Goal: Task Accomplishment & Management: Manage account settings

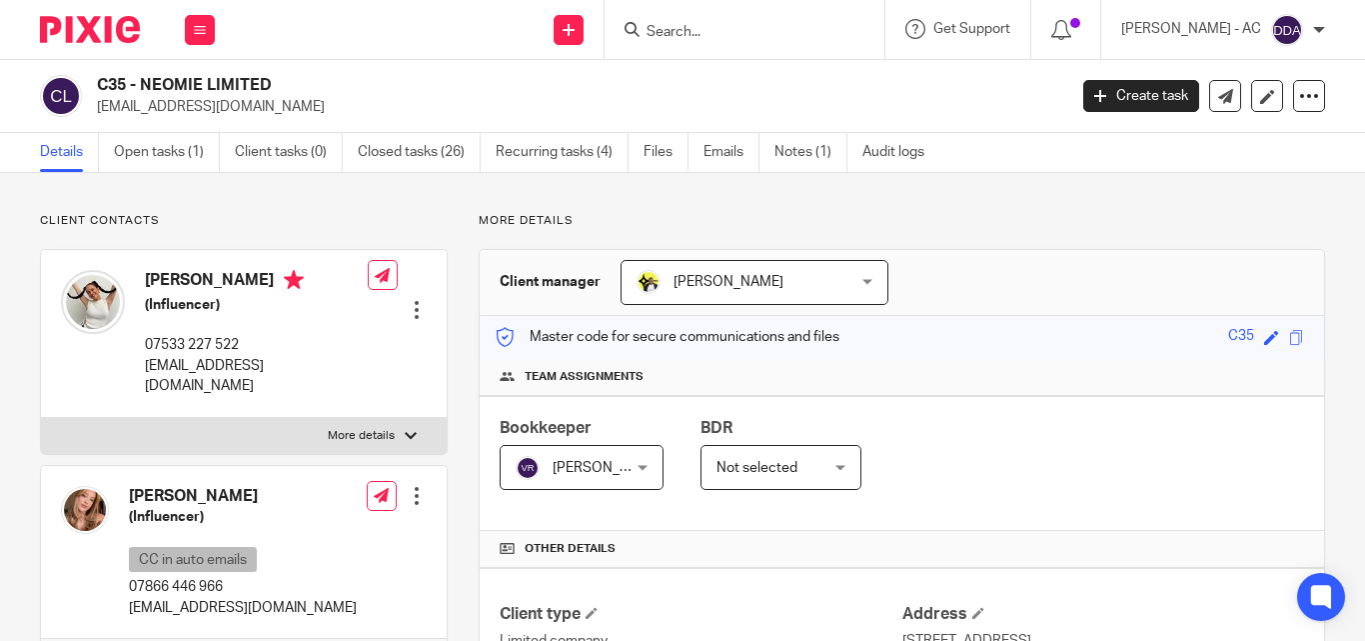
scroll to position [500, 0]
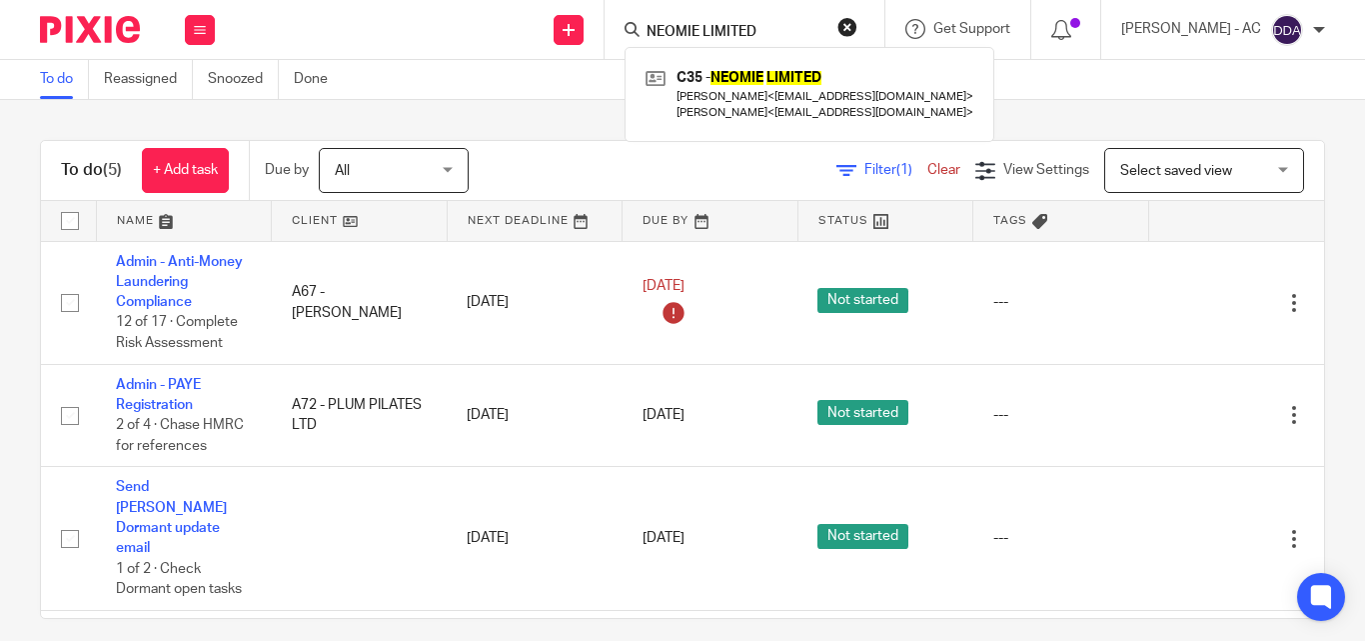
click at [858, 32] on button "reset" at bounding box center [848, 27] width 20 height 20
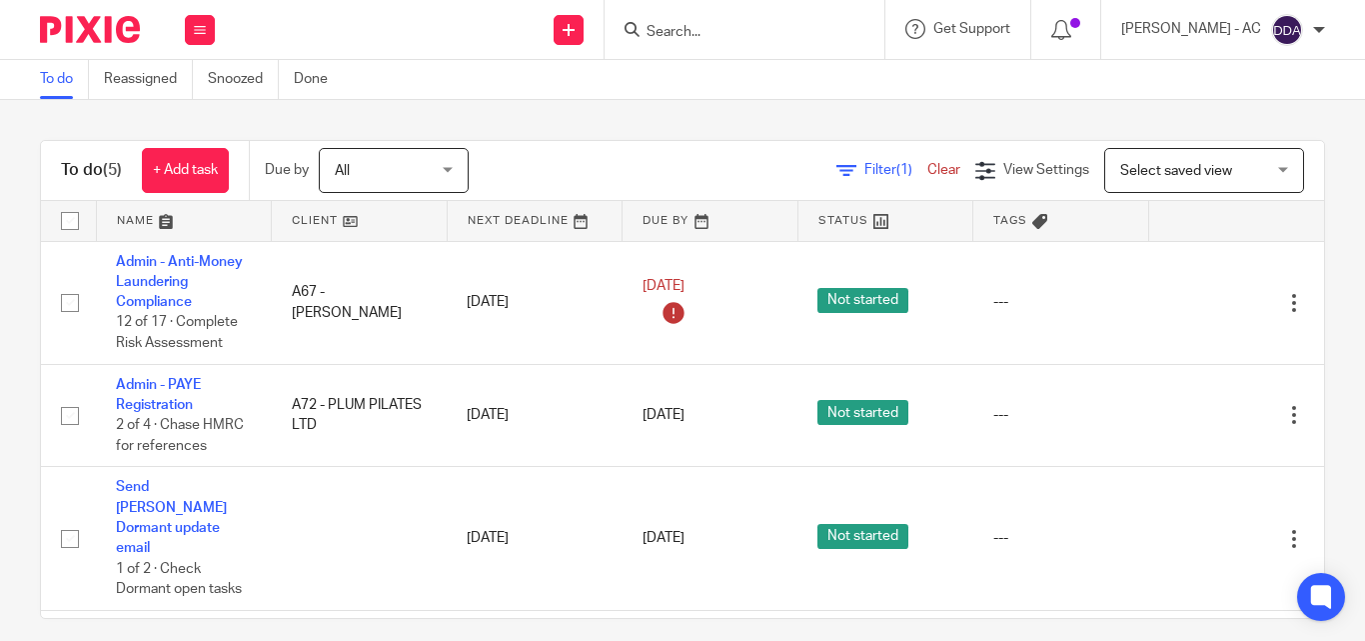
click at [694, 17] on form at bounding box center [751, 29] width 213 height 25
click at [696, 27] on input "Search" at bounding box center [735, 33] width 180 height 18
paste input "NEOMIE LIMITED"
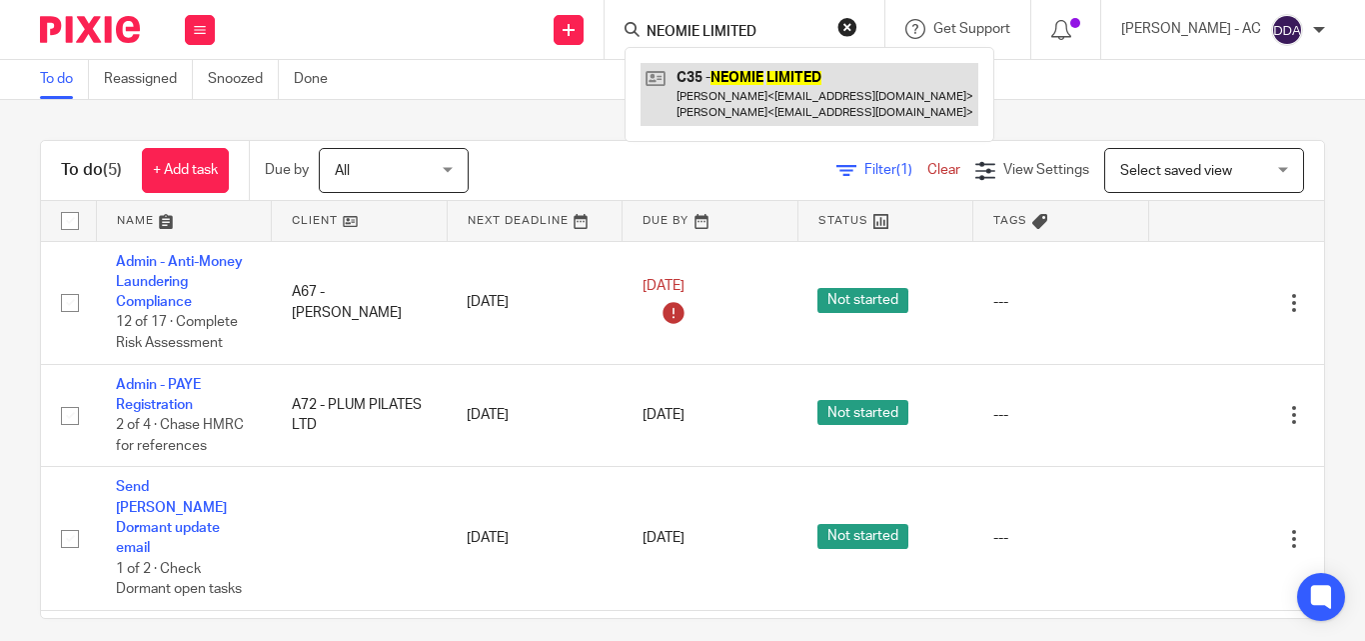
type input "NEOMIE LIMITED"
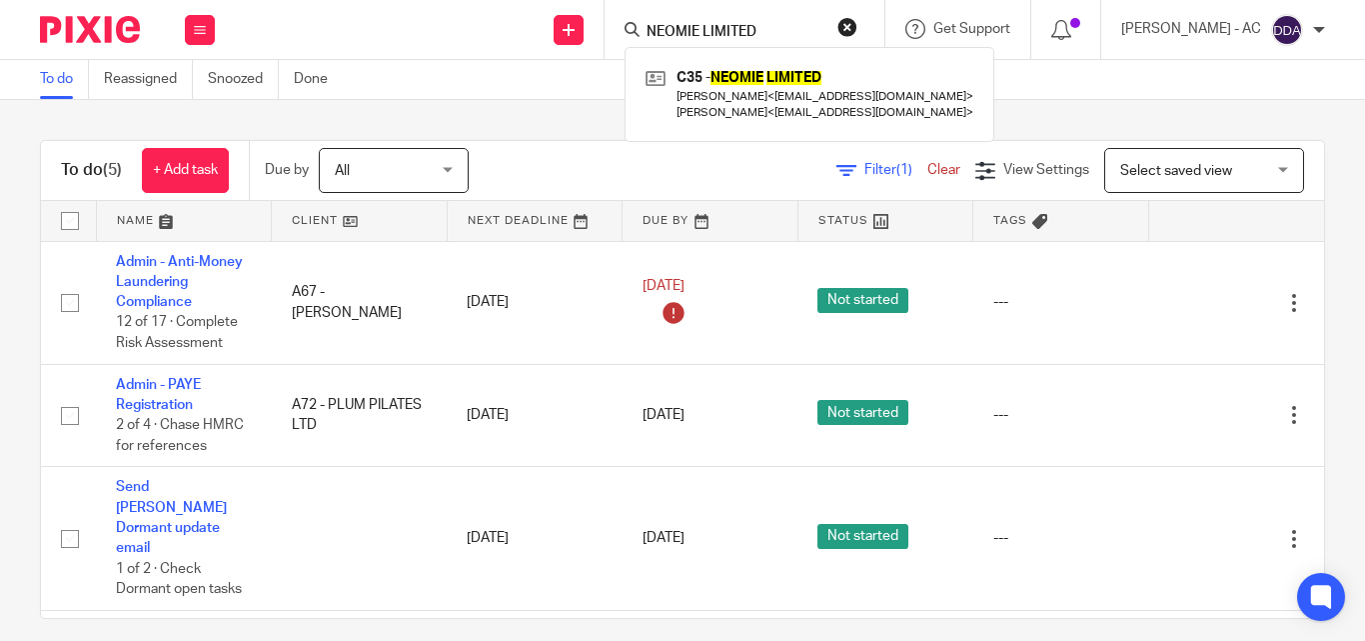
click at [858, 21] on button "reset" at bounding box center [848, 27] width 20 height 20
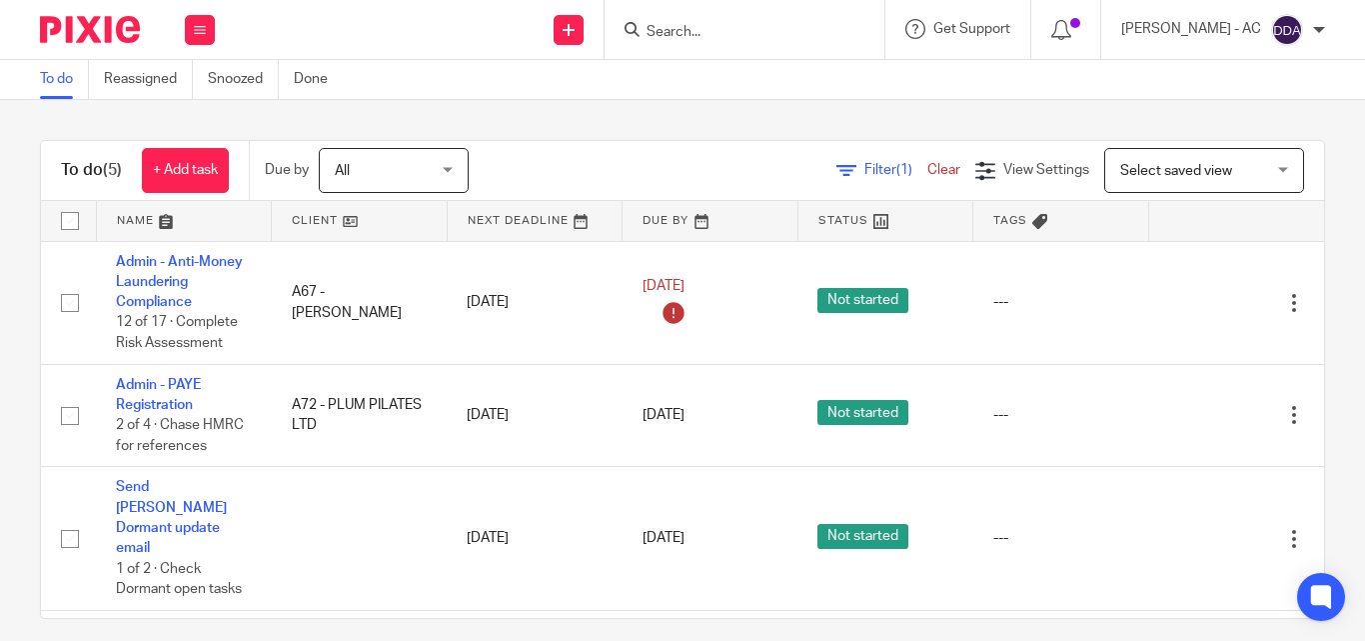
click at [770, 43] on div at bounding box center [745, 29] width 280 height 59
click at [765, 41] on input "Search" at bounding box center [735, 33] width 180 height 18
paste input "VICTORIA'S ESTATE LTD"
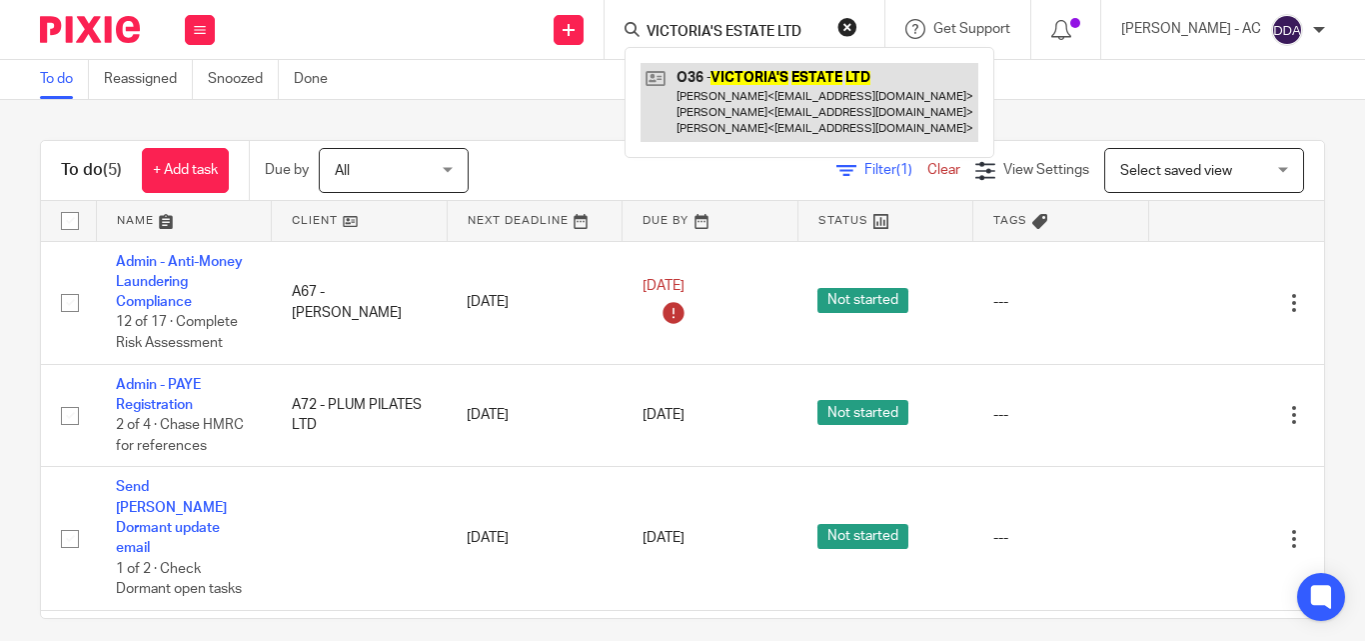
type input "VICTORIA'S ESTATE LTD"
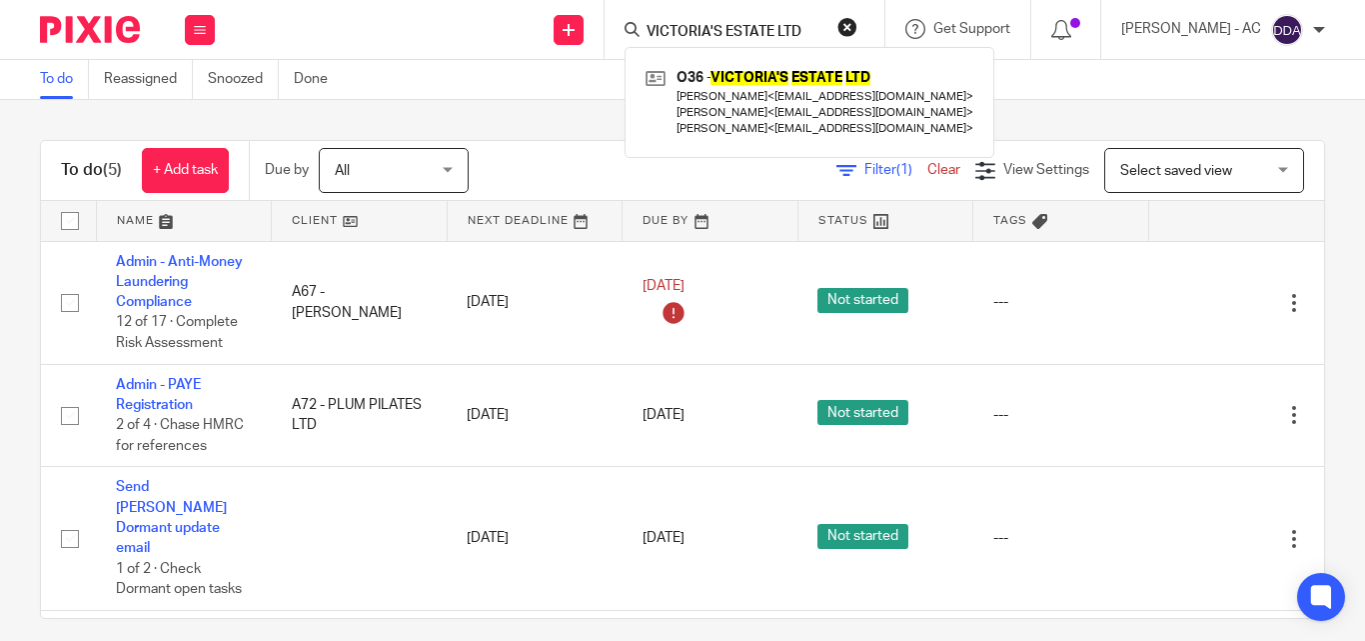
click at [858, 17] on button "reset" at bounding box center [848, 27] width 20 height 20
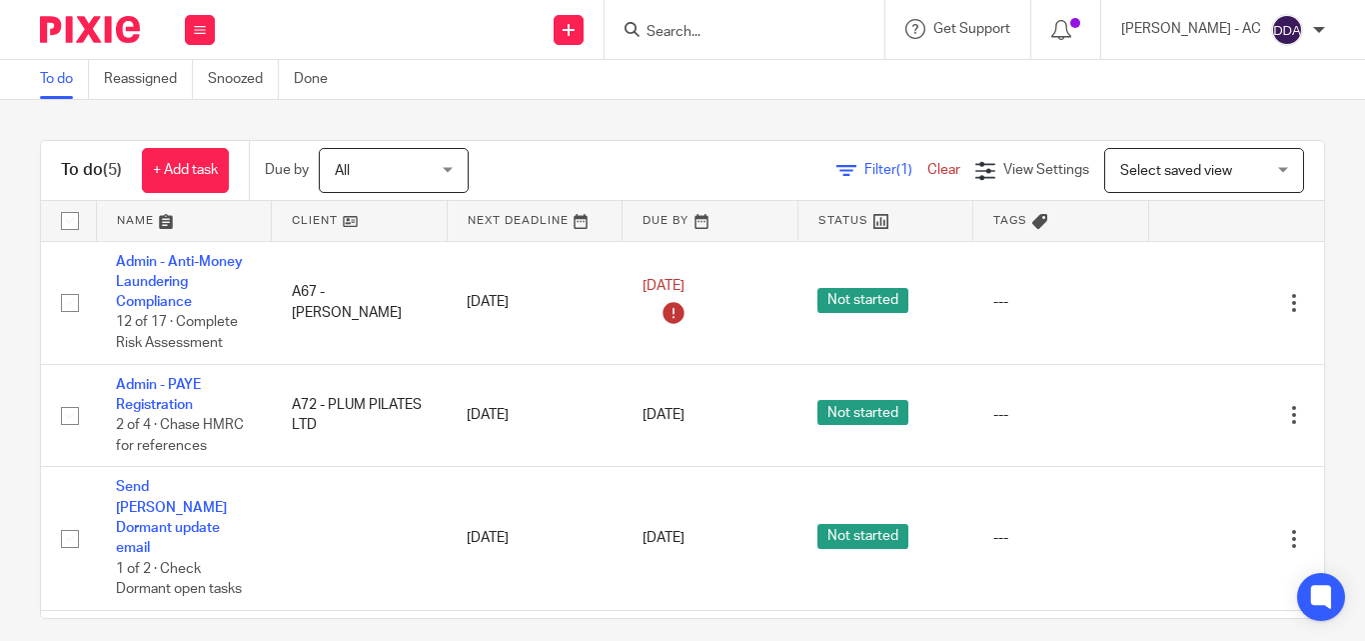
click at [817, 36] on input "Search" at bounding box center [735, 33] width 180 height 18
paste input "FAYE ENTERPRICE LTD"
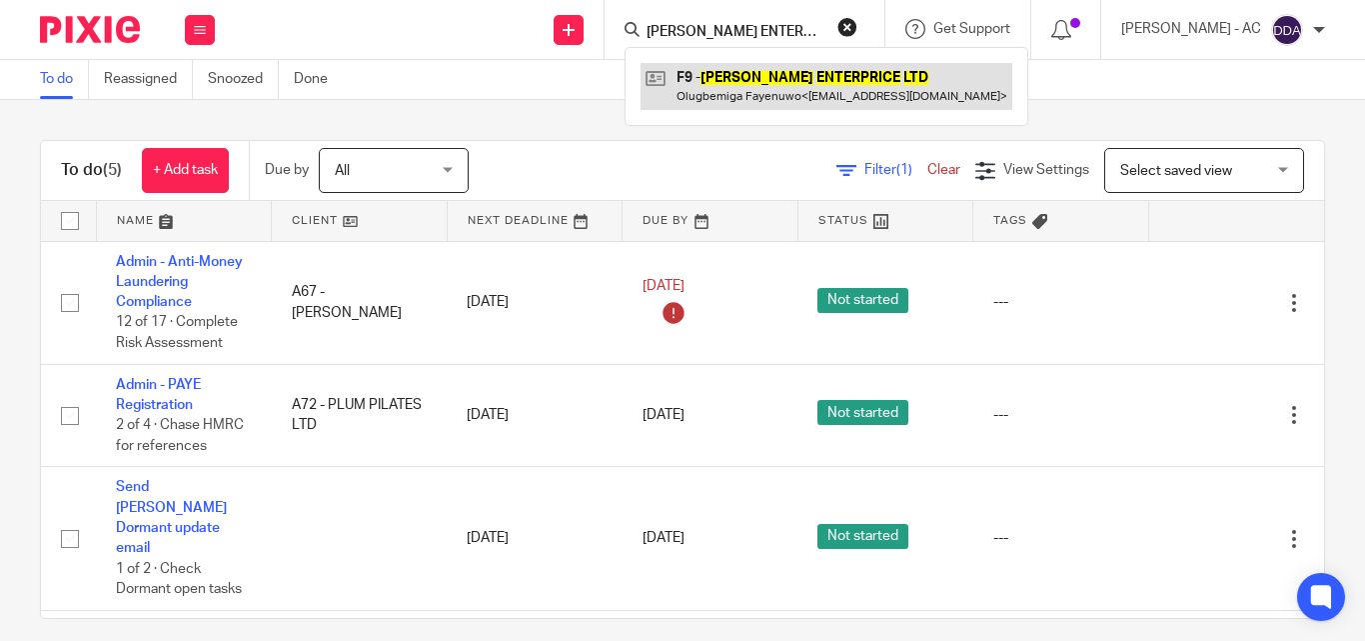
type input "FAYE ENTERPRICE LTD"
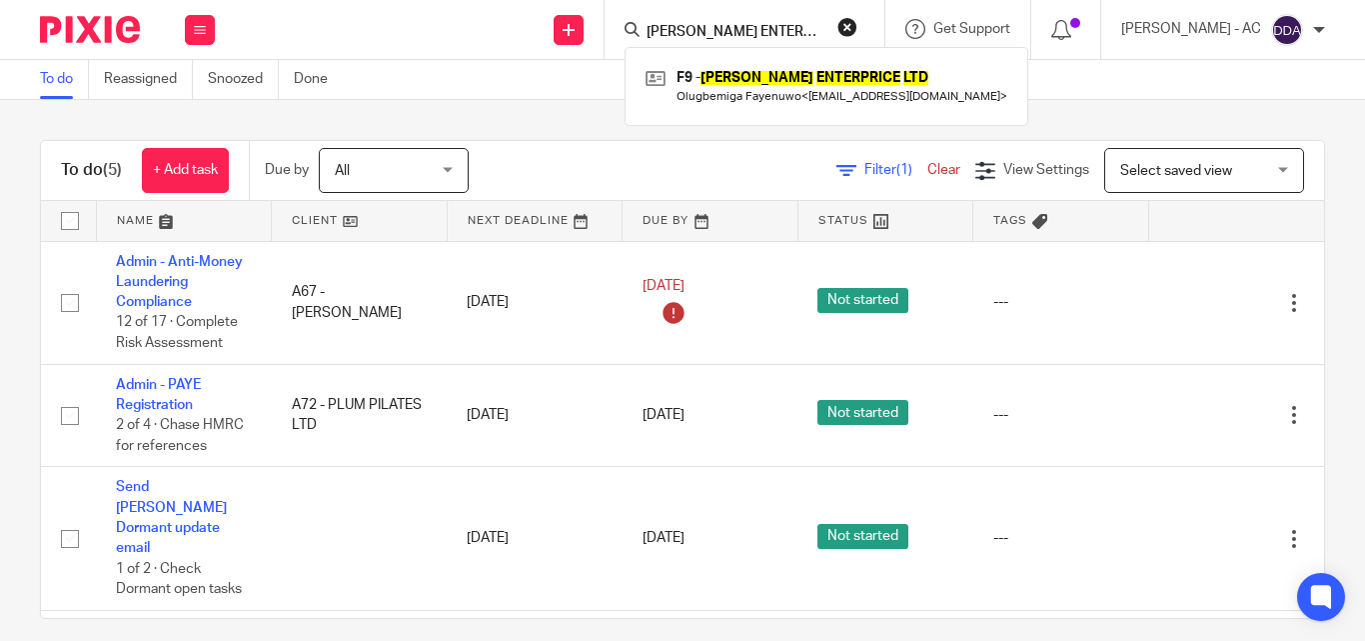
click at [858, 21] on button "reset" at bounding box center [848, 27] width 20 height 20
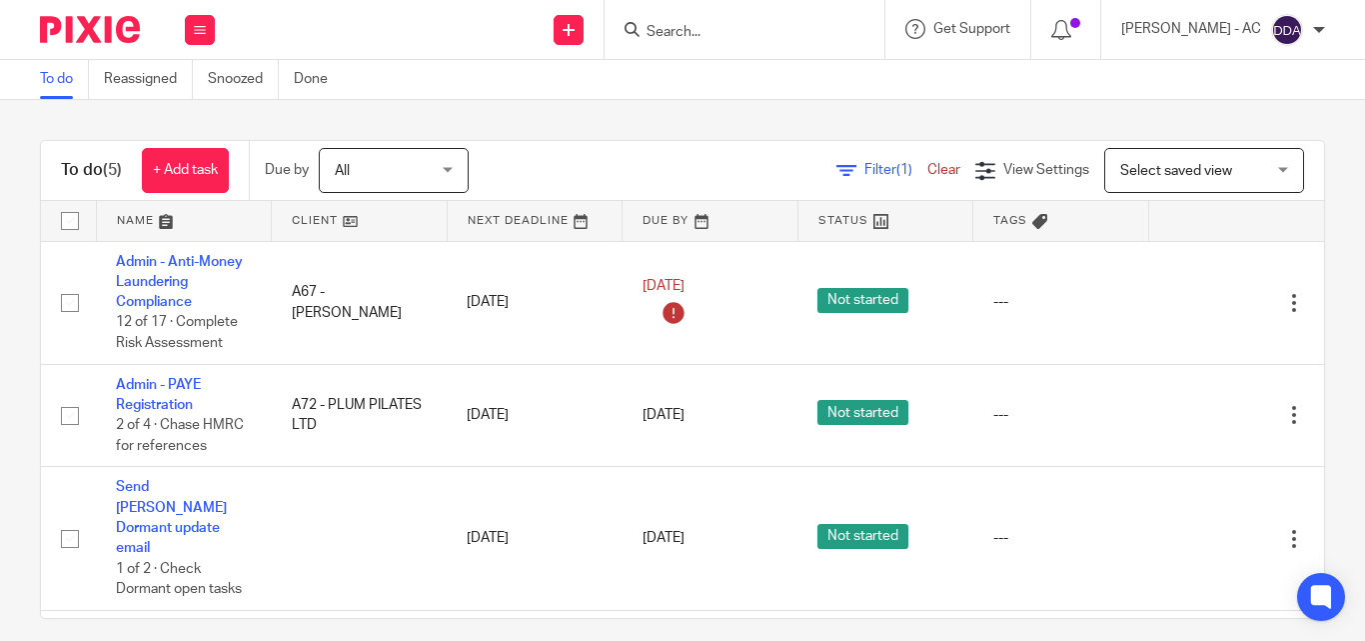
click at [803, 36] on input "Search" at bounding box center [735, 33] width 180 height 18
paste input "CHILD PSYCHIATRY CONSULTANCY LTD"
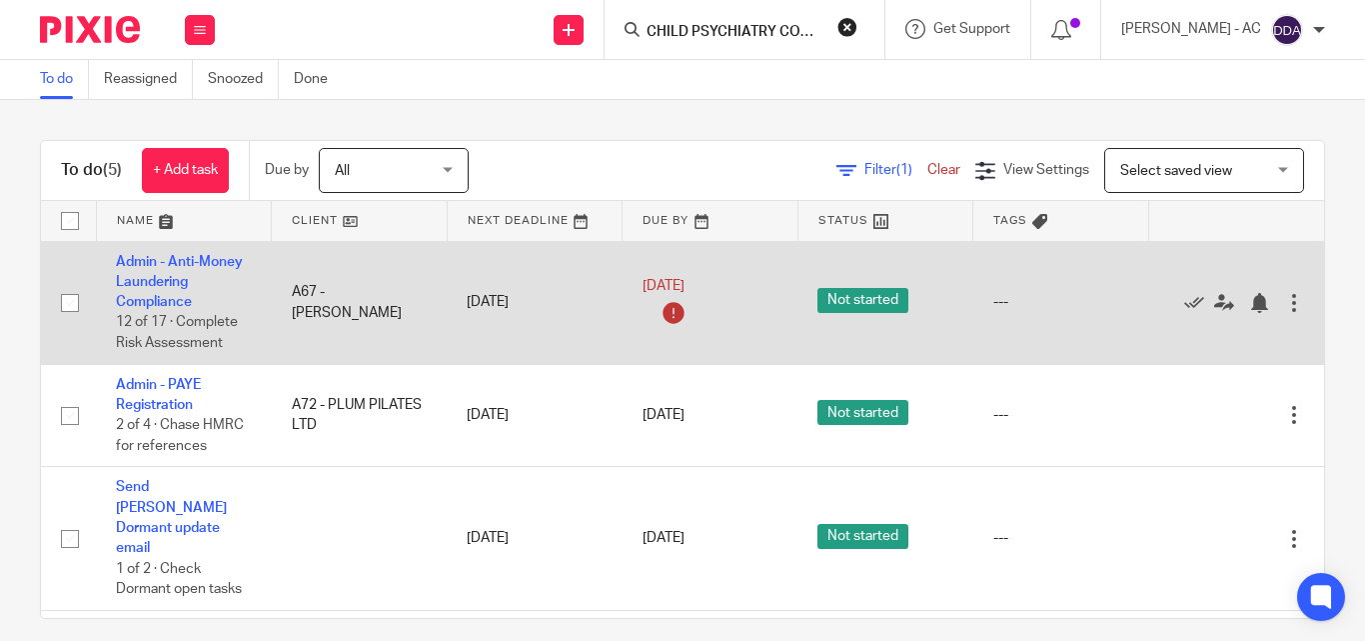
scroll to position [0, 83]
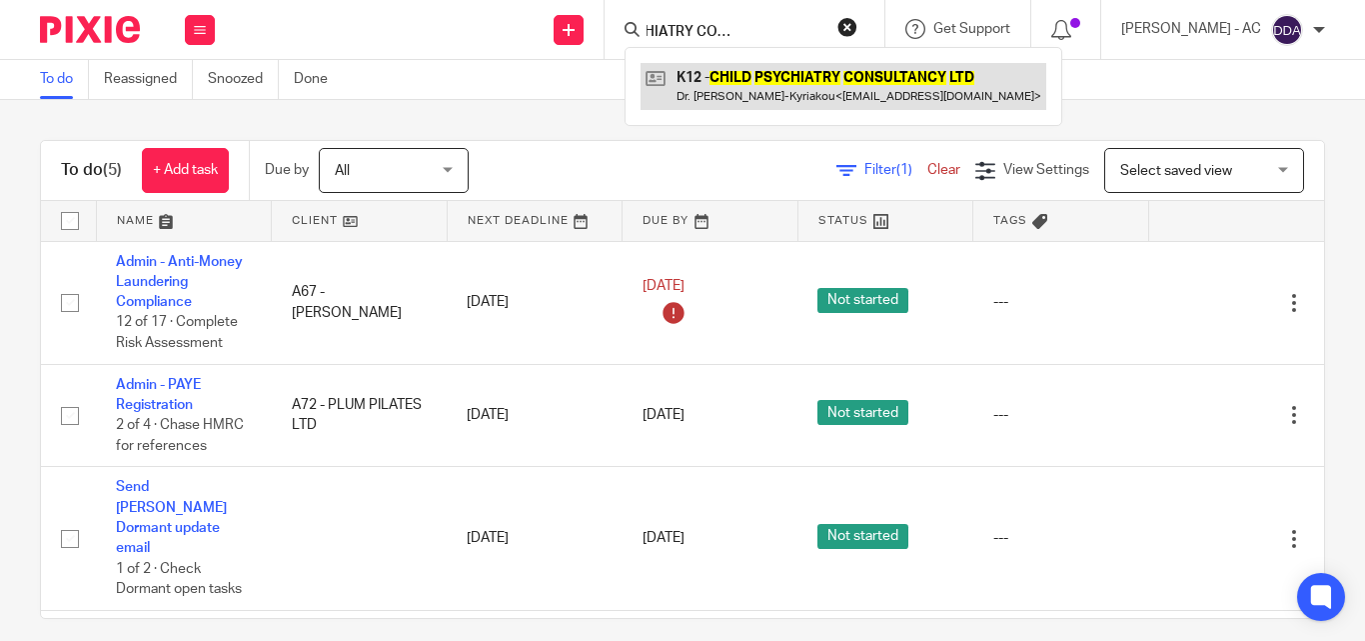
type input "CHILD PSYCHIATRY CONSULTANCY LTD"
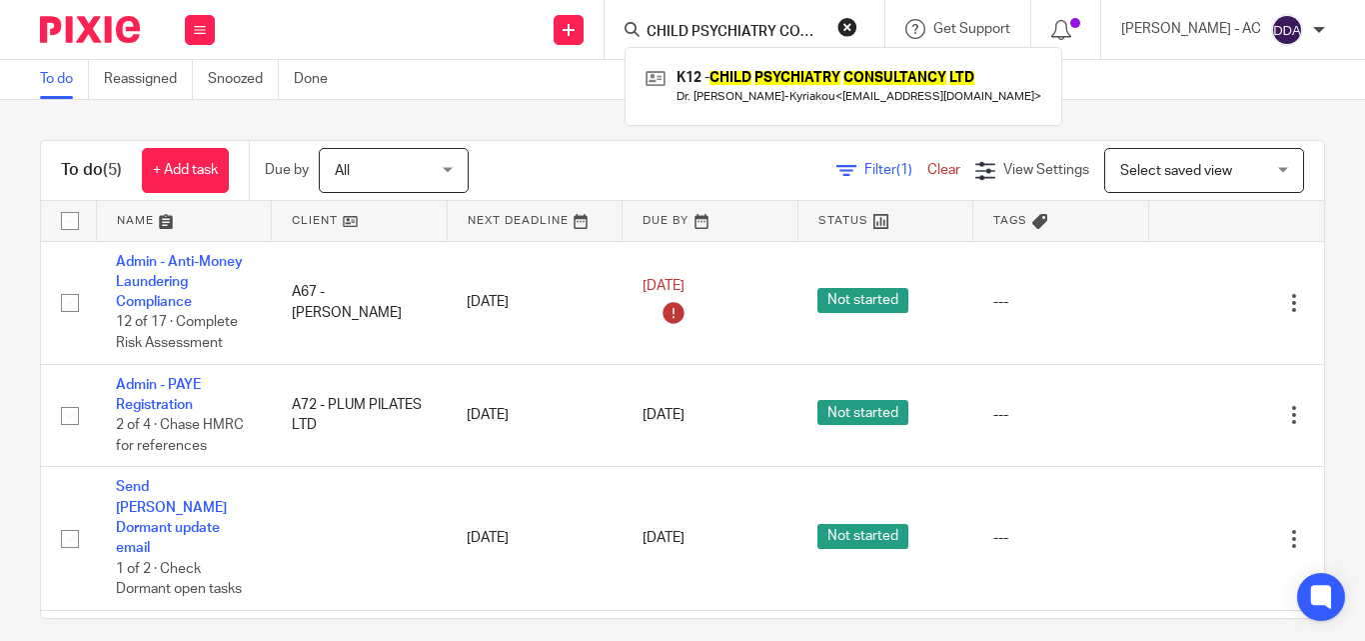
click at [858, 25] on button "reset" at bounding box center [848, 27] width 20 height 20
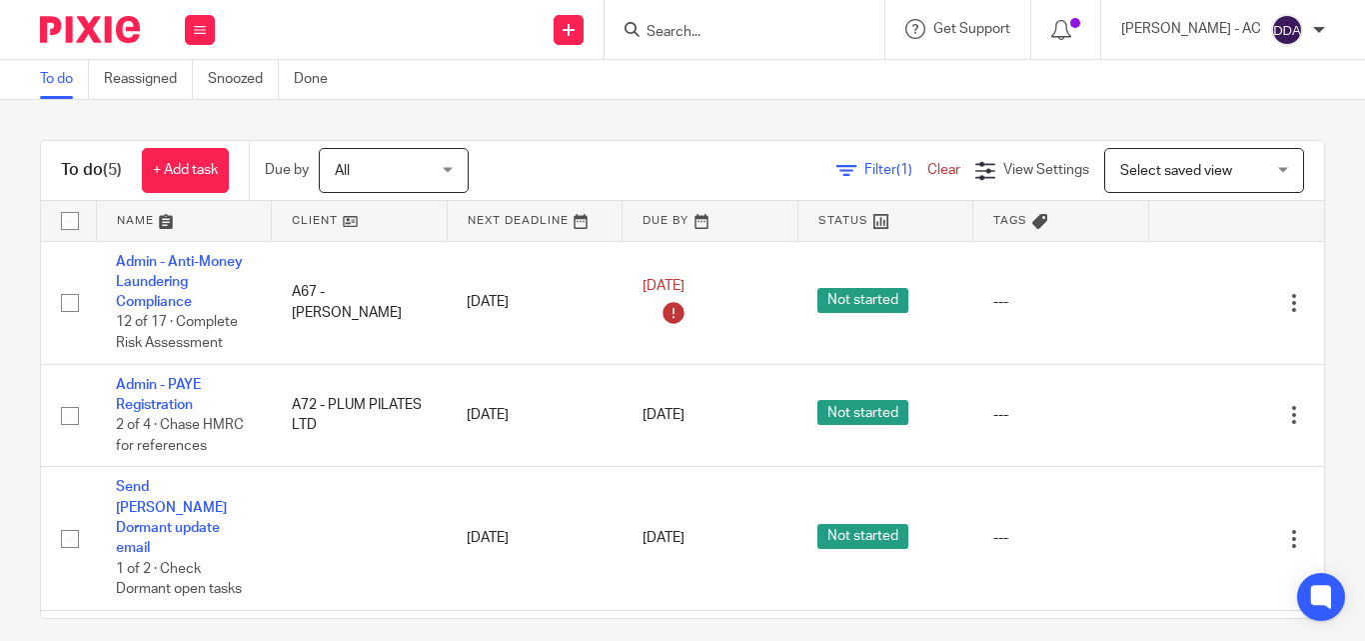
click at [707, 25] on input "Search" at bounding box center [735, 33] width 180 height 18
paste input "CARADISE FOODS LIMITED"
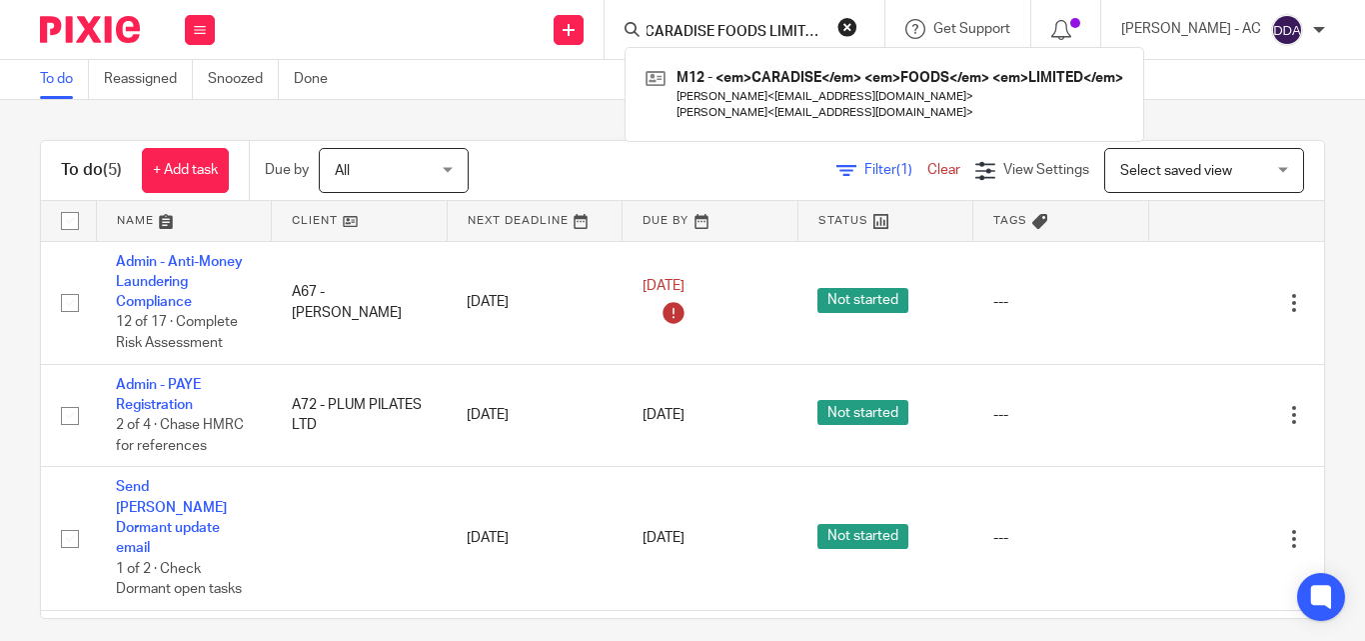
type input "CARADISE FOODS LIMITED"
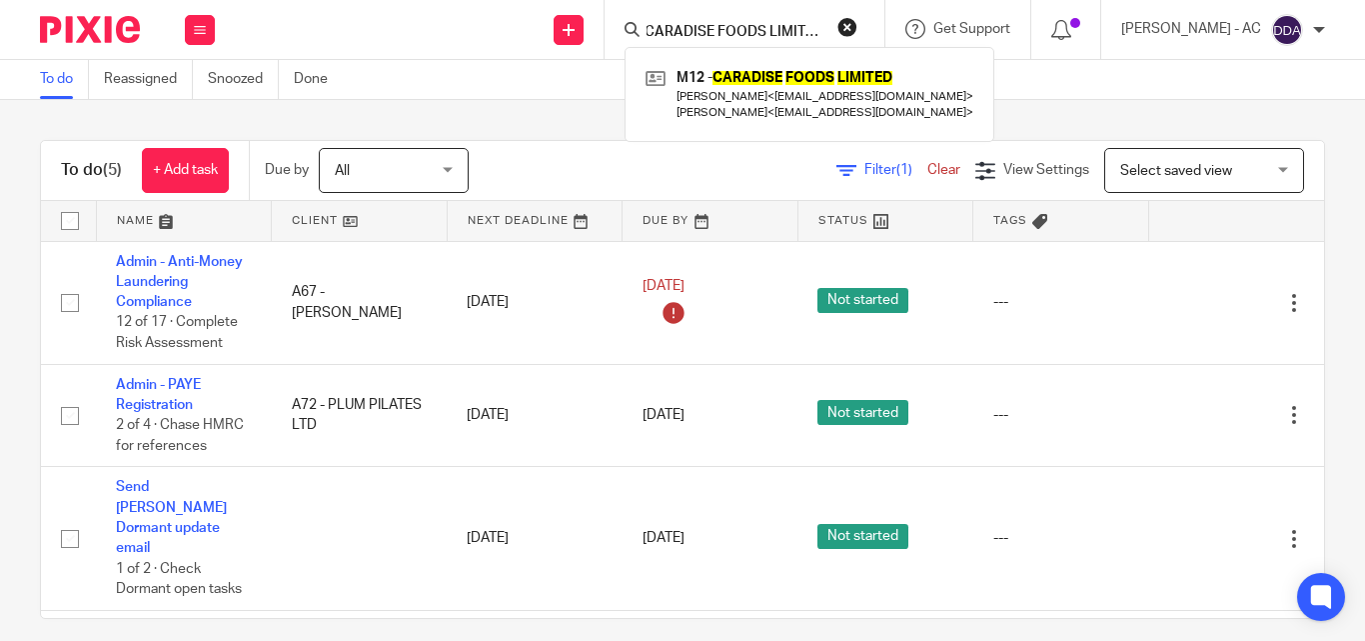
scroll to position [0, 0]
click at [858, 21] on button "reset" at bounding box center [848, 27] width 20 height 20
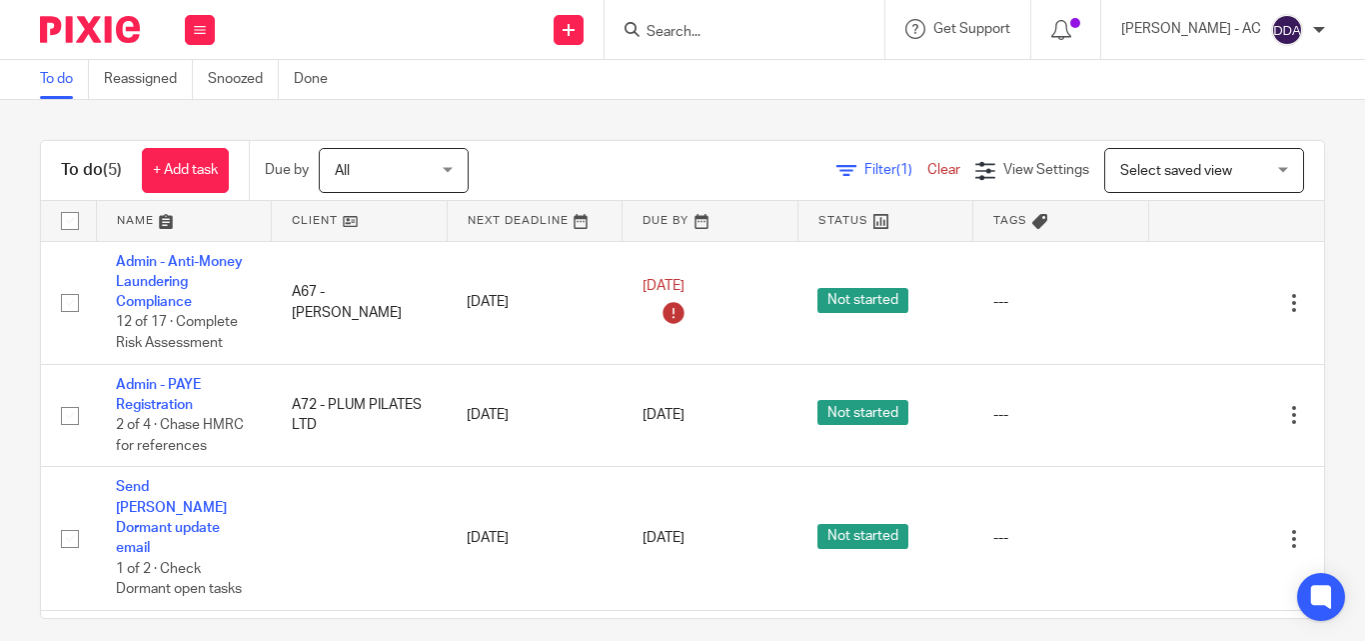
click at [755, 21] on form at bounding box center [751, 29] width 213 height 25
click at [724, 27] on input "Search" at bounding box center [735, 33] width 180 height 18
paste input "M & H CONSTRUCTION HIGHLANDS LTD"
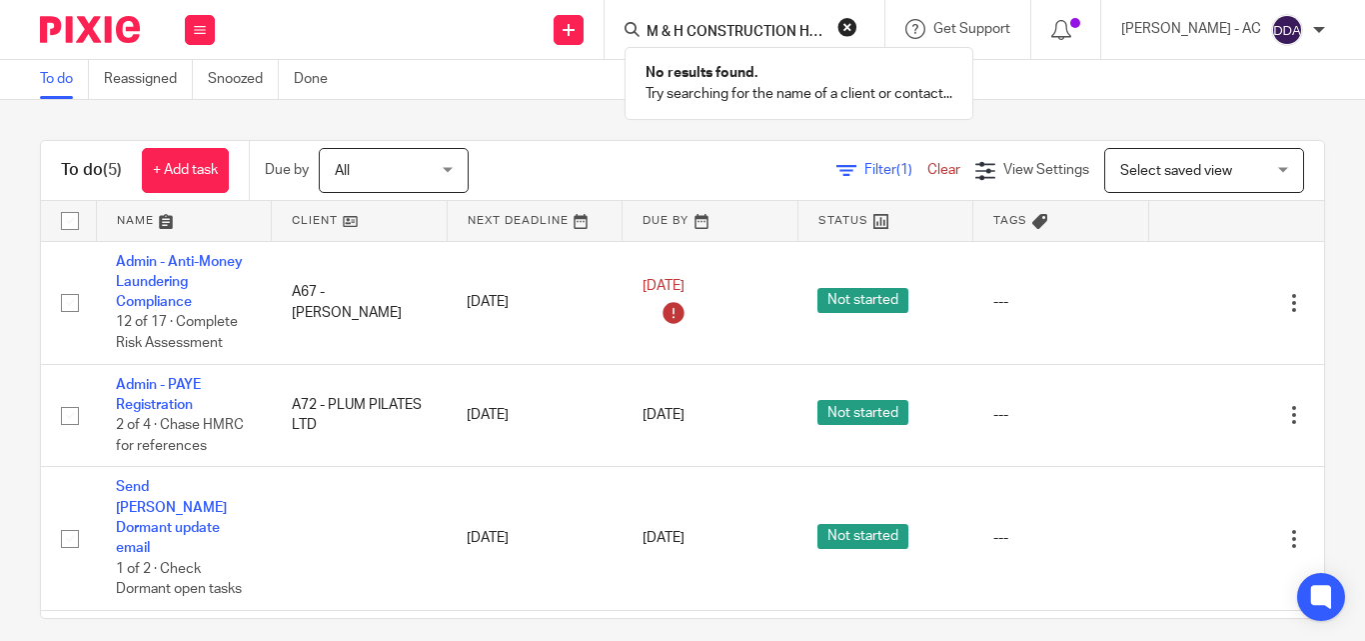
click at [815, 33] on input "M & H CONSTRUCTION HIGHLANDS LTD" at bounding box center [735, 33] width 180 height 18
click at [695, 14] on div "M & H CONSTRUCTION HIGHLANDS No results found. Try searching for the name of a …" at bounding box center [745, 29] width 280 height 59
click at [694, 24] on input "M & H CONSTRUCTION HIGHLANDS" at bounding box center [735, 33] width 180 height 18
click at [709, 28] on input "M & H CONSTRUCTION HIGHLANDS" at bounding box center [735, 33] width 180 height 18
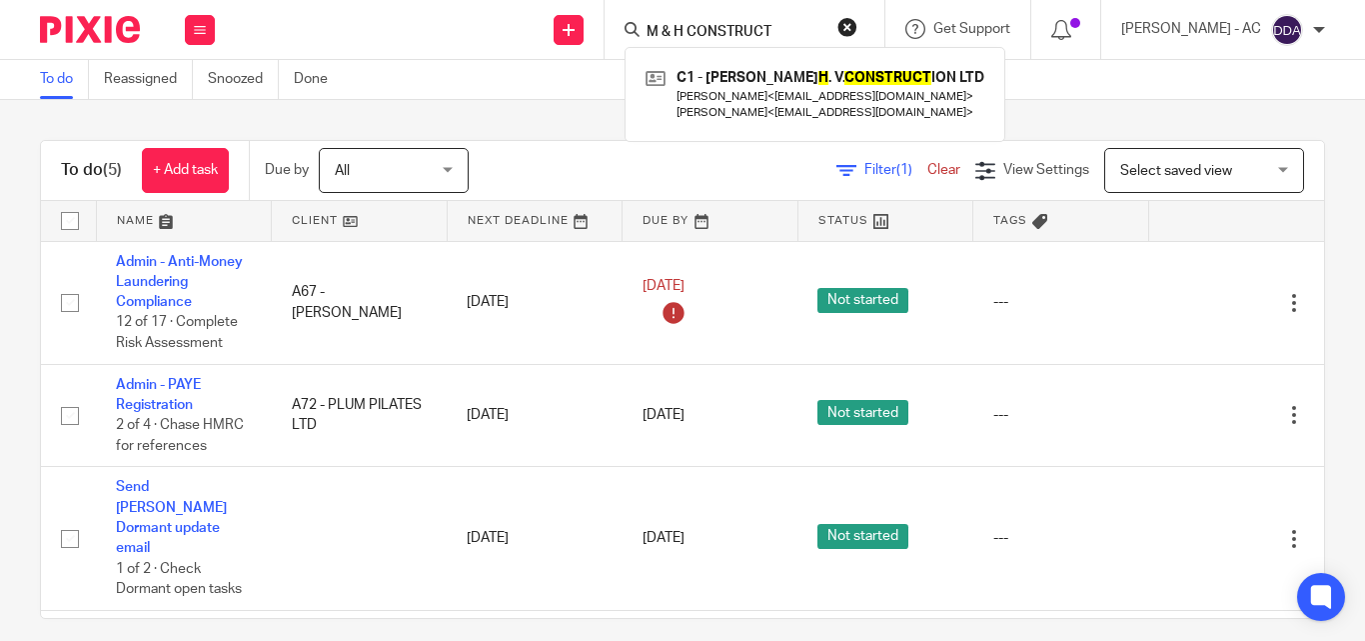
type input "M & H CONSTRUCT"
click at [858, 29] on button "reset" at bounding box center [848, 27] width 20 height 20
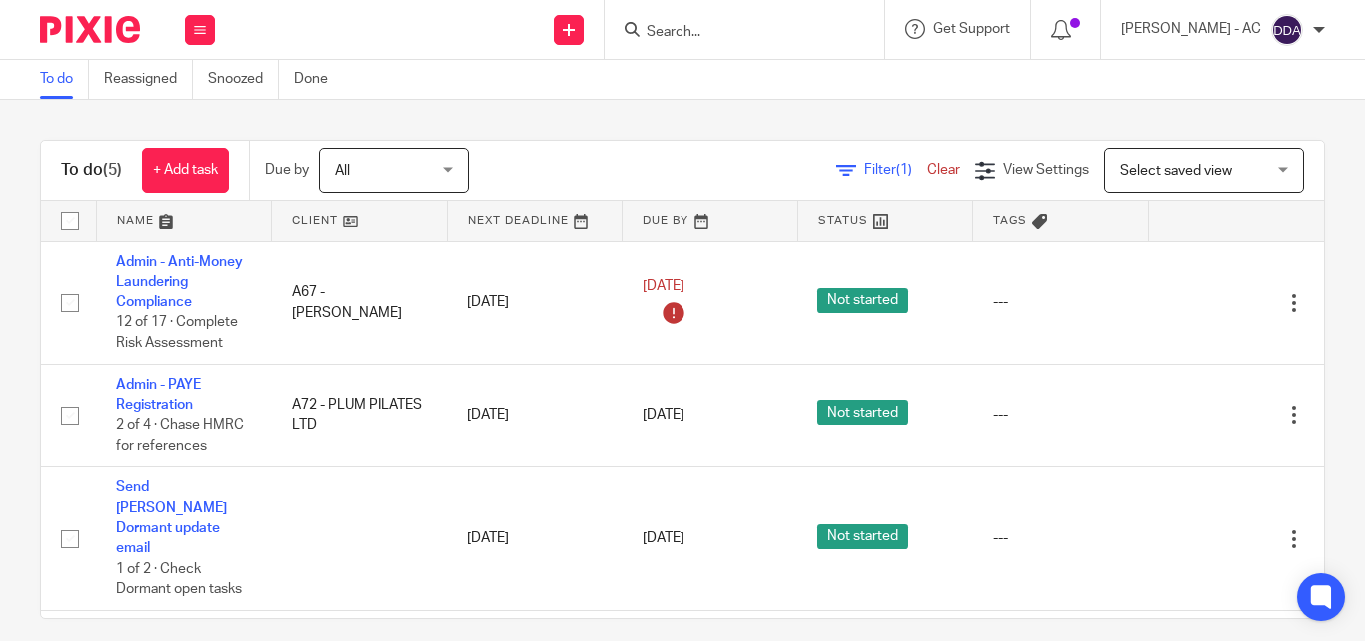
click at [692, 39] on input "Search" at bounding box center [735, 33] width 180 height 18
paste input "ARTISTRY YOUTH DANCE"
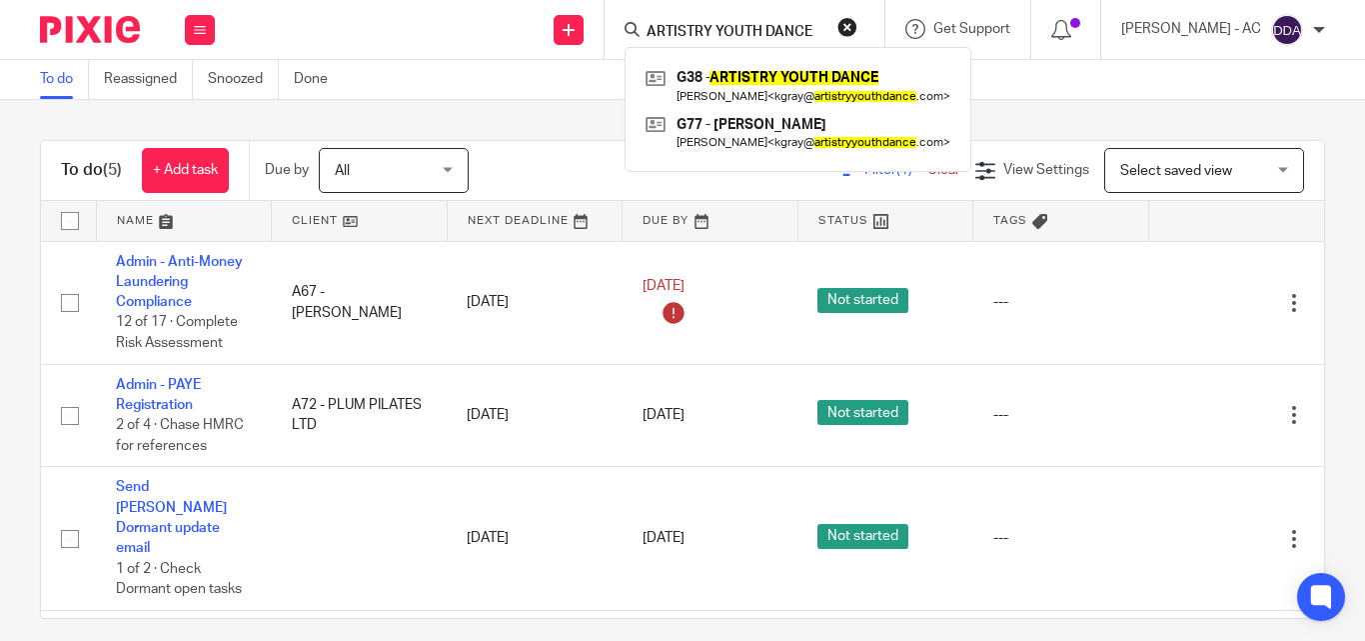
type input "ARTISTRY YOUTH DANCE"
click at [858, 24] on button "reset" at bounding box center [848, 27] width 20 height 20
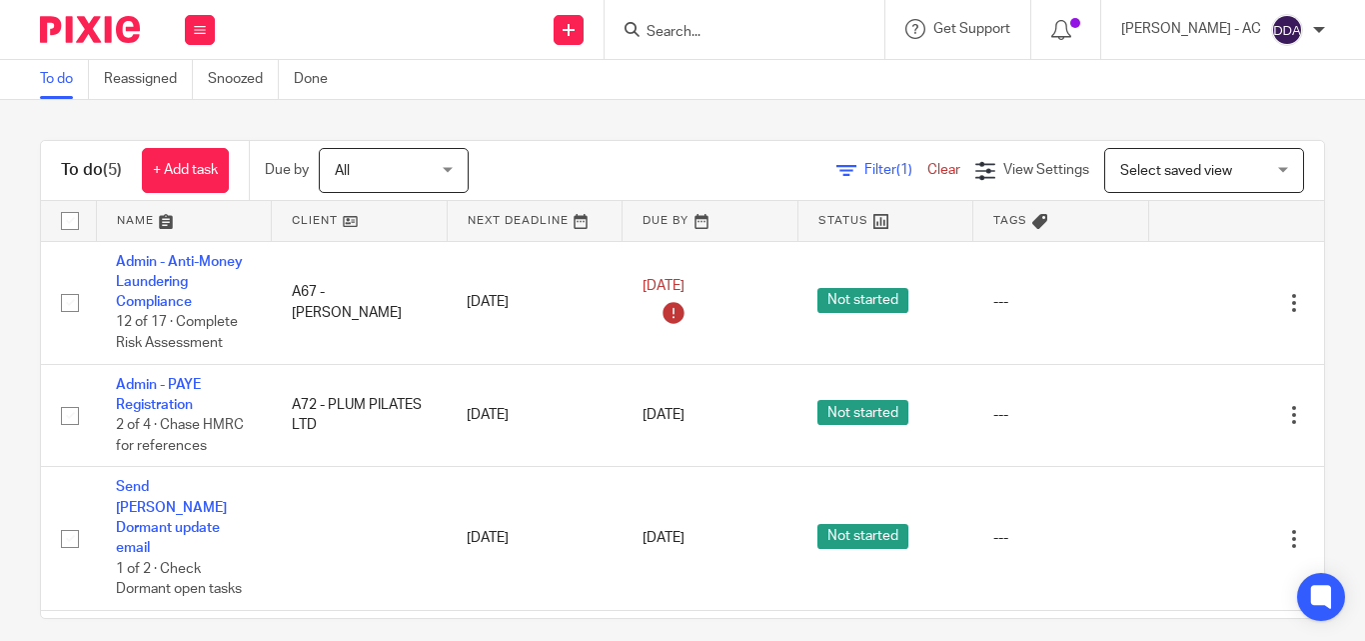
click at [755, 36] on input "Search" at bounding box center [735, 33] width 180 height 18
paste input "HAIR ADVISOR UK LTD"
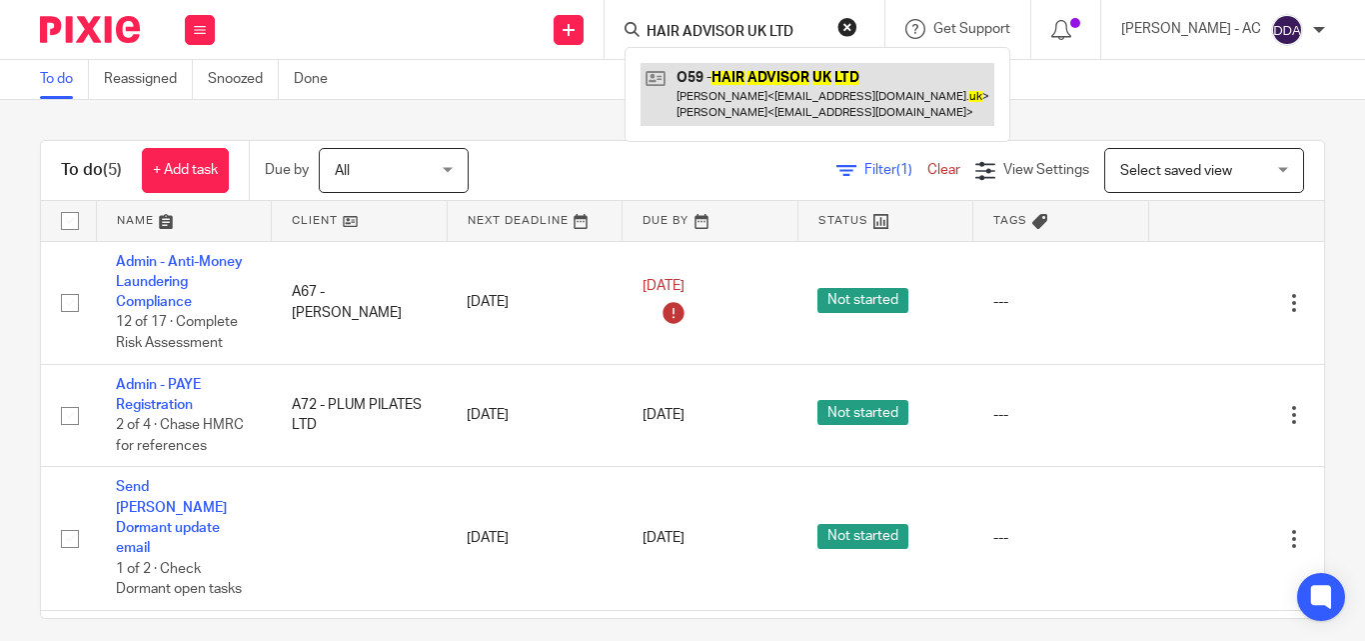
type input "HAIR ADVISOR UK LTD"
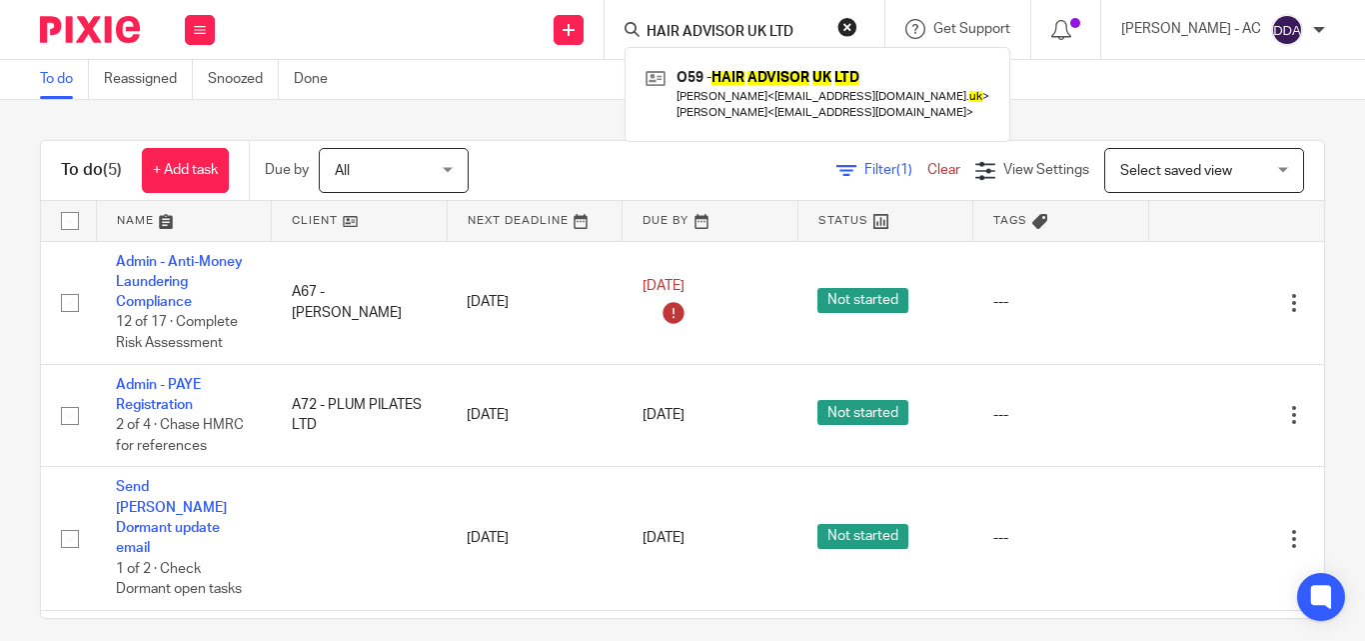
click at [858, 25] on button "reset" at bounding box center [848, 27] width 20 height 20
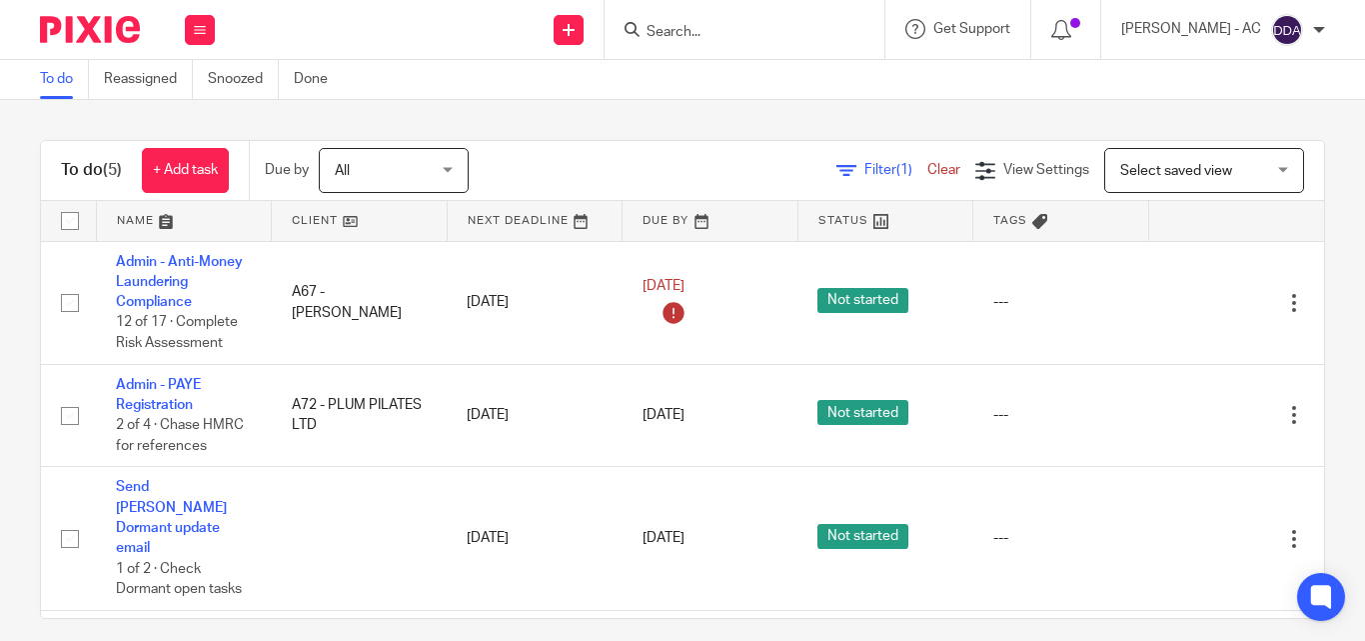
click at [781, 34] on input "Search" at bounding box center [735, 33] width 180 height 18
paste input "SAVE APP GROUP LIMITED"
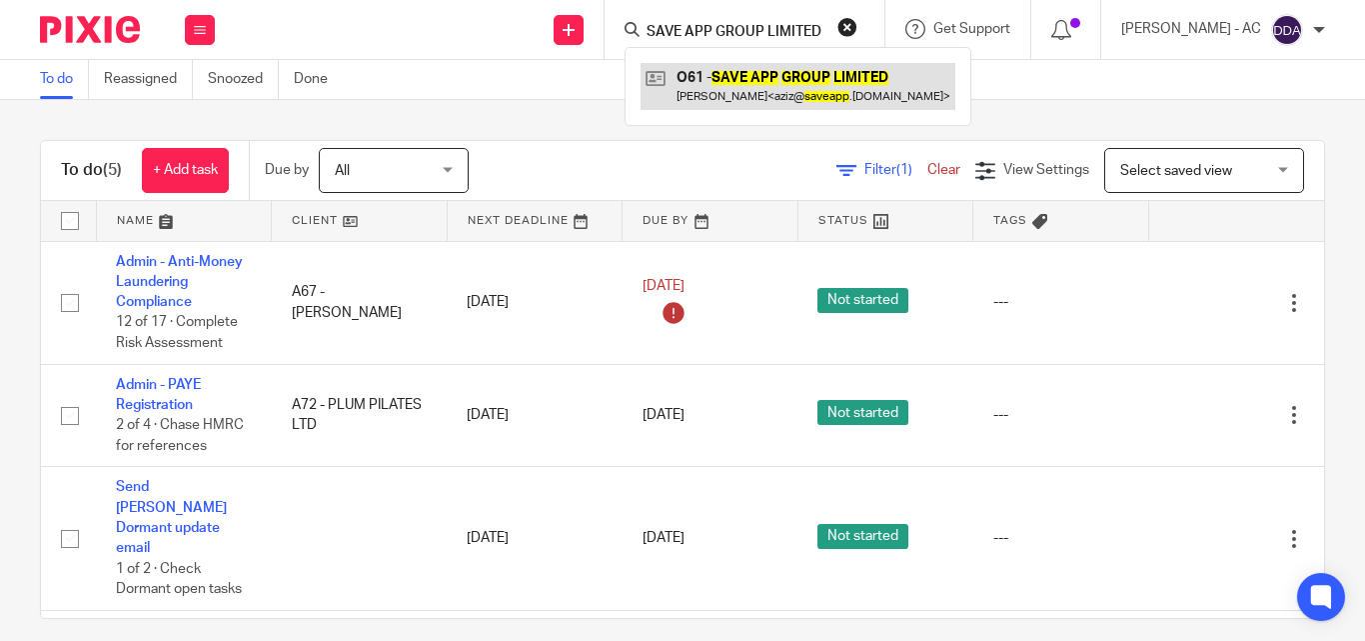
type input "SAVE APP GROUP LIMITED"
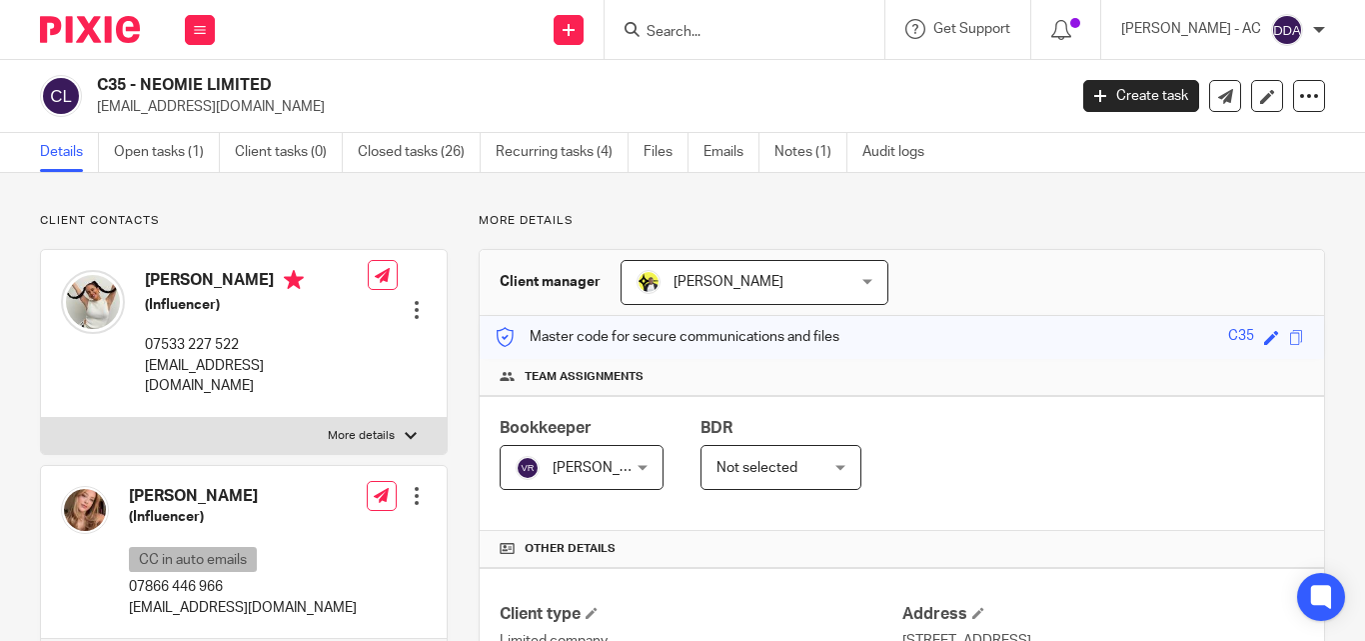
click at [1039, 228] on p "More details" at bounding box center [902, 221] width 847 height 16
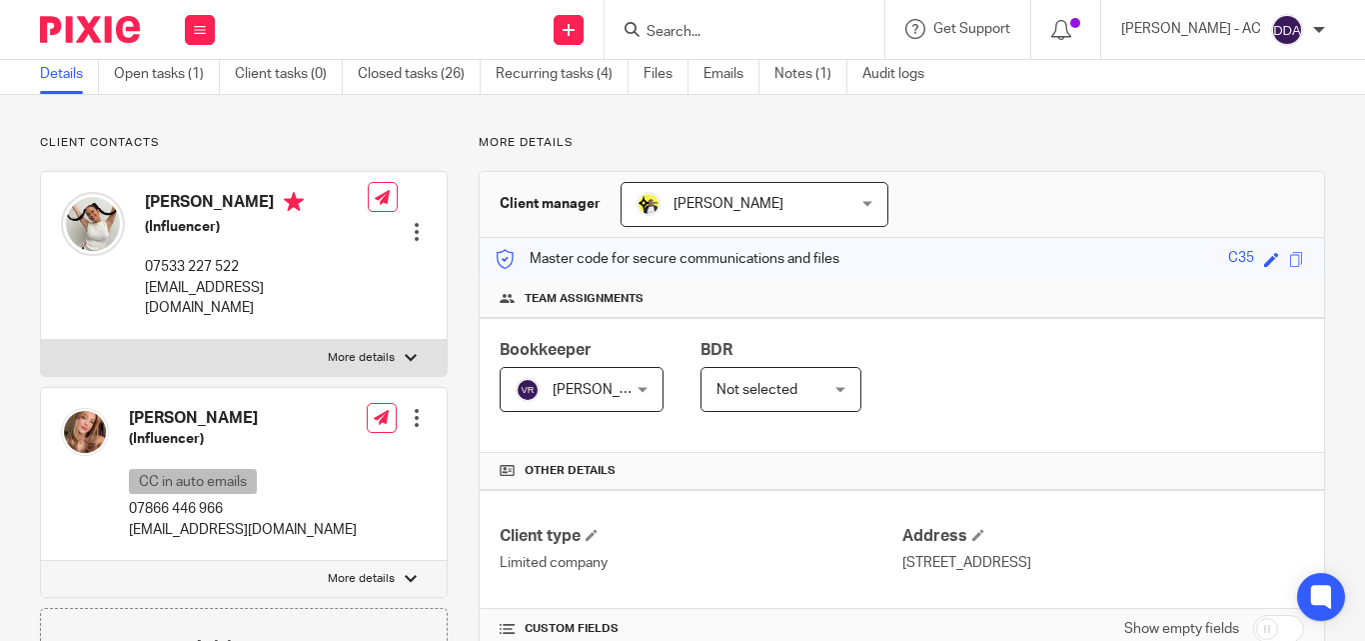
scroll to position [200, 0]
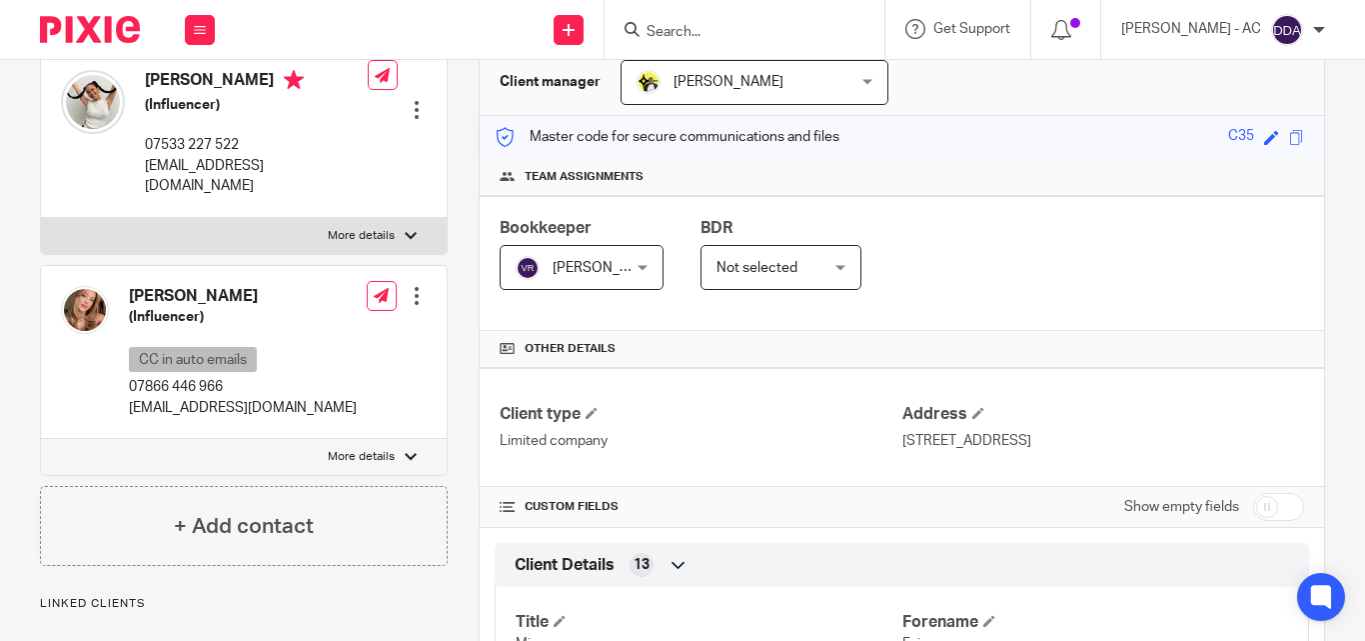
click at [405, 230] on div at bounding box center [411, 236] width 12 height 12
click at [41, 217] on input "More details" at bounding box center [40, 217] width 1 height 1
checkbox input "true"
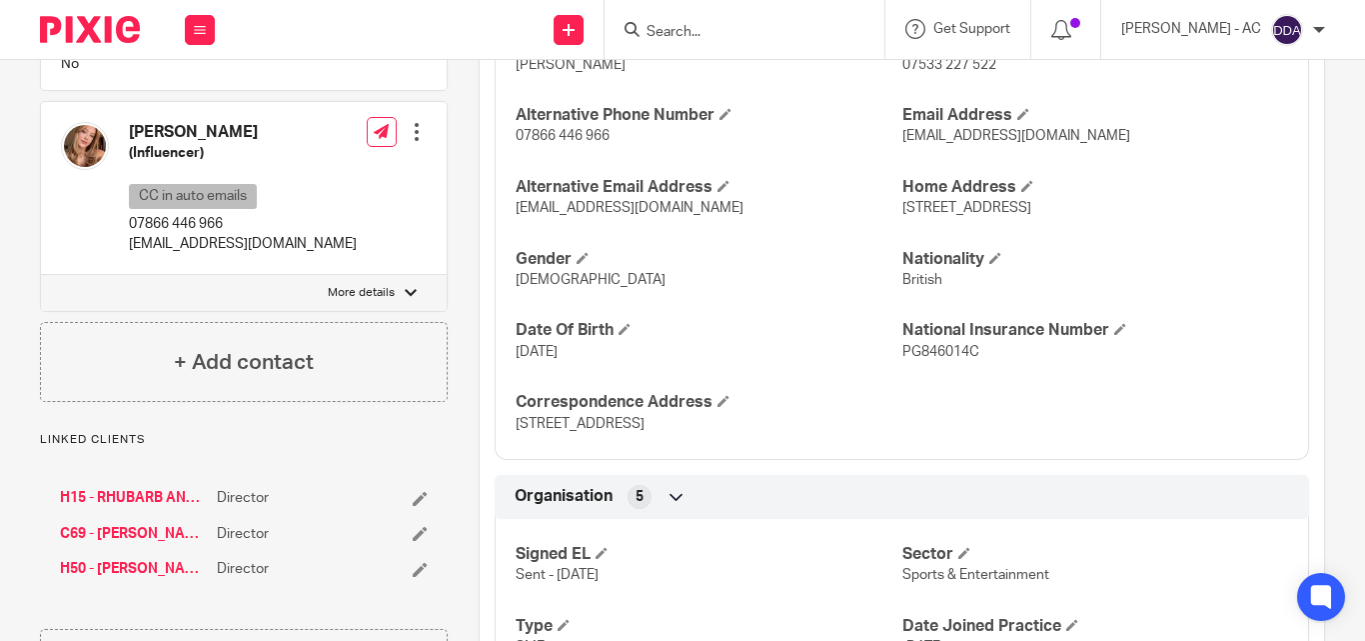
scroll to position [900, 0]
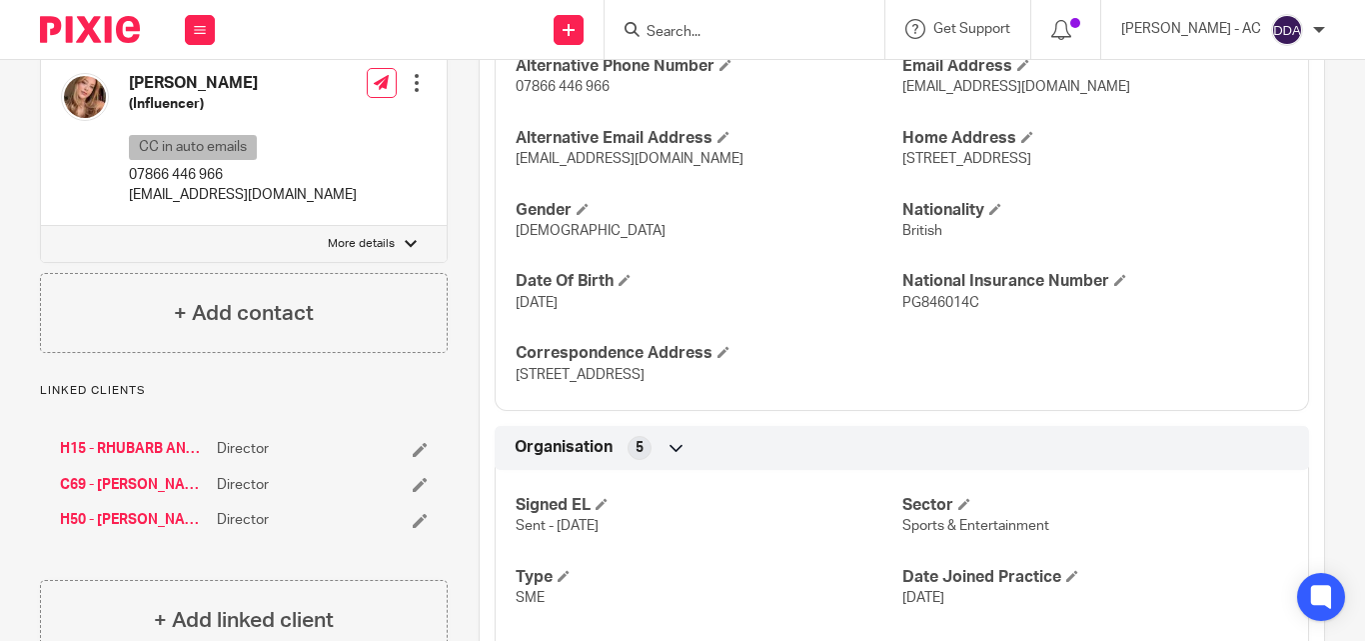
click at [349, 236] on p "More details" at bounding box center [361, 244] width 67 height 16
click at [41, 225] on input "More details" at bounding box center [40, 225] width 1 height 1
checkbox input "true"
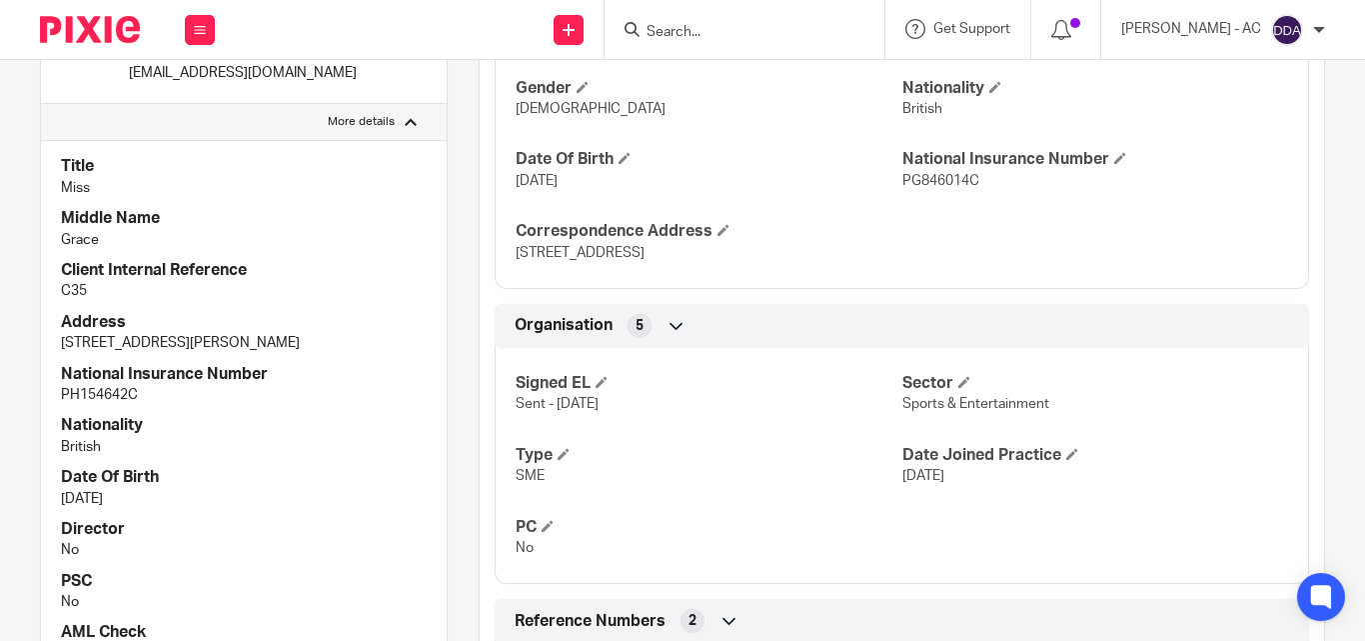
scroll to position [1199, 0]
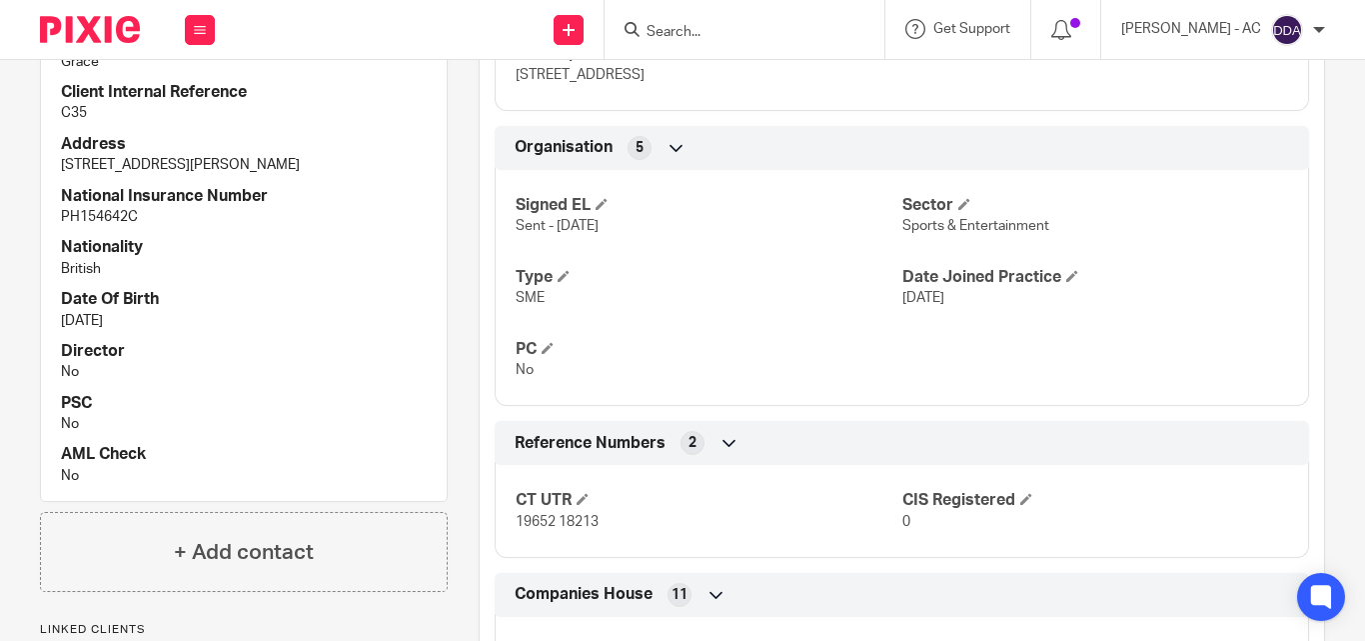
click at [339, 313] on div "Title Miss Middle Name Grace Client Internal Reference C35 Address 24 Albert Ro…" at bounding box center [244, 231] width 406 height 539
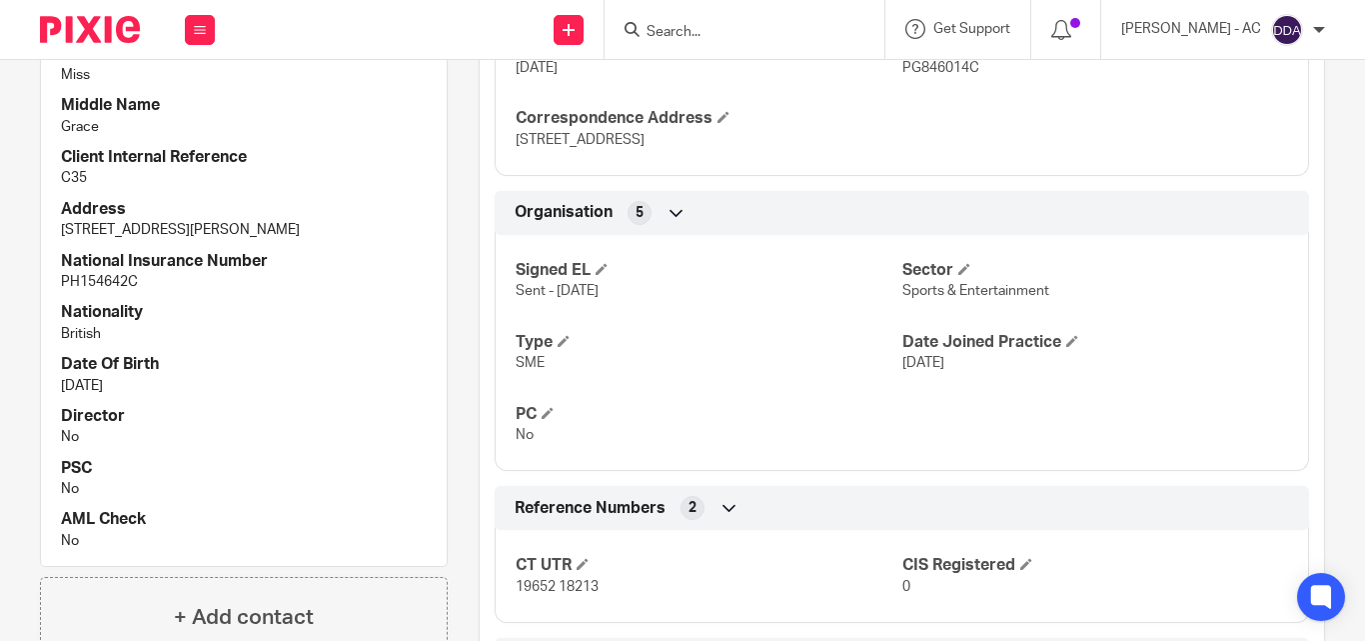
scroll to position [1099, 0]
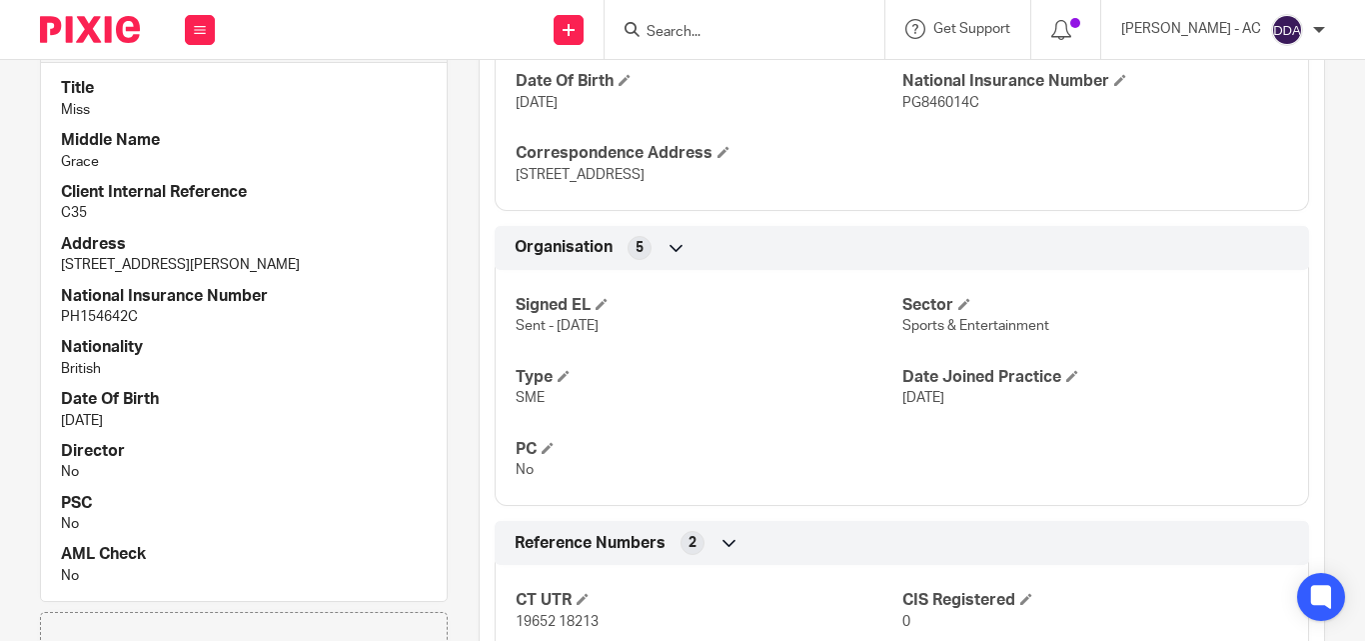
click at [294, 441] on h4 "Director" at bounding box center [244, 451] width 366 height 21
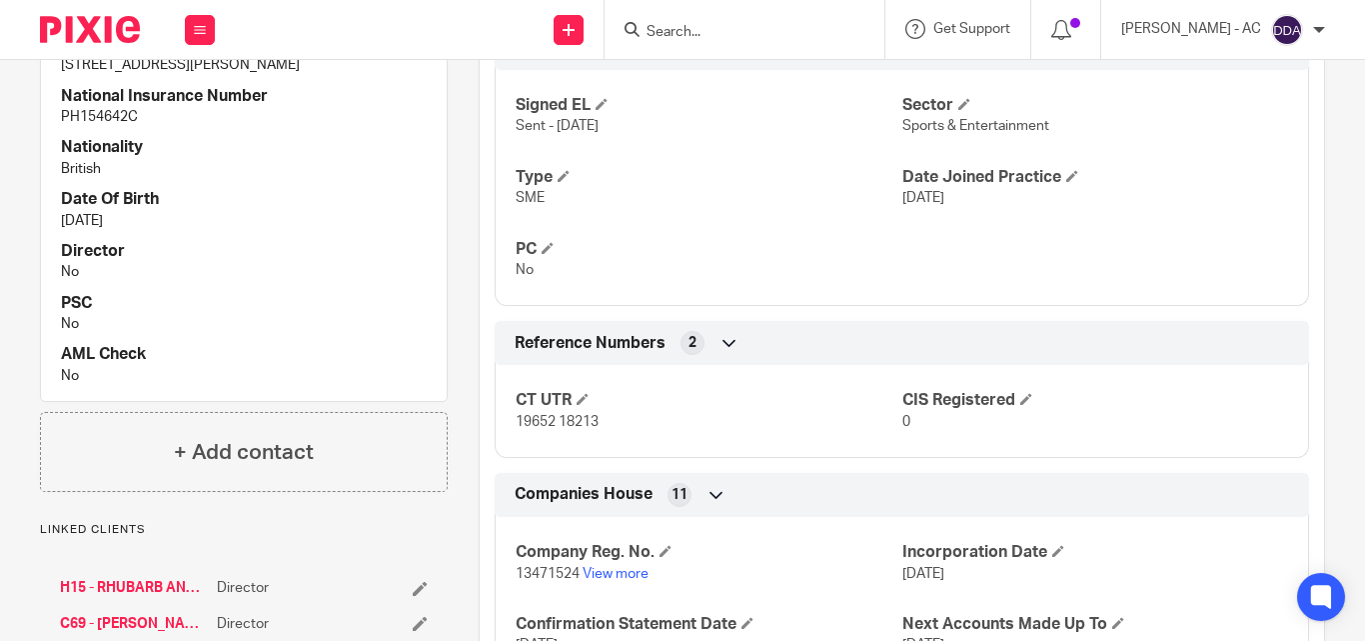
scroll to position [1742, 0]
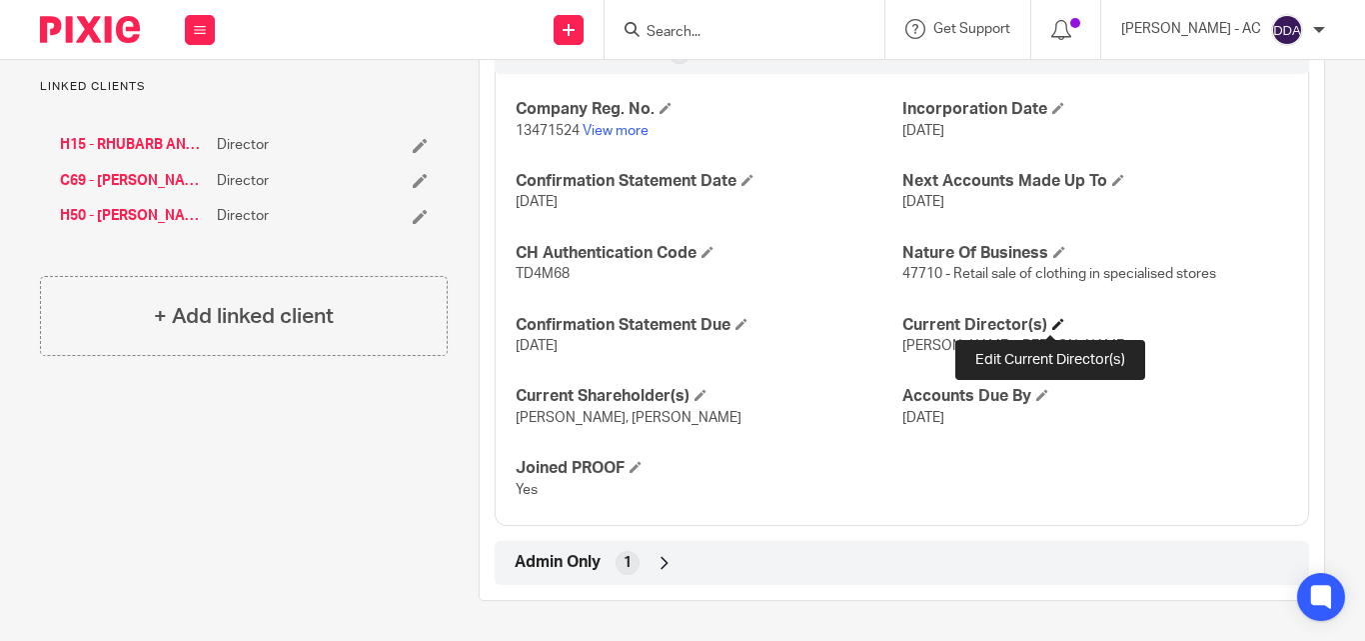
click at [1052, 320] on span at bounding box center [1058, 324] width 12 height 12
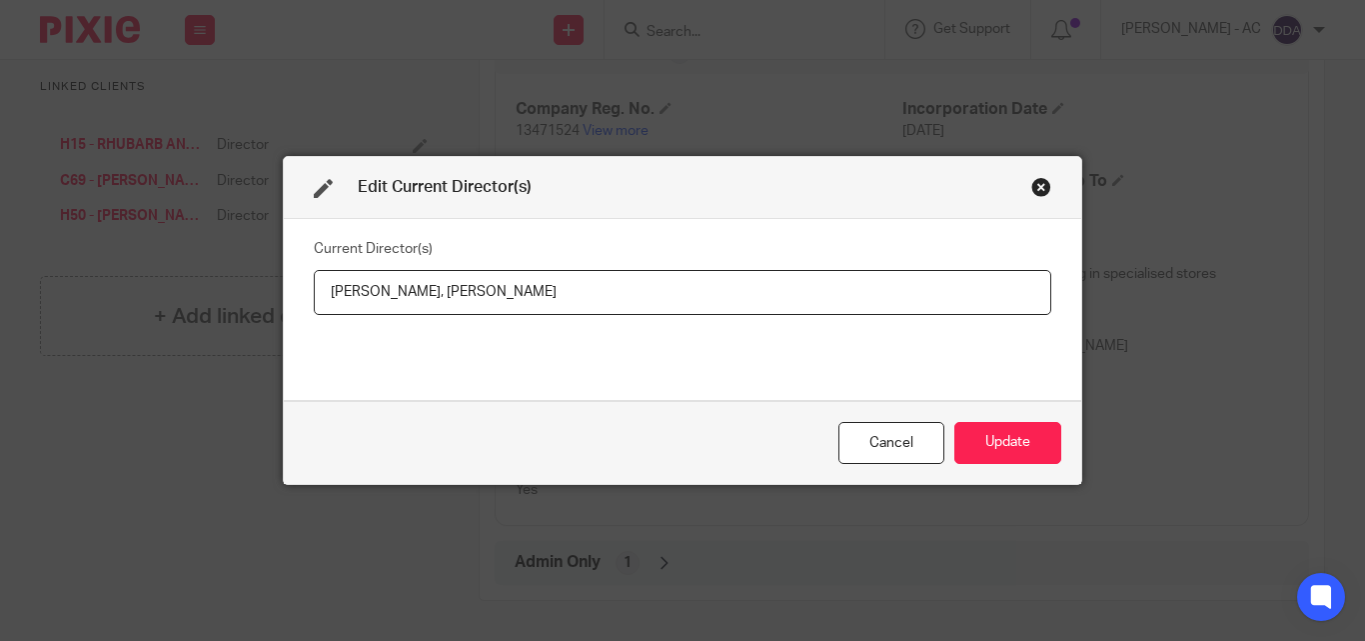
drag, startPoint x: 501, startPoint y: 288, endPoint x: 417, endPoint y: 297, distance: 84.4
click at [417, 297] on input "Olivia Herring, Evie Clark" at bounding box center [683, 292] width 738 height 45
drag, startPoint x: 319, startPoint y: 292, endPoint x: 407, endPoint y: 301, distance: 88.4
click at [407, 301] on input "Olivia Herring, Miss Evie CLARK" at bounding box center [683, 292] width 738 height 45
paste input "Miss Olivia HERRING"
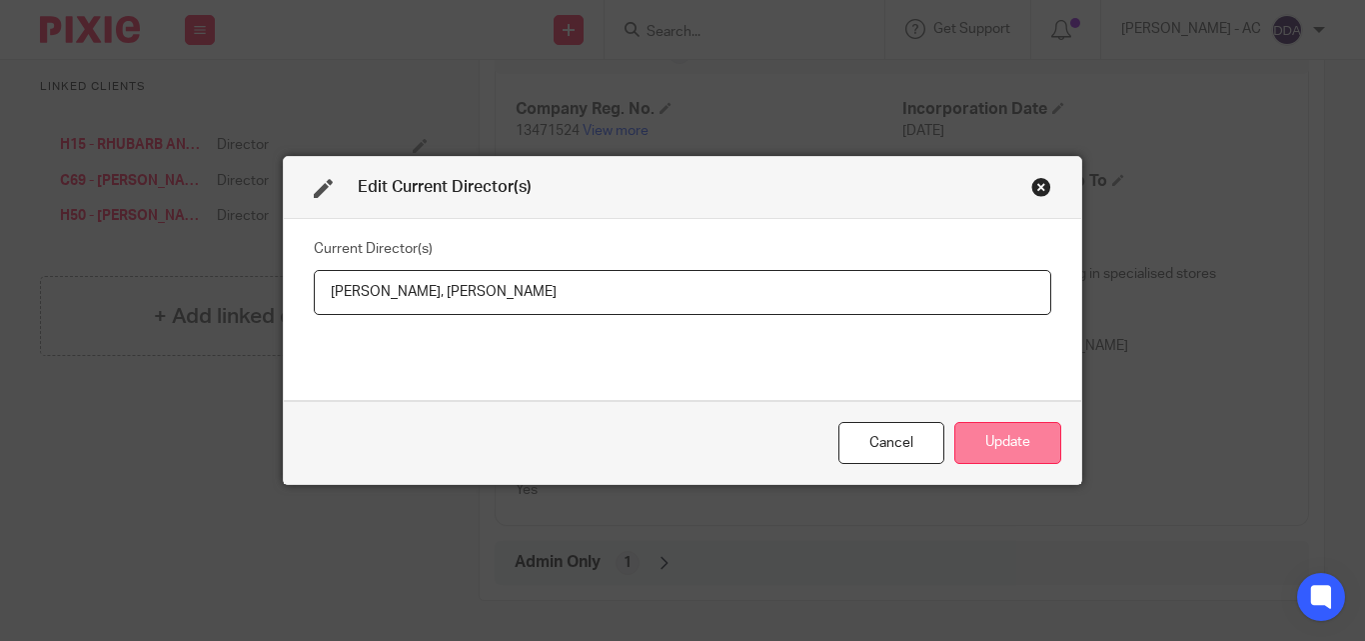
type input "Miss Olivia HERRING, Miss Evie CLARK"
click at [1015, 440] on button "Update" at bounding box center [1007, 443] width 107 height 43
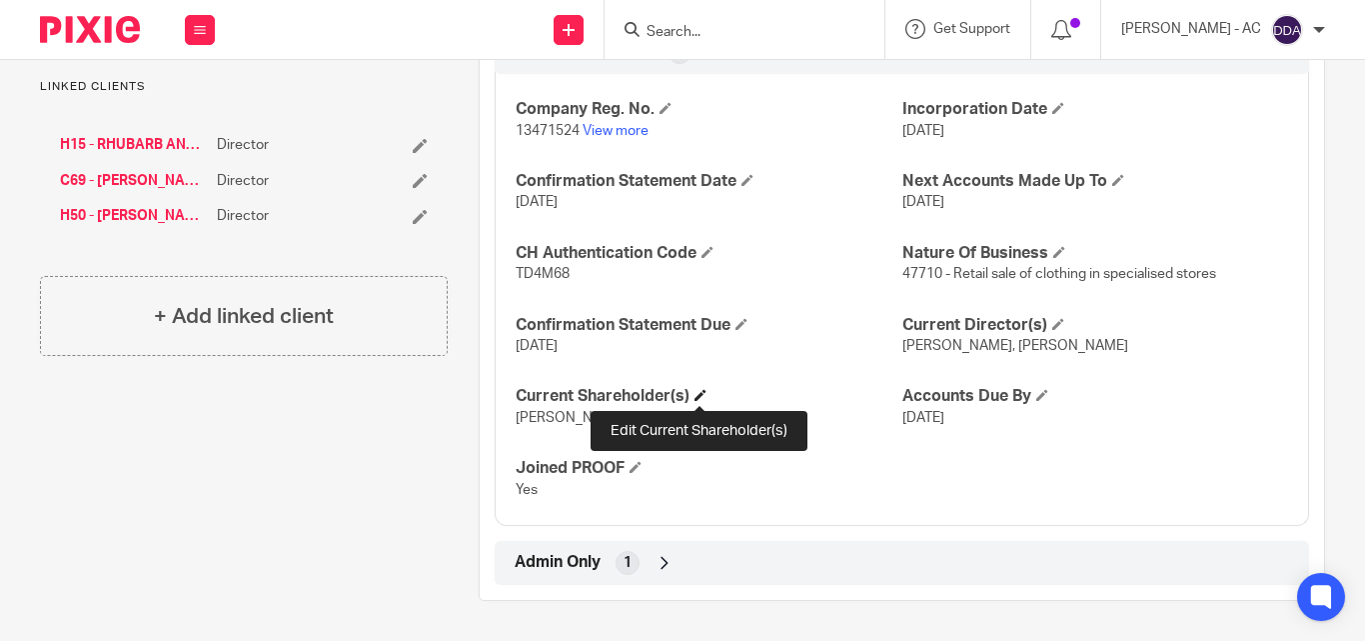
click at [701, 390] on span at bounding box center [701, 395] width 12 height 12
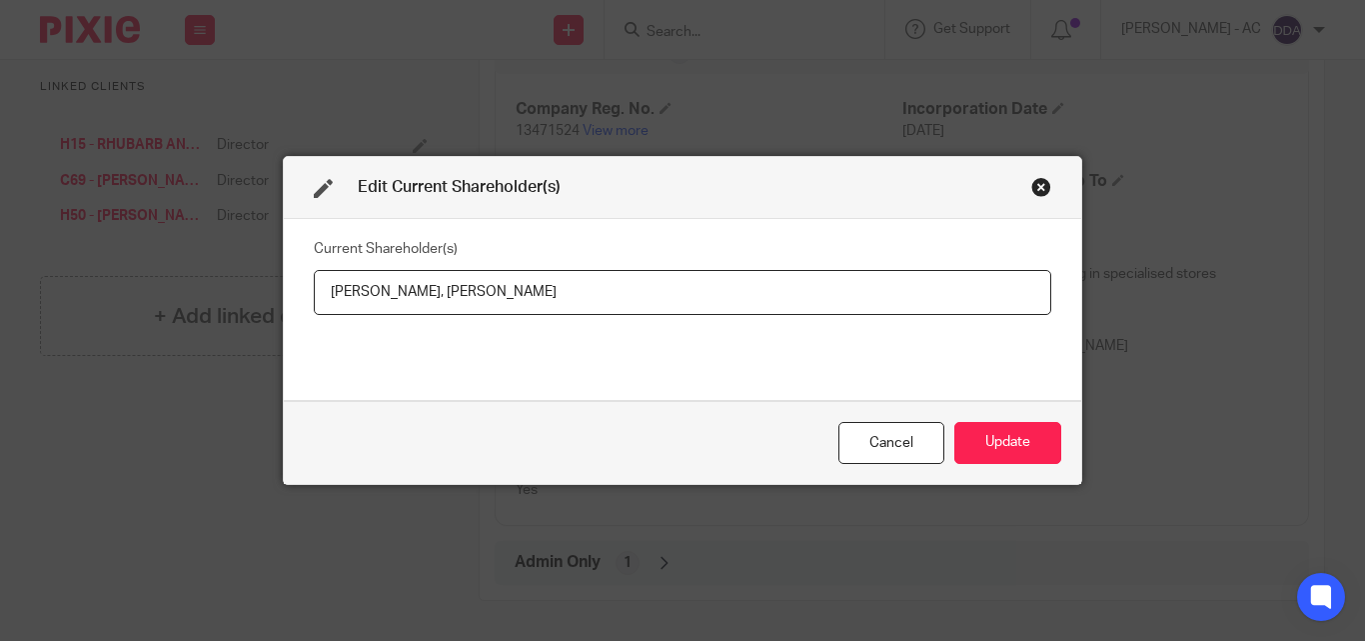
drag, startPoint x: 324, startPoint y: 290, endPoint x: 439, endPoint y: 300, distance: 115.4
click at [439, 300] on input "[PERSON_NAME], [PERSON_NAME]" at bounding box center [683, 292] width 738 height 45
paste input "Olivia HERRING"
drag, startPoint x: 569, startPoint y: 296, endPoint x: 427, endPoint y: 303, distance: 142.1
click at [427, 303] on input "Olivia HERRING, Miss Evie Clark" at bounding box center [683, 292] width 738 height 45
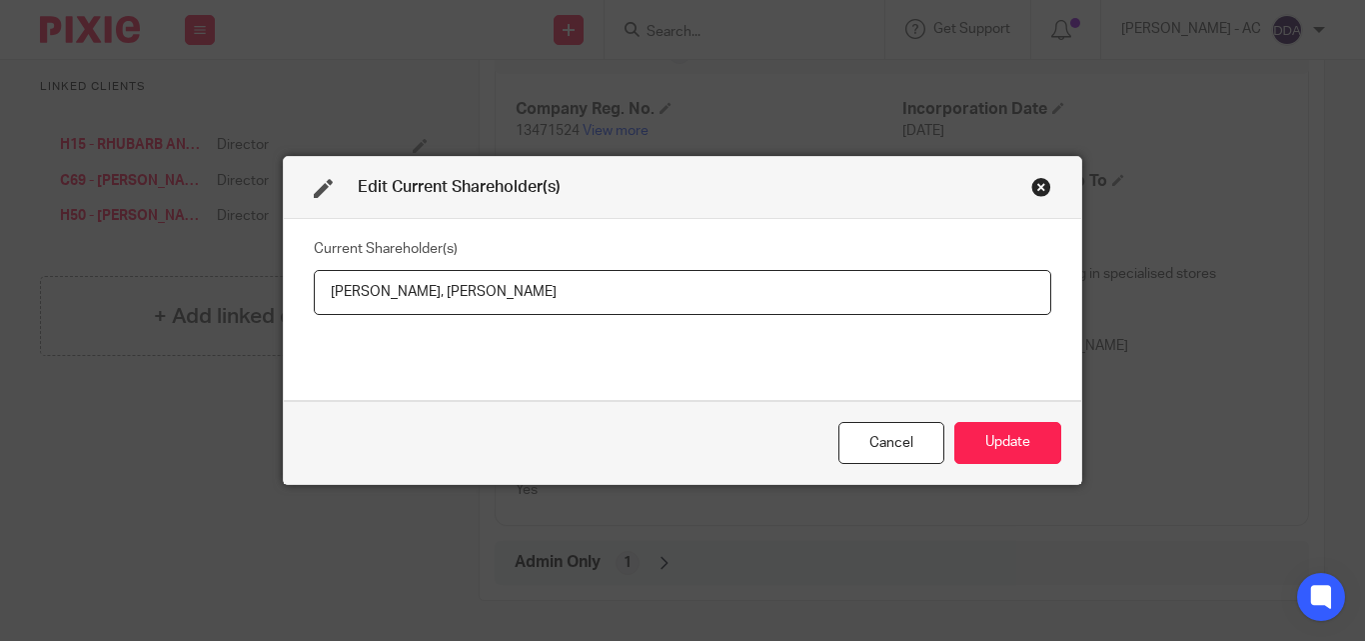
paste input "Evie CLARK"
type input "Olivia HERRING, Evie CLARK"
click at [1020, 436] on button "Update" at bounding box center [1007, 443] width 107 height 43
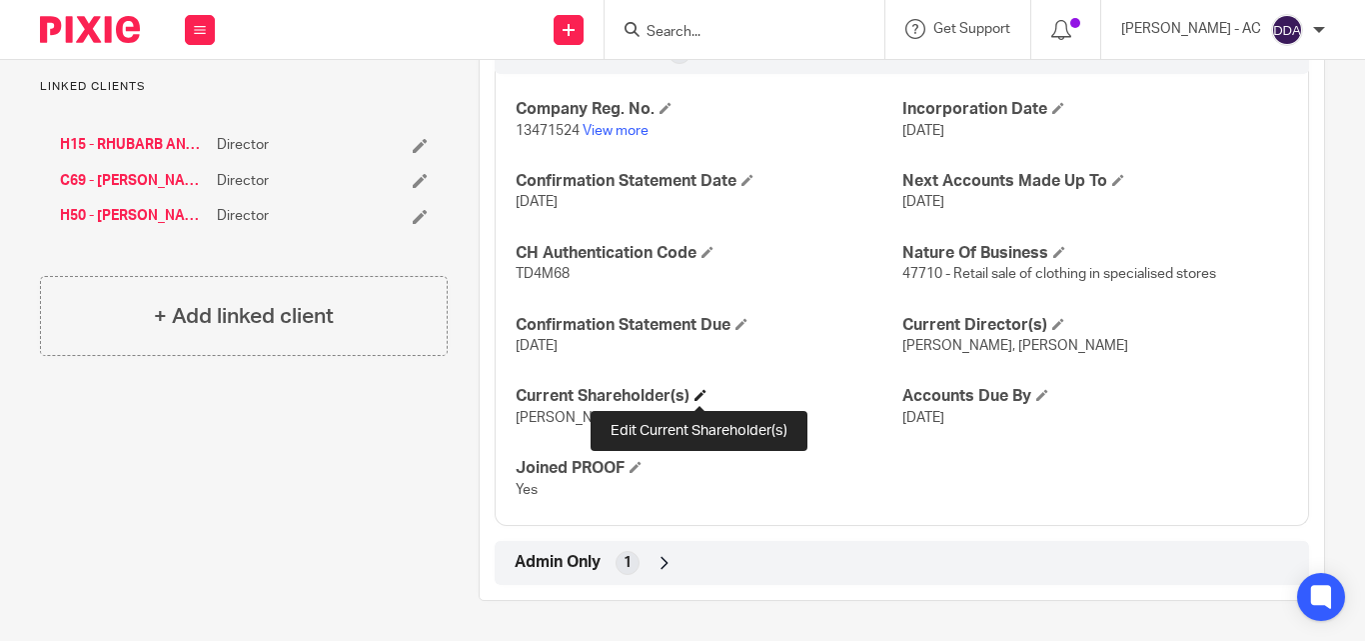
click at [704, 389] on span at bounding box center [701, 395] width 12 height 12
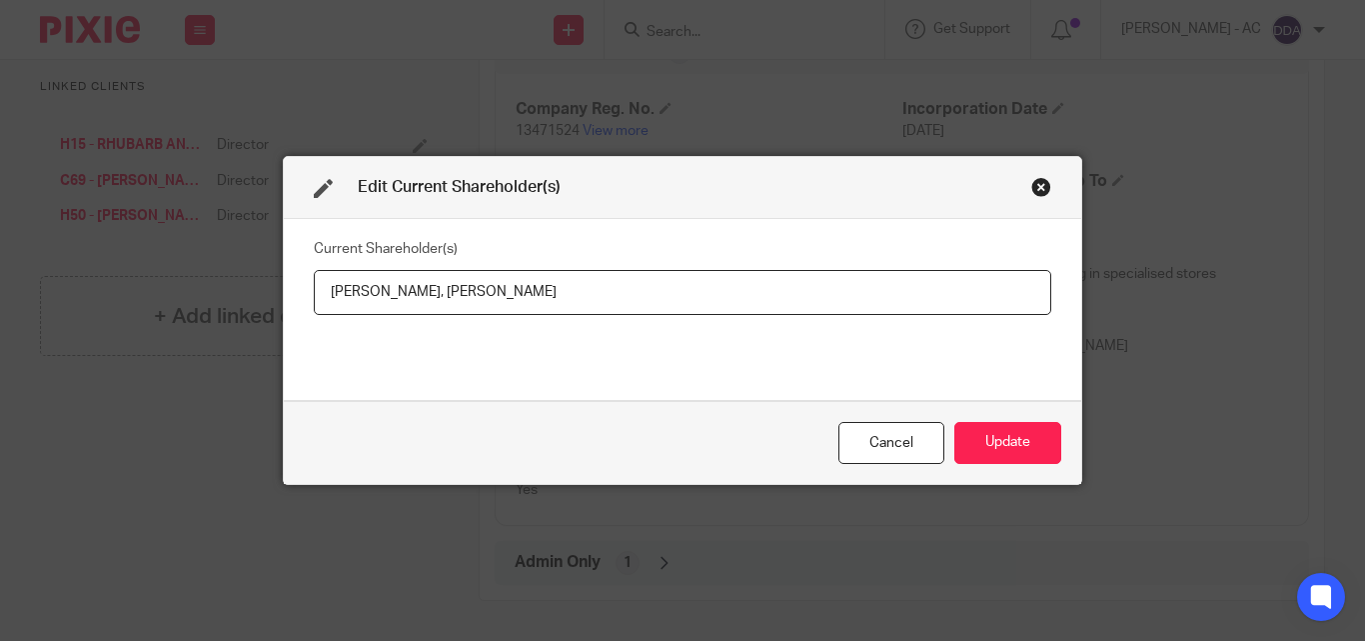
drag, startPoint x: 540, startPoint y: 287, endPoint x: 429, endPoint y: 303, distance: 112.1
click at [429, 303] on input "Olivia HERRING, Evie CLARK" at bounding box center [683, 292] width 738 height 45
click at [983, 439] on button "Update" at bounding box center [1007, 443] width 107 height 43
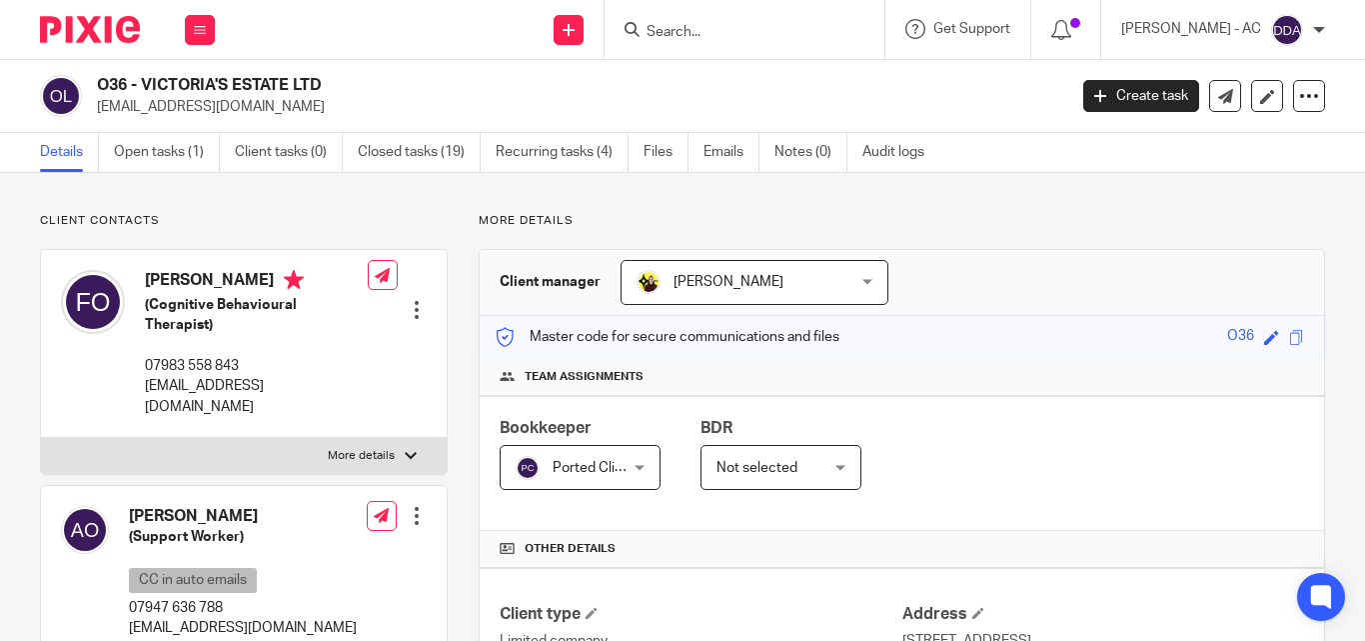
click at [362, 448] on p "More details" at bounding box center [361, 456] width 67 height 16
click at [41, 437] on input "More details" at bounding box center [40, 437] width 1 height 1
checkbox input "true"
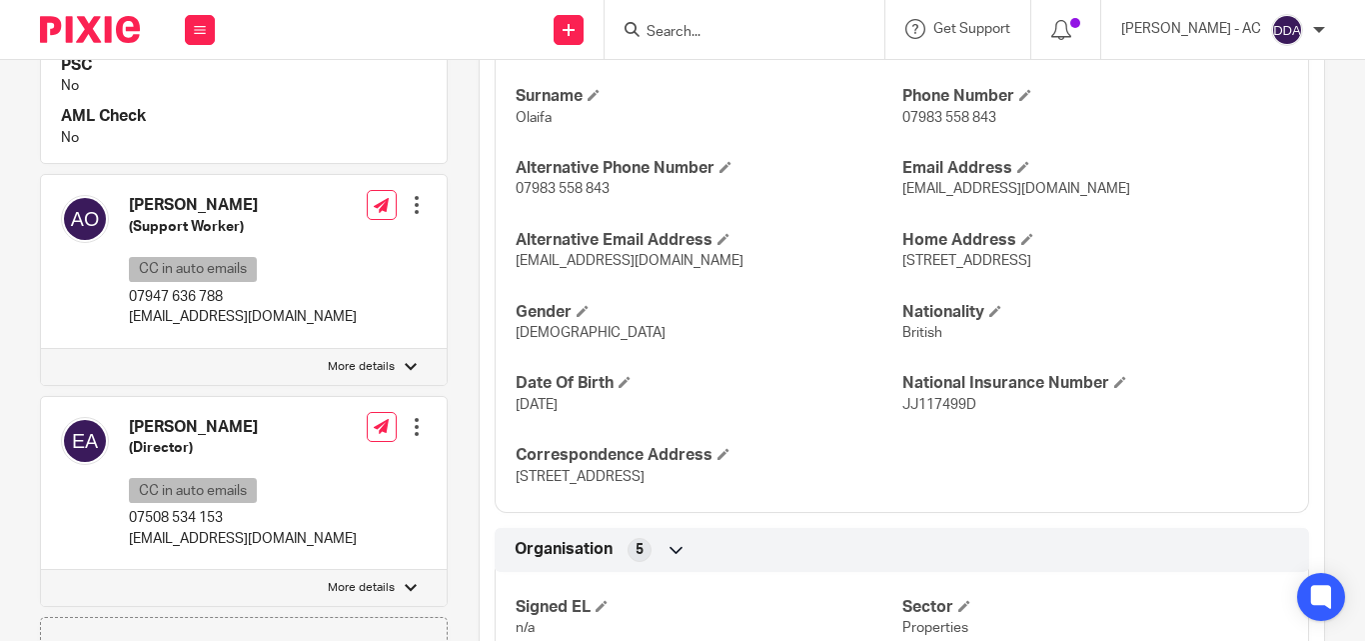
scroll to position [800, 0]
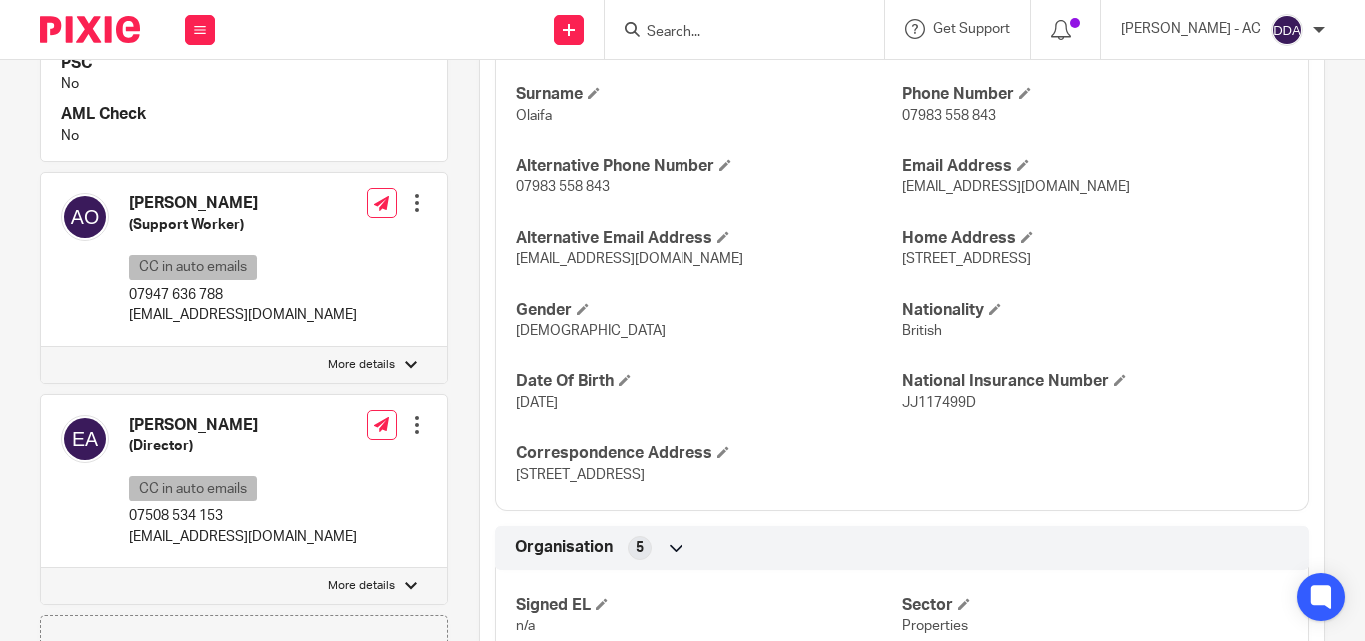
click at [405, 359] on div at bounding box center [411, 365] width 12 height 12
click at [41, 347] on input "More details" at bounding box center [40, 346] width 1 height 1
checkbox input "true"
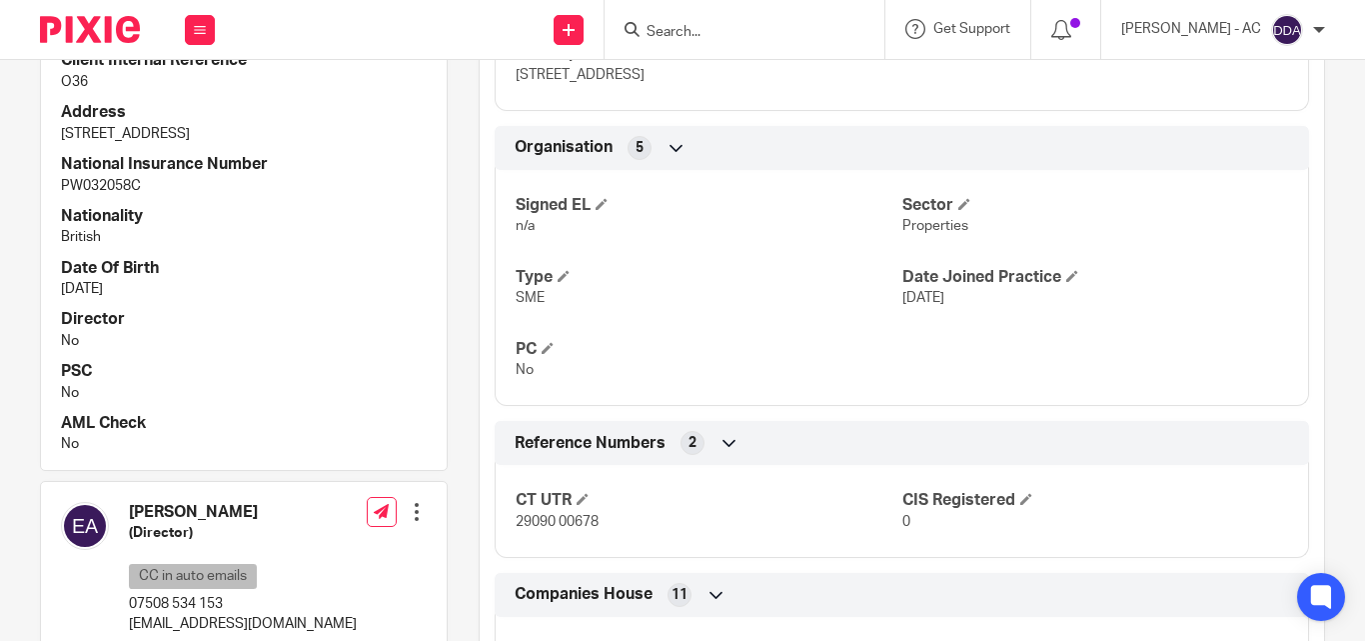
scroll to position [1499, 0]
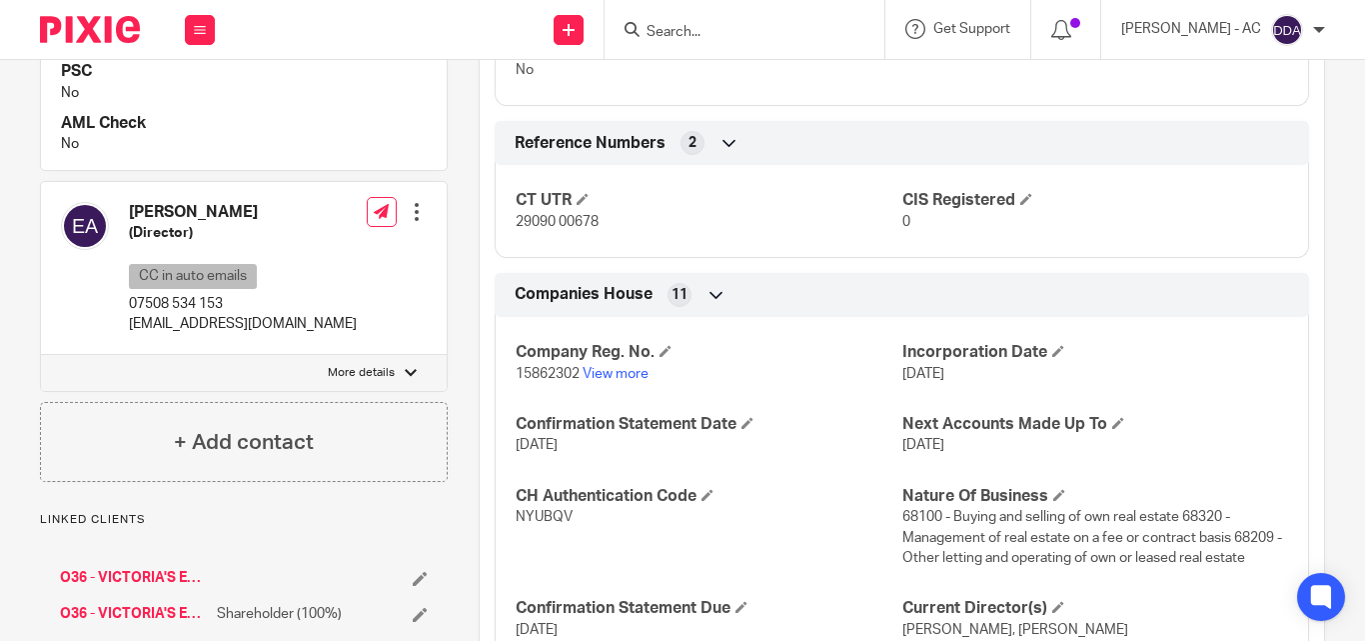
click at [393, 369] on label "More details" at bounding box center [244, 373] width 406 height 36
click at [41, 355] on input "More details" at bounding box center [40, 354] width 1 height 1
checkbox input "true"
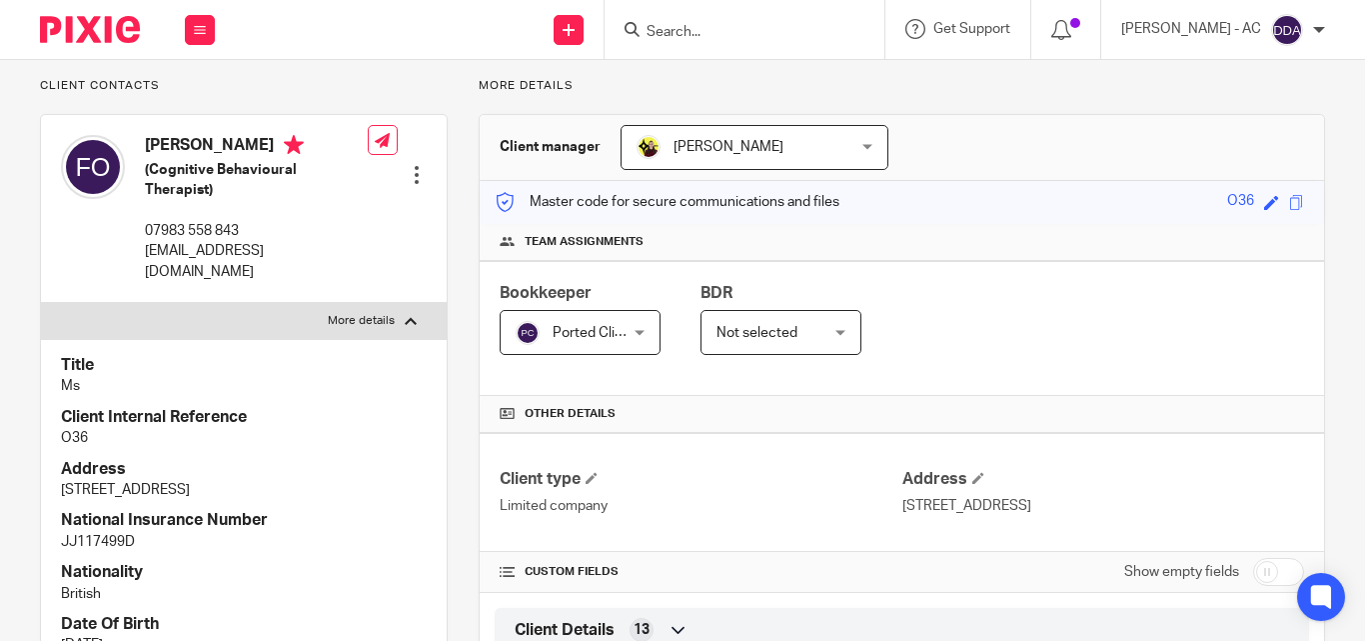
scroll to position [200, 0]
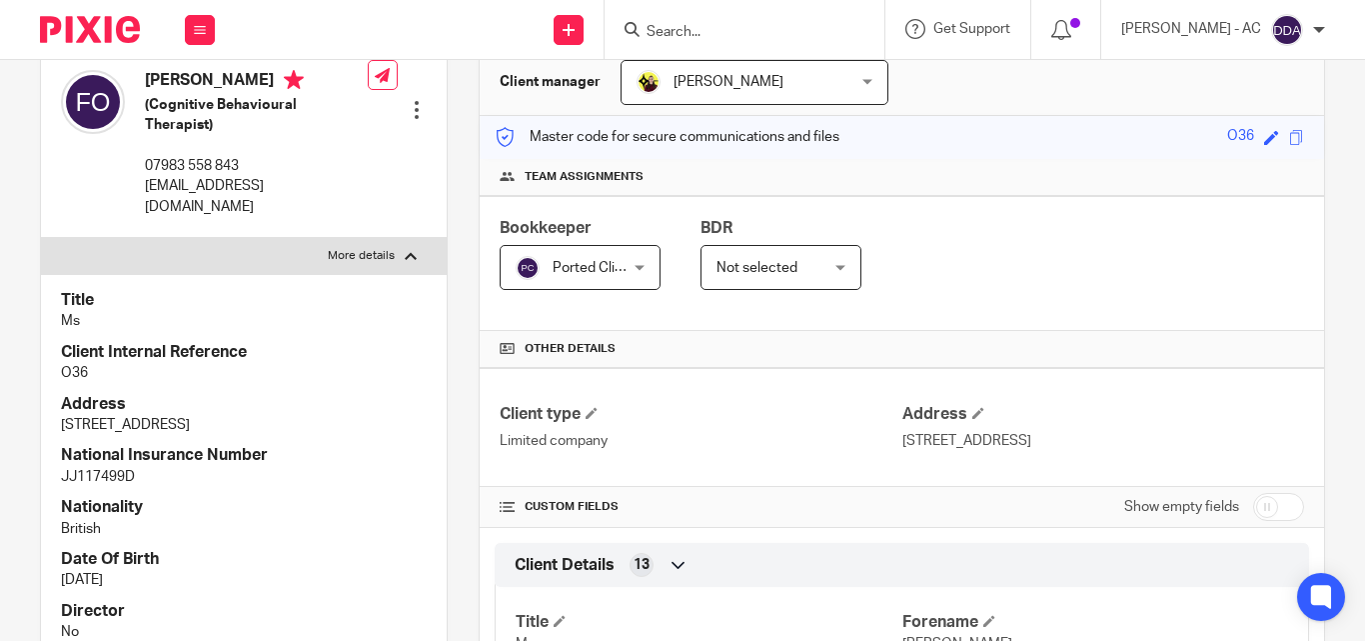
click at [256, 311] on p "Ms" at bounding box center [244, 321] width 366 height 20
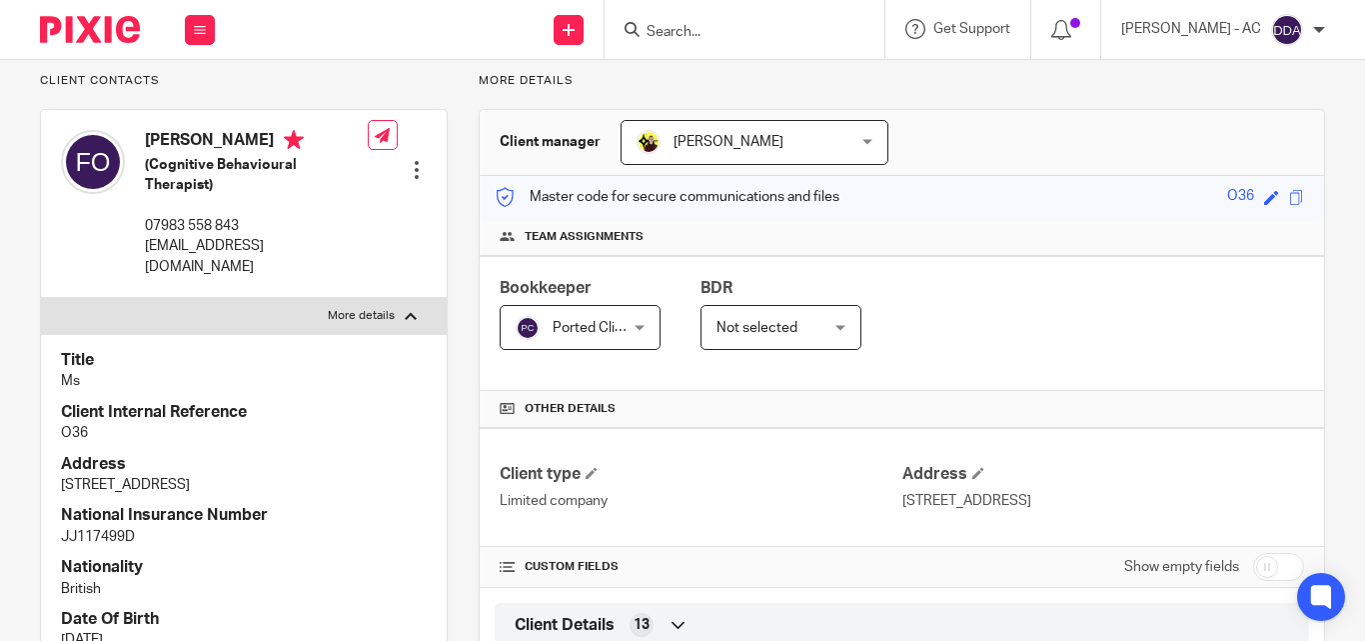
scroll to position [0, 0]
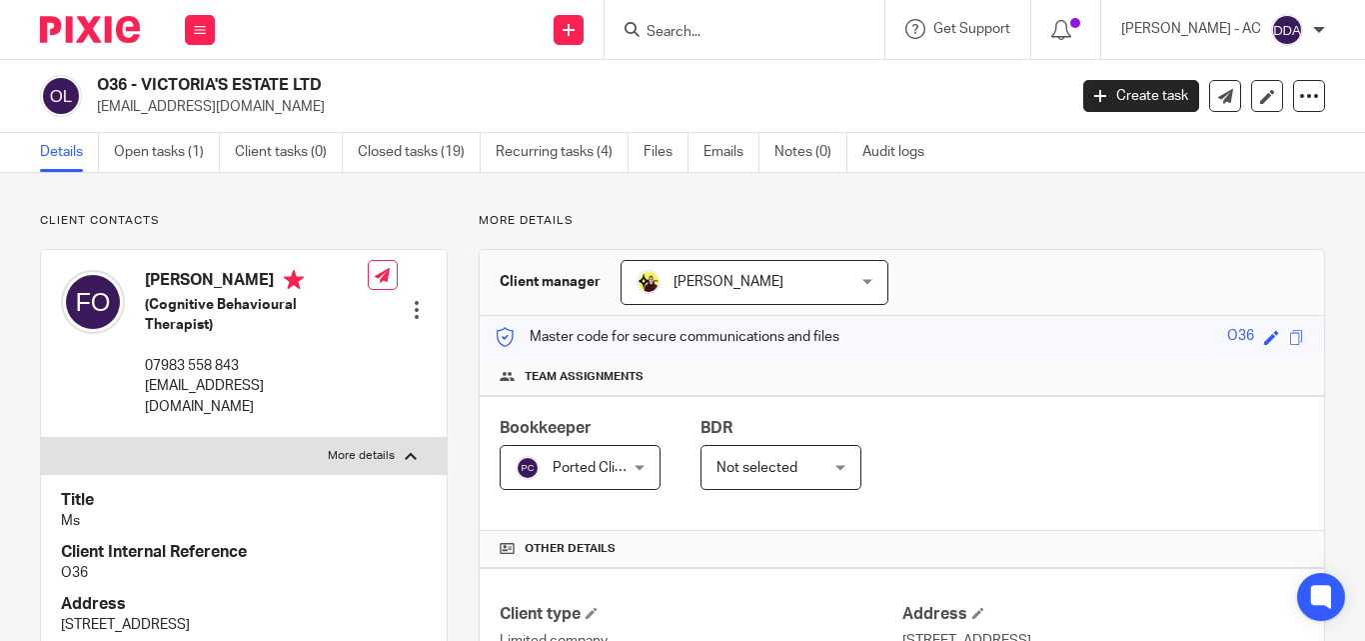
click at [324, 364] on p "07983 558 843" at bounding box center [256, 366] width 223 height 20
click at [319, 511] on p "Ms" at bounding box center [244, 521] width 366 height 20
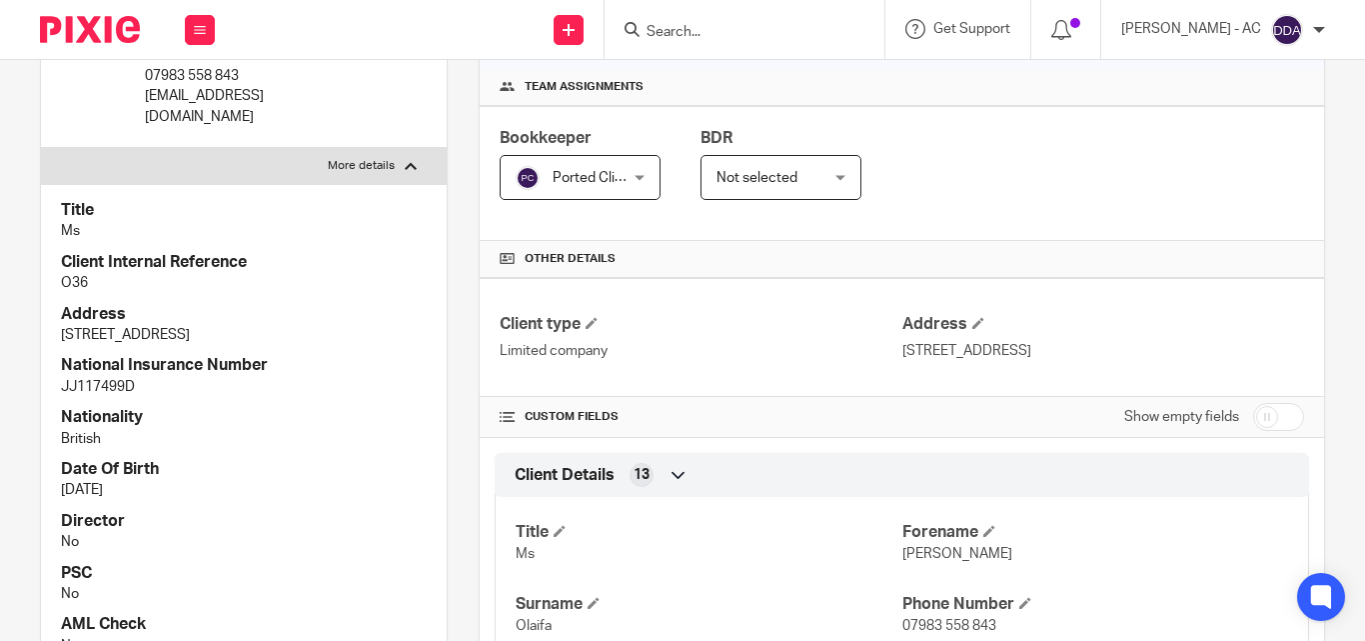
scroll to position [300, 0]
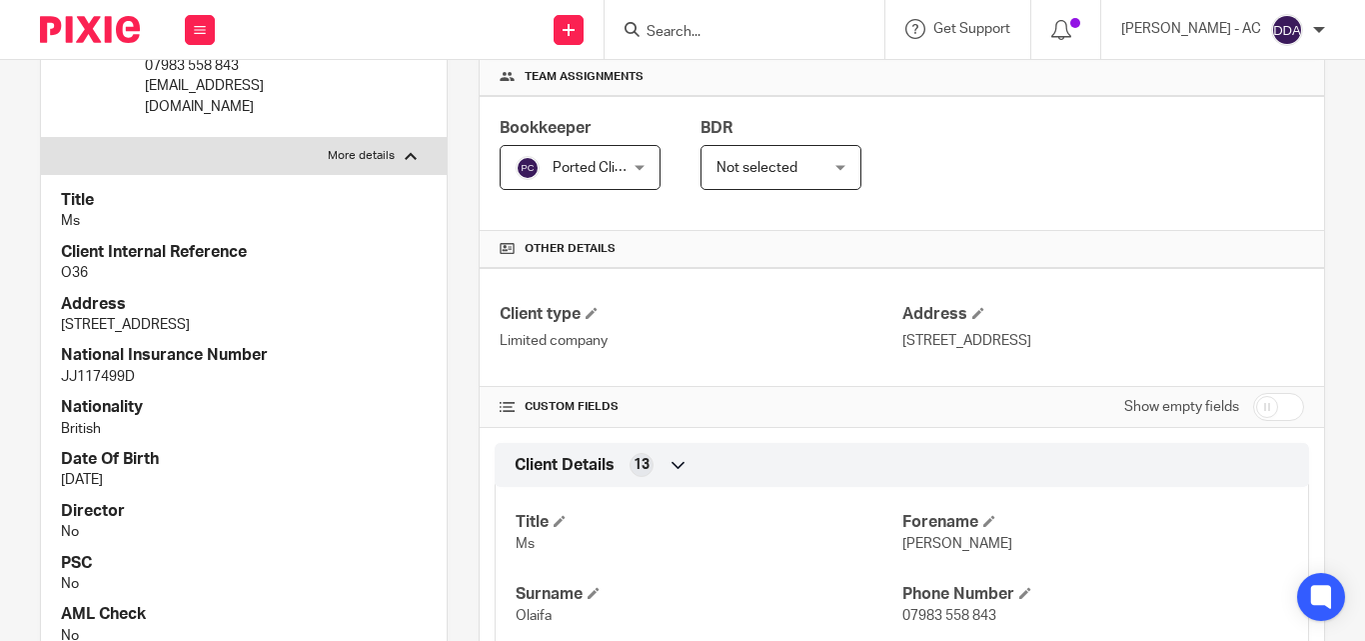
click at [360, 475] on p "19 Sep 1987" at bounding box center [244, 480] width 366 height 20
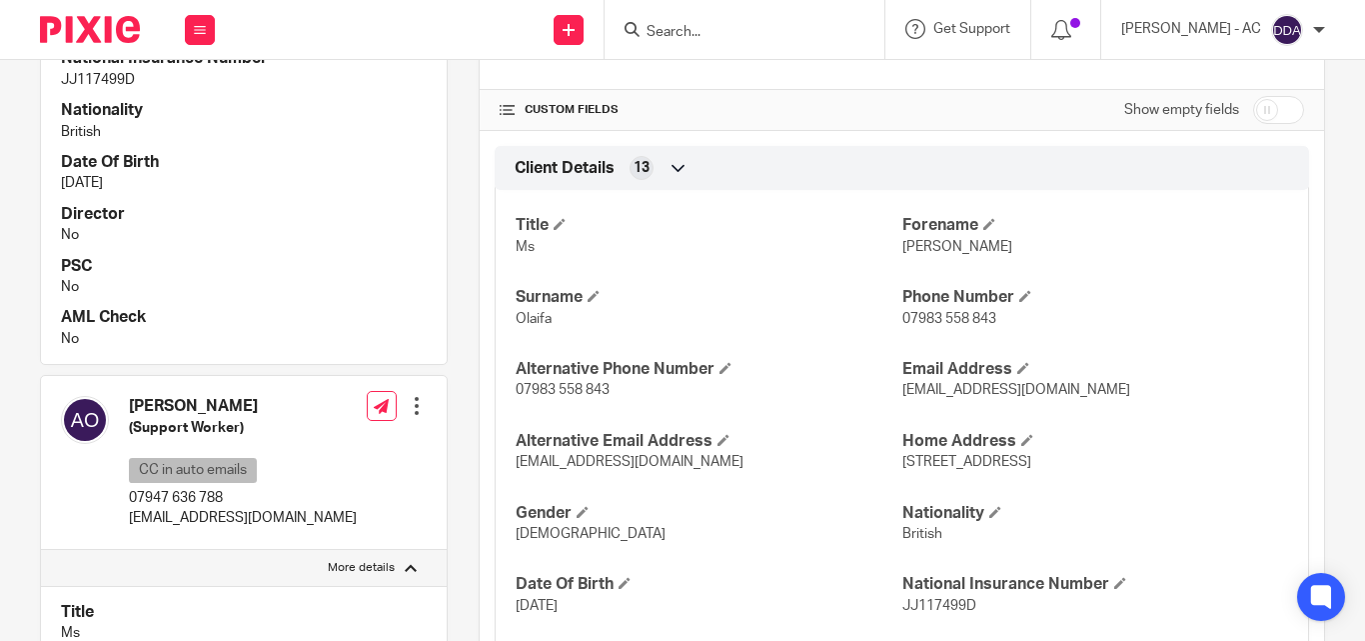
scroll to position [600, 0]
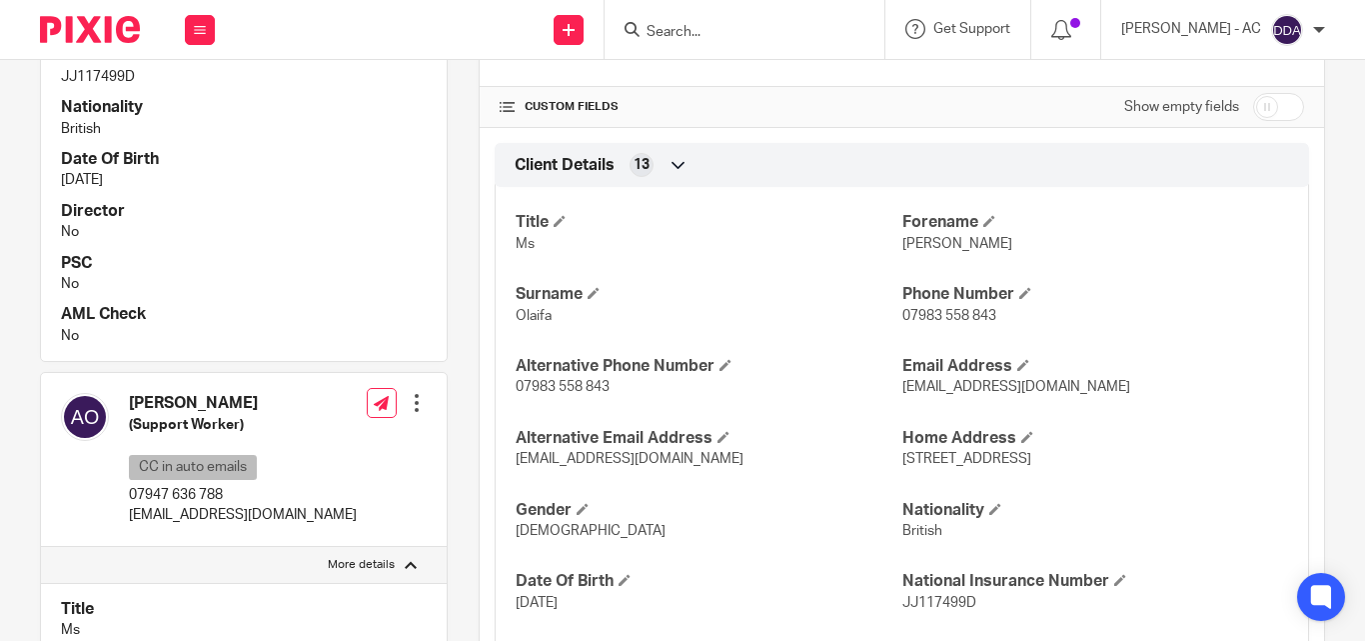
click at [414, 244] on div "Title Ms Client Internal Reference O36 Address Flat 114, Orchard Court, 35 Bell…" at bounding box center [244, 117] width 406 height 487
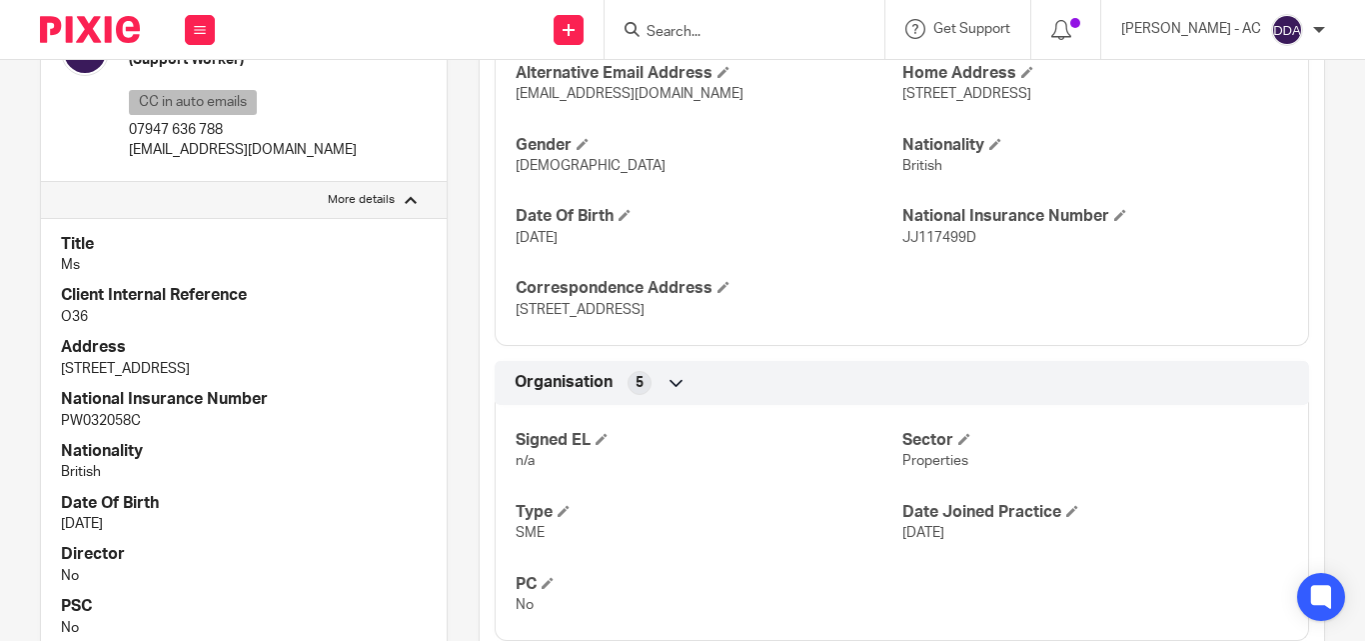
scroll to position [999, 0]
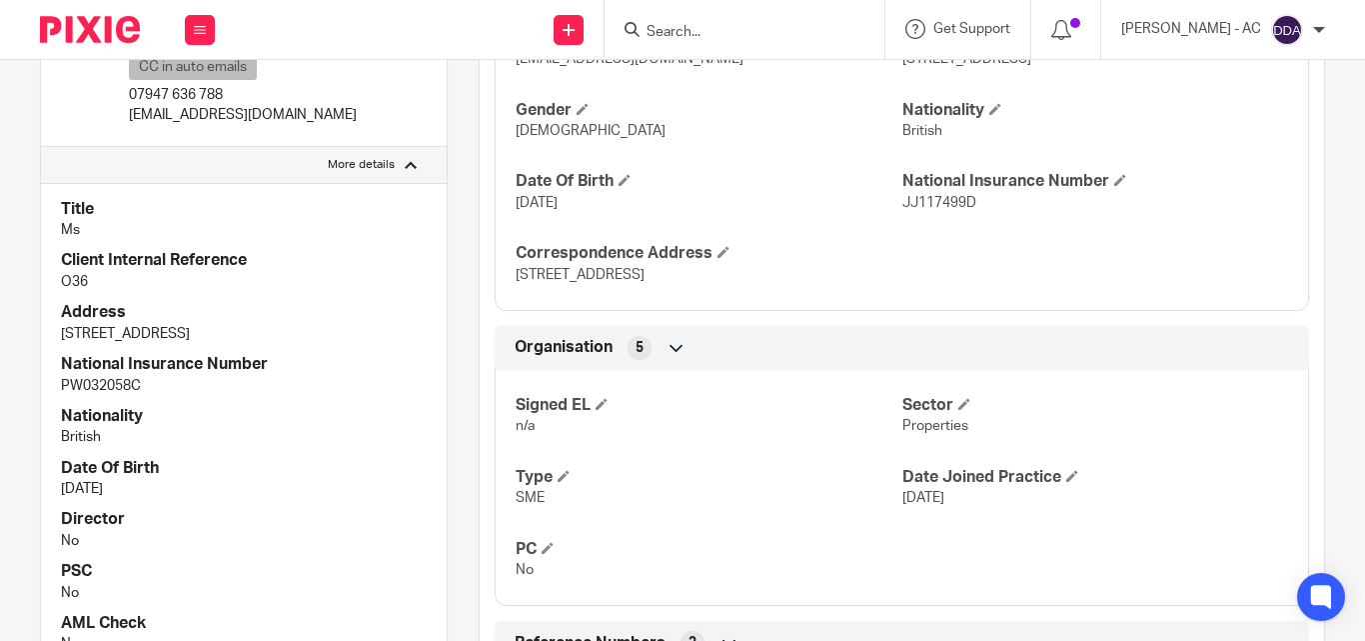
click at [349, 284] on p "O36" at bounding box center [244, 282] width 366 height 20
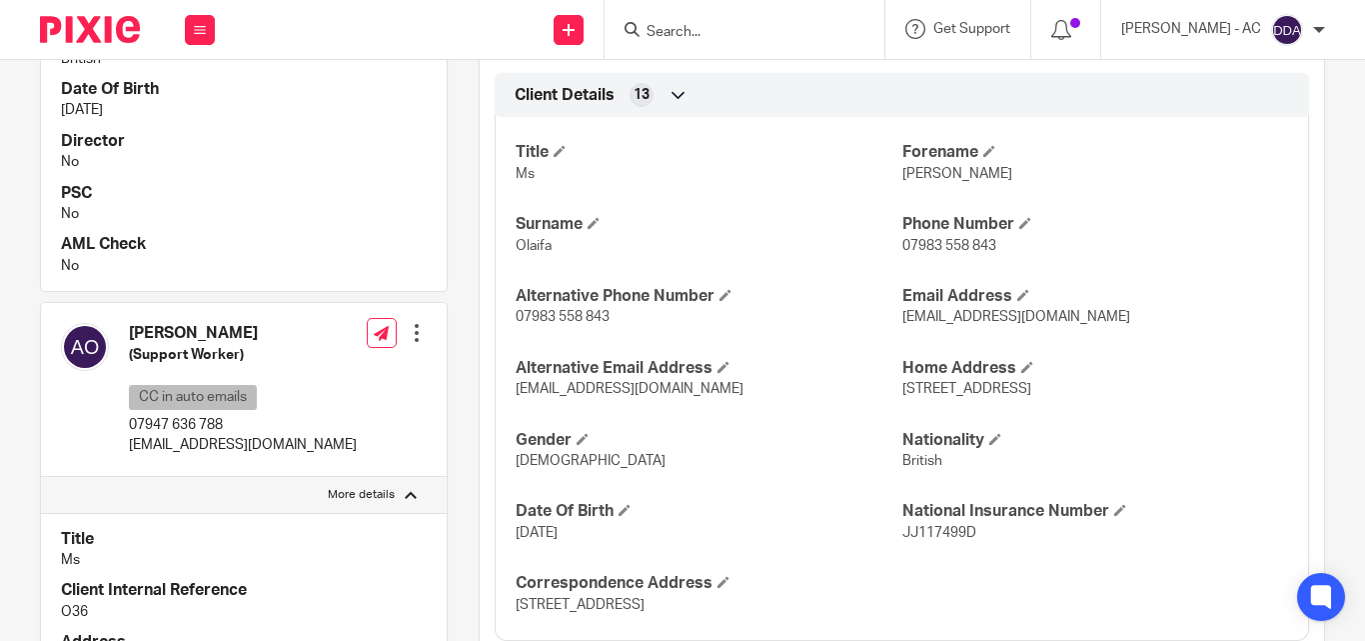
scroll to position [700, 0]
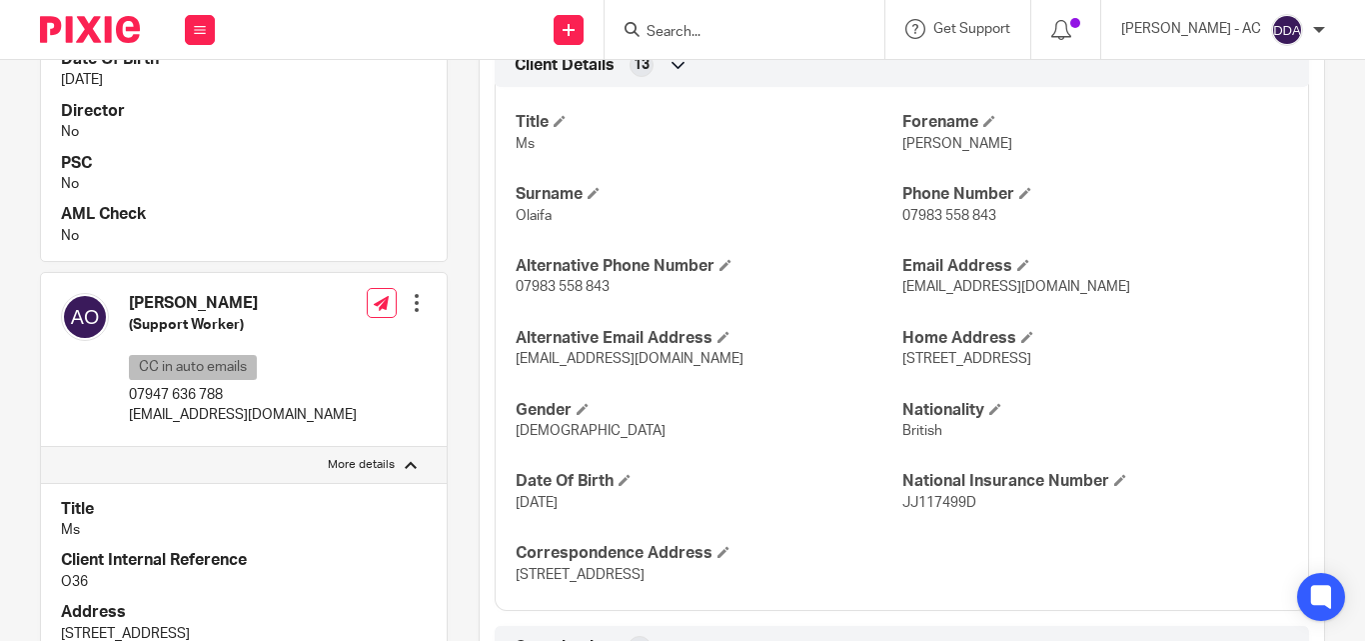
click at [812, 422] on p "[DEMOGRAPHIC_DATA]" at bounding box center [709, 431] width 386 height 20
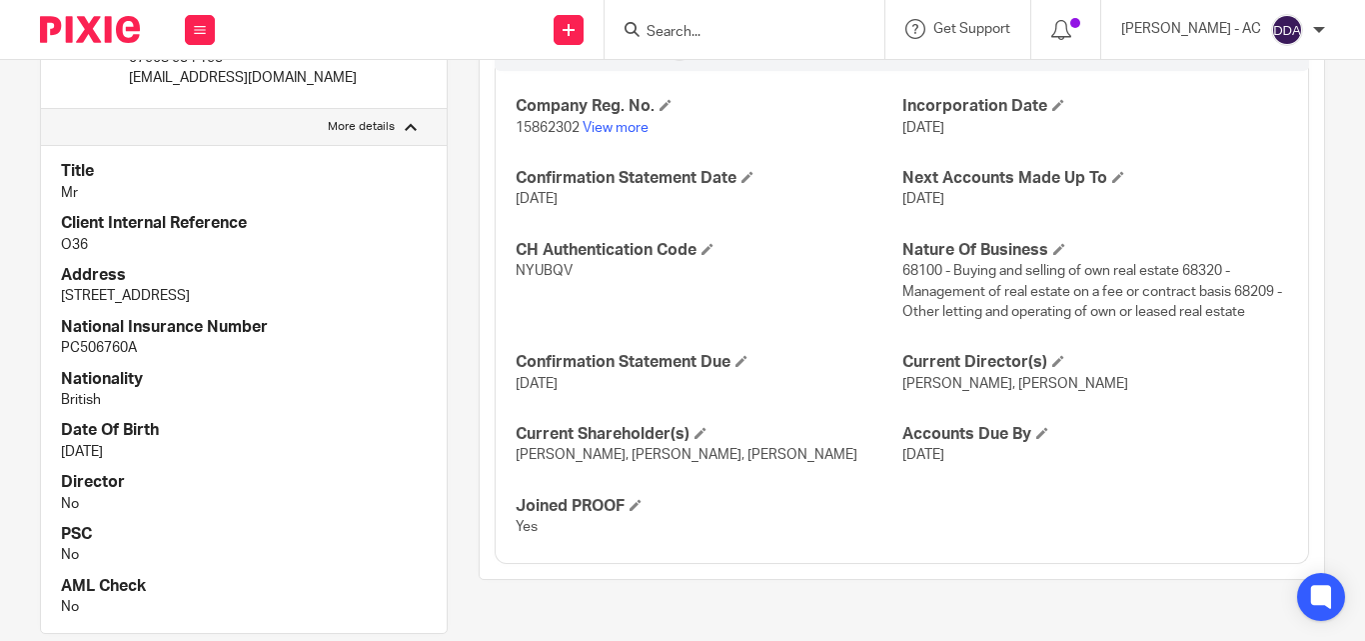
scroll to position [1739, 0]
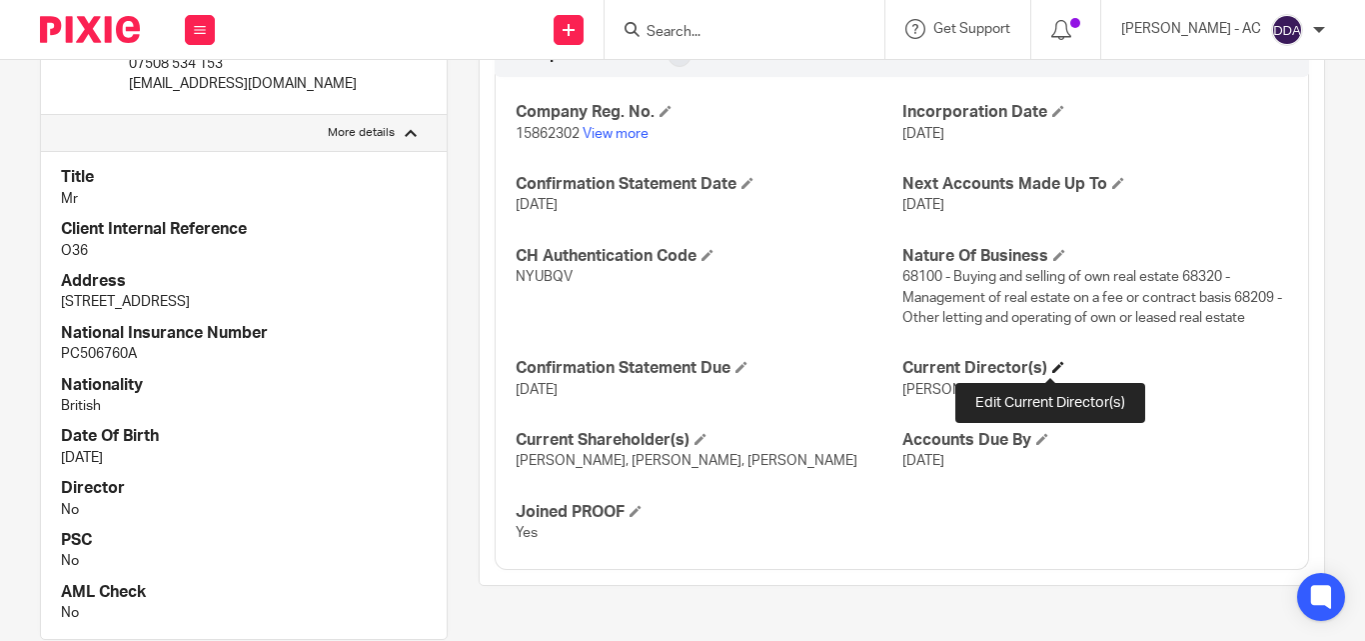
click at [1055, 364] on span at bounding box center [1058, 367] width 12 height 12
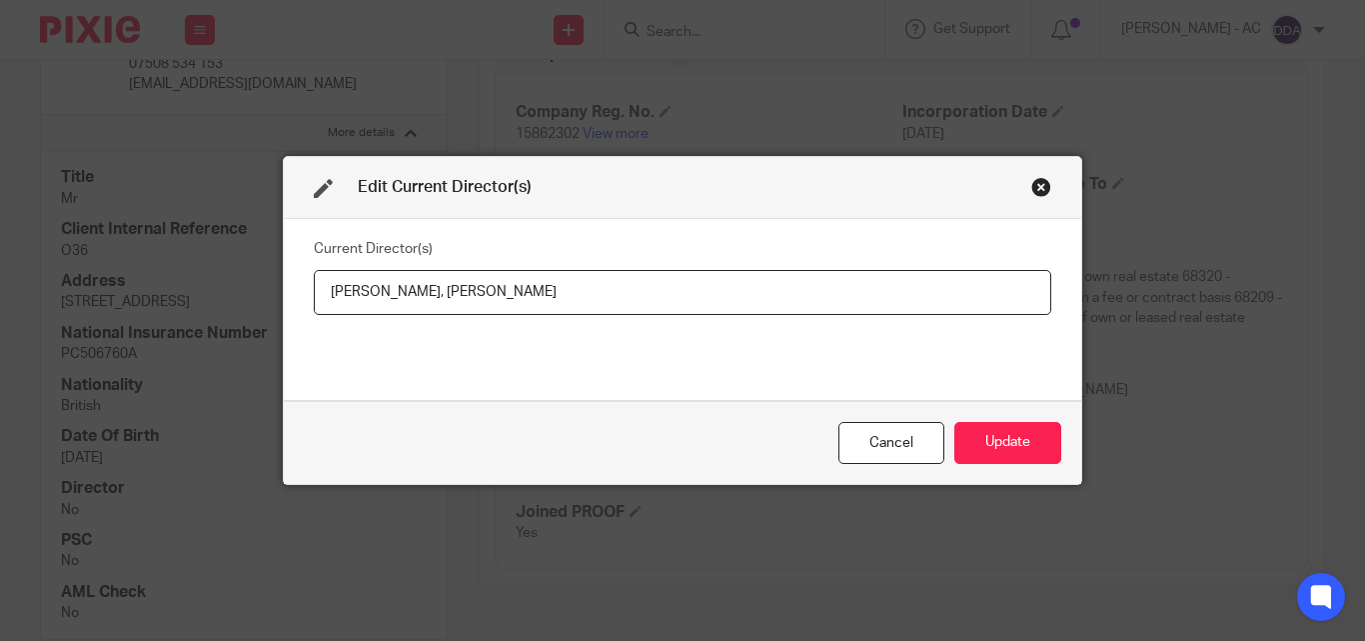
drag, startPoint x: 643, startPoint y: 290, endPoint x: 443, endPoint y: 298, distance: 200.0
click at [443, 298] on input "Franchesca Olaifa, Emmanuel Adeyemi" at bounding box center [683, 292] width 738 height 45
drag, startPoint x: 317, startPoint y: 295, endPoint x: 437, endPoint y: 311, distance: 121.0
click at [437, 311] on input "Franchesca Olaifa, Mr Emmanuel ADEYEMI" at bounding box center [683, 292] width 738 height 45
paste input "Ms Franchesca OLAIFA"
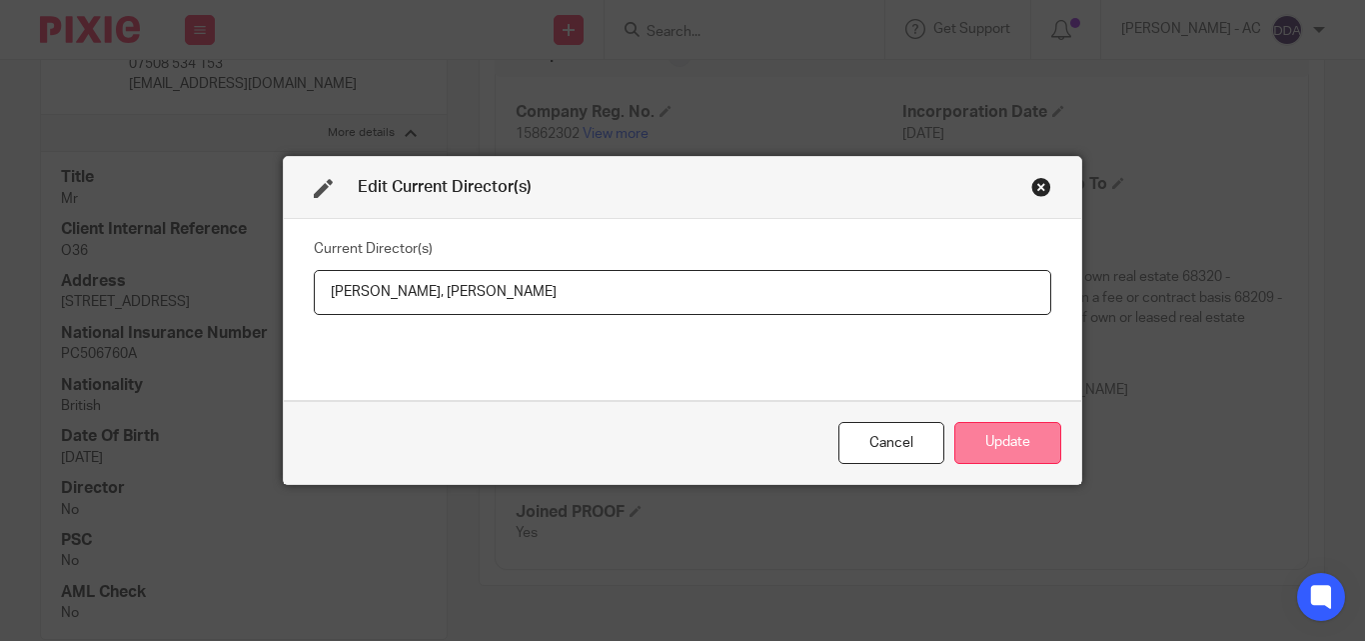
type input "Ms Franchesca OLAIFA, Mr Emmanuel ADEYEMI"
click at [987, 438] on button "Update" at bounding box center [1007, 443] width 107 height 43
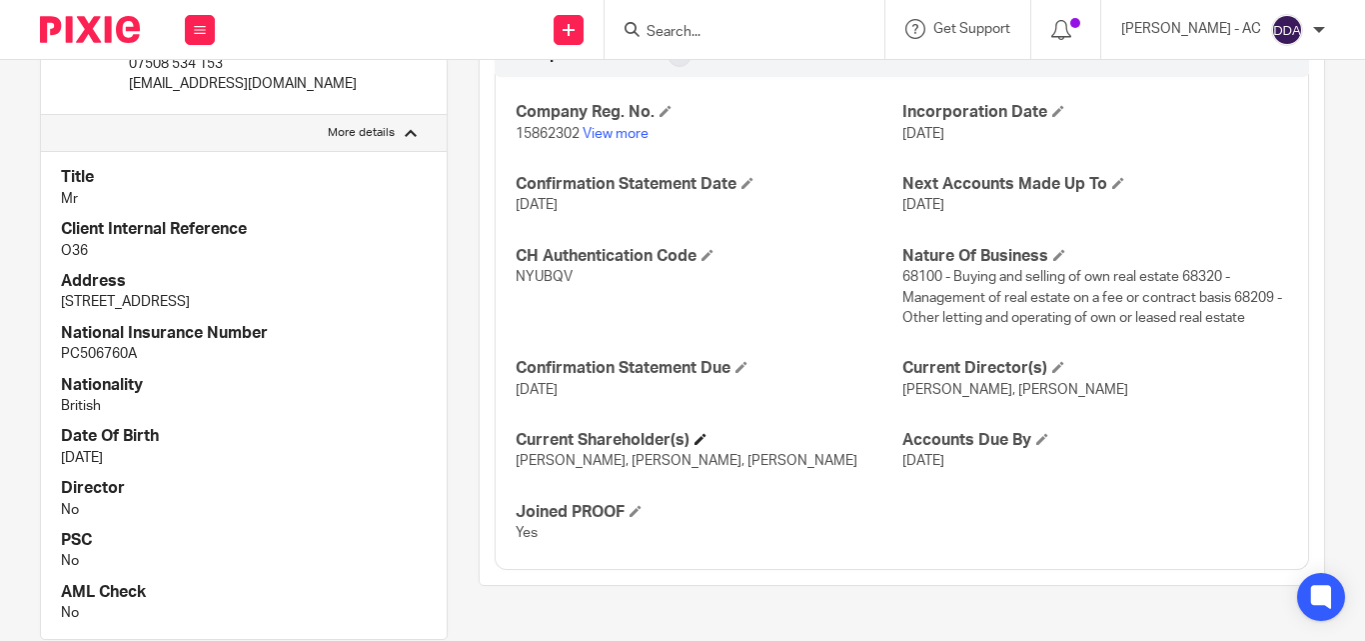
click at [693, 436] on h4 "Current Shareholder(s)" at bounding box center [709, 440] width 386 height 21
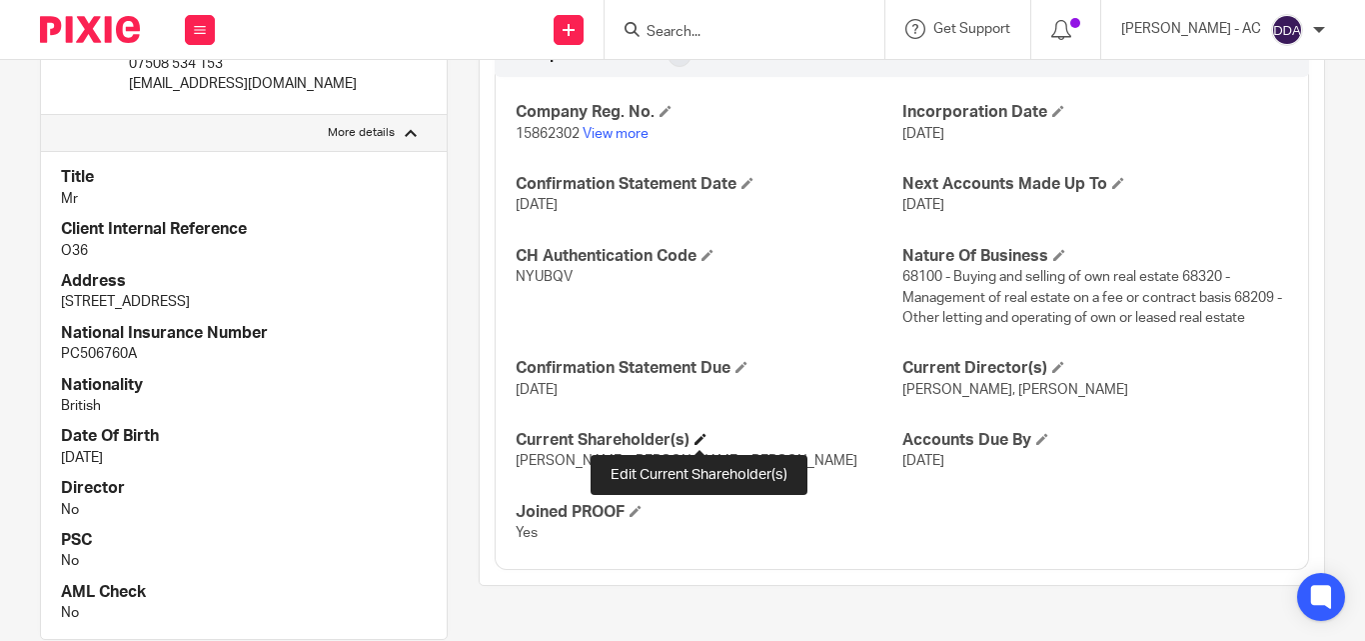
click at [705, 443] on span at bounding box center [701, 439] width 12 height 12
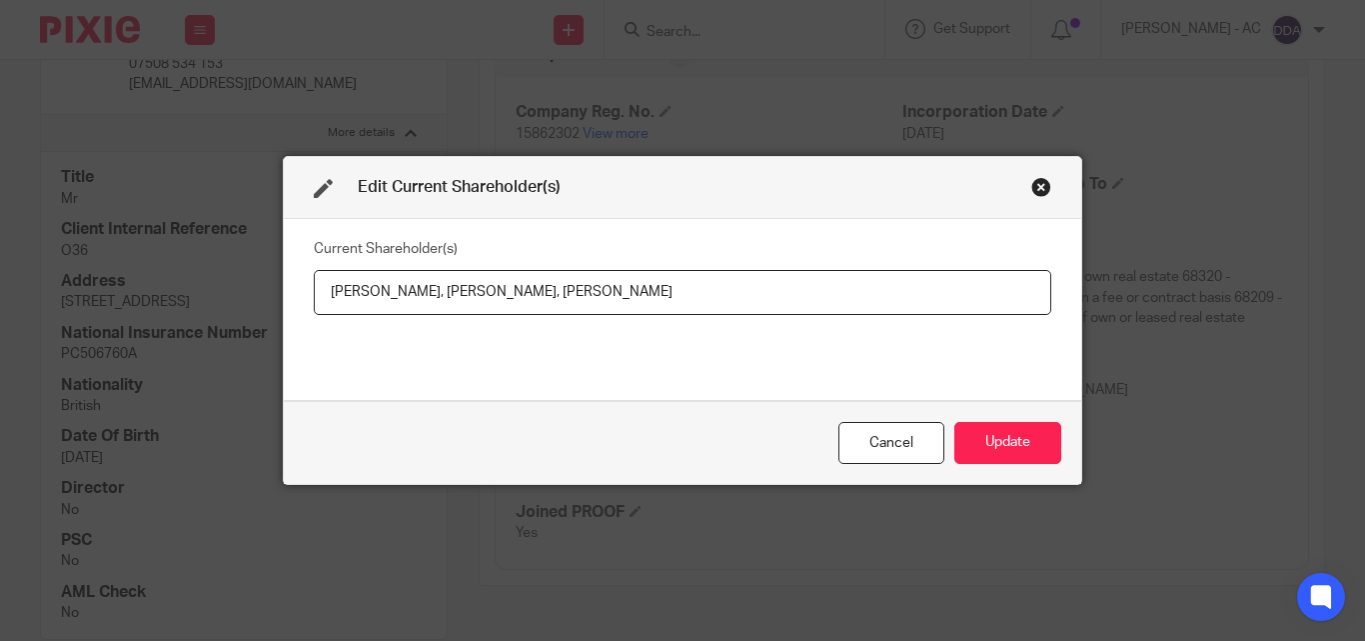
click at [1032, 187] on div "Close this dialog window" at bounding box center [1041, 187] width 20 height 20
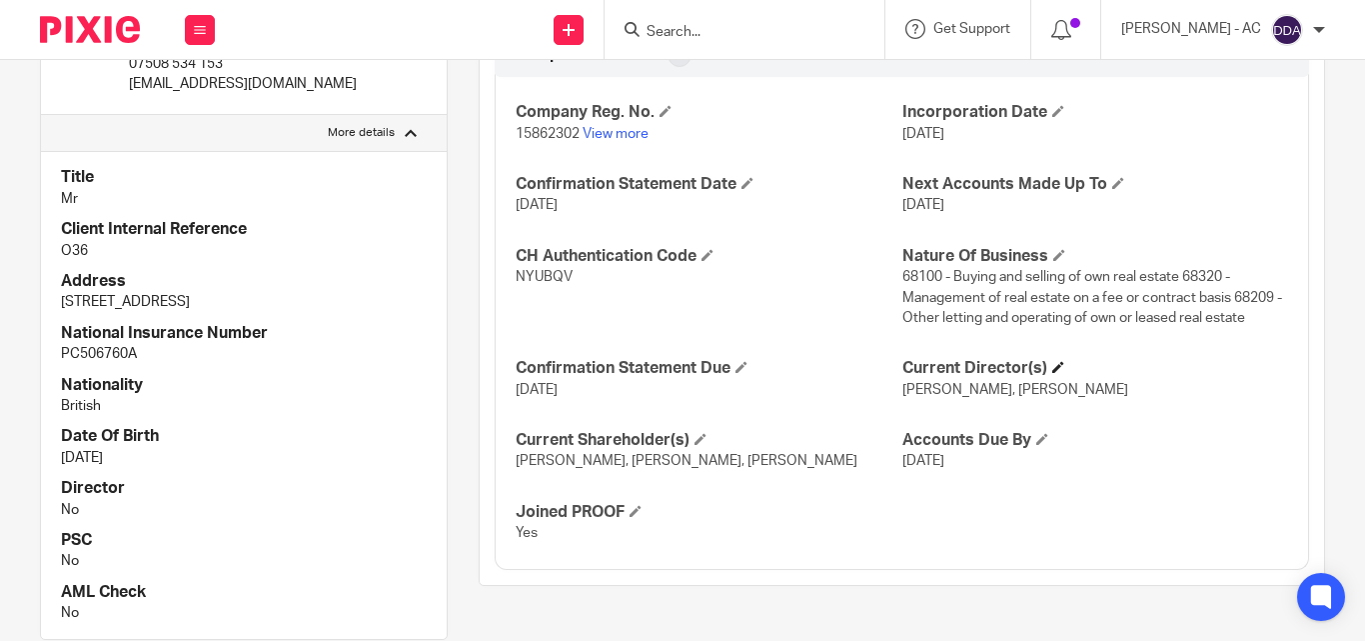
click at [1050, 358] on h4 "Current Director(s)" at bounding box center [1095, 368] width 386 height 21
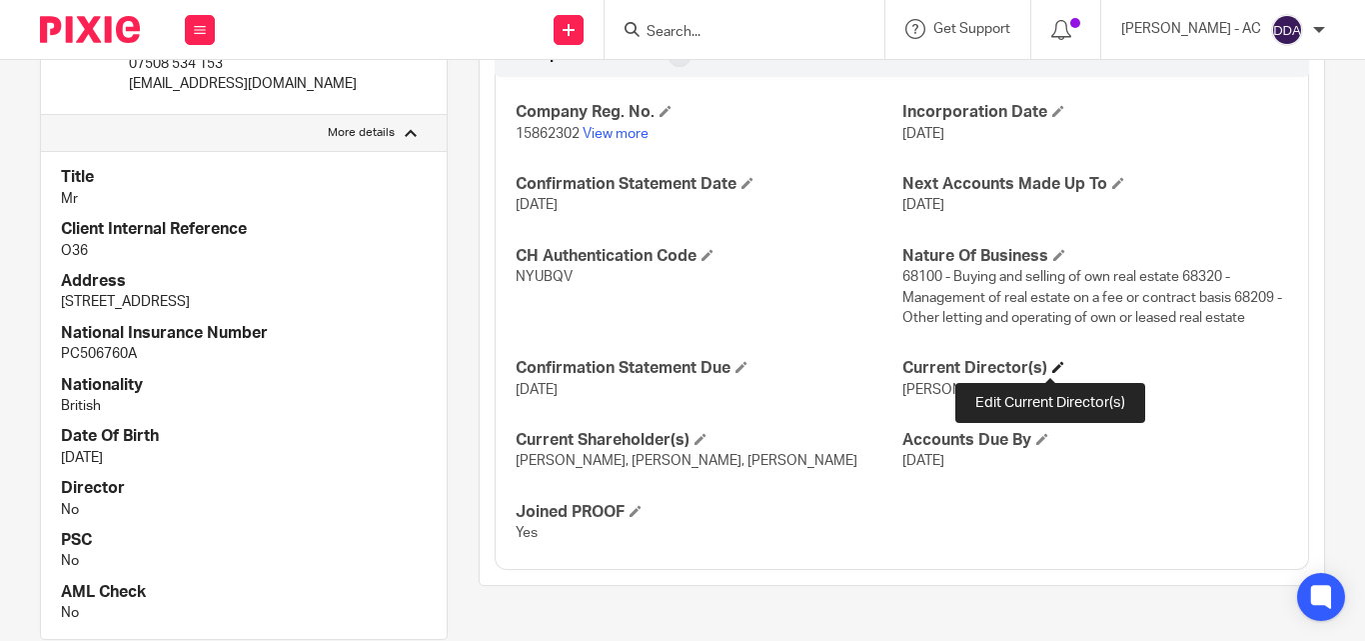
click at [1052, 361] on span at bounding box center [1058, 367] width 12 height 12
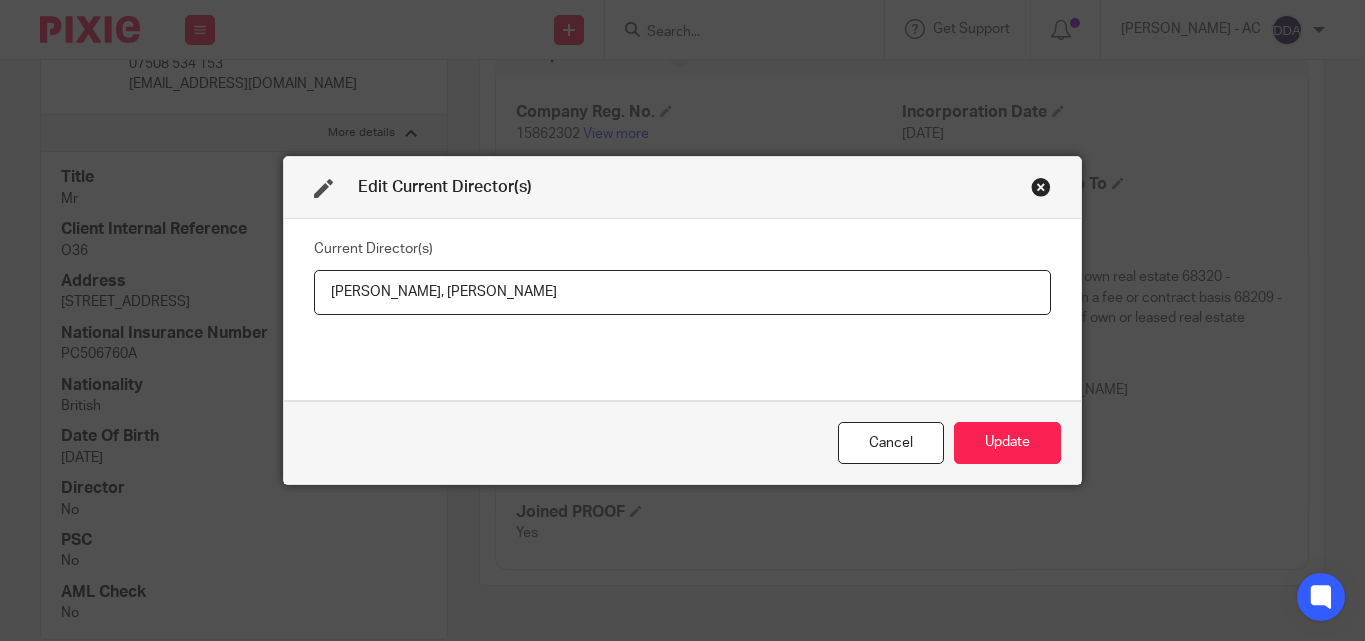
drag, startPoint x: 672, startPoint y: 279, endPoint x: 476, endPoint y: 298, distance: 196.8
click at [476, 298] on input "Ms Franchesca OLAIFA, Mr Emmanuel ADEYEMI" at bounding box center [683, 292] width 738 height 45
drag, startPoint x: 307, startPoint y: 292, endPoint x: 471, endPoint y: 312, distance: 165.1
click at [471, 312] on input "Ms Franchesca OLAIFA, Mr Emmanuel ADEYEMI" at bounding box center [683, 292] width 738 height 45
click at [995, 442] on button "Update" at bounding box center [1007, 443] width 107 height 43
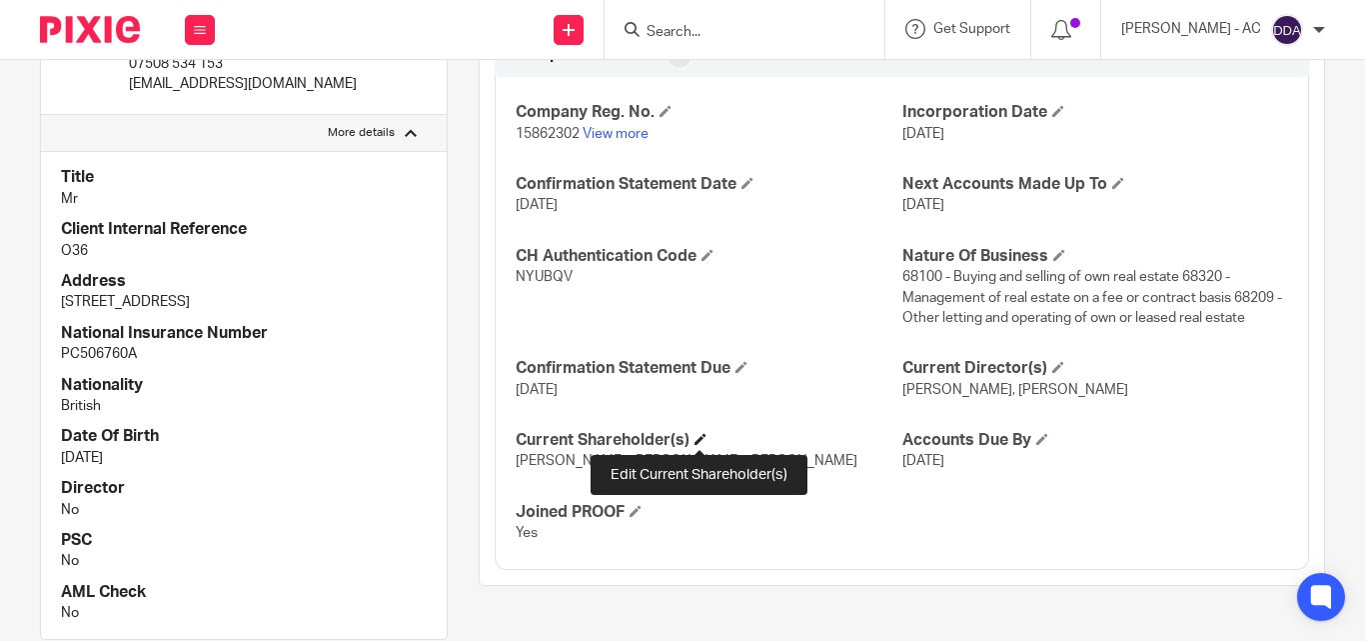
click at [698, 436] on span at bounding box center [701, 439] width 12 height 12
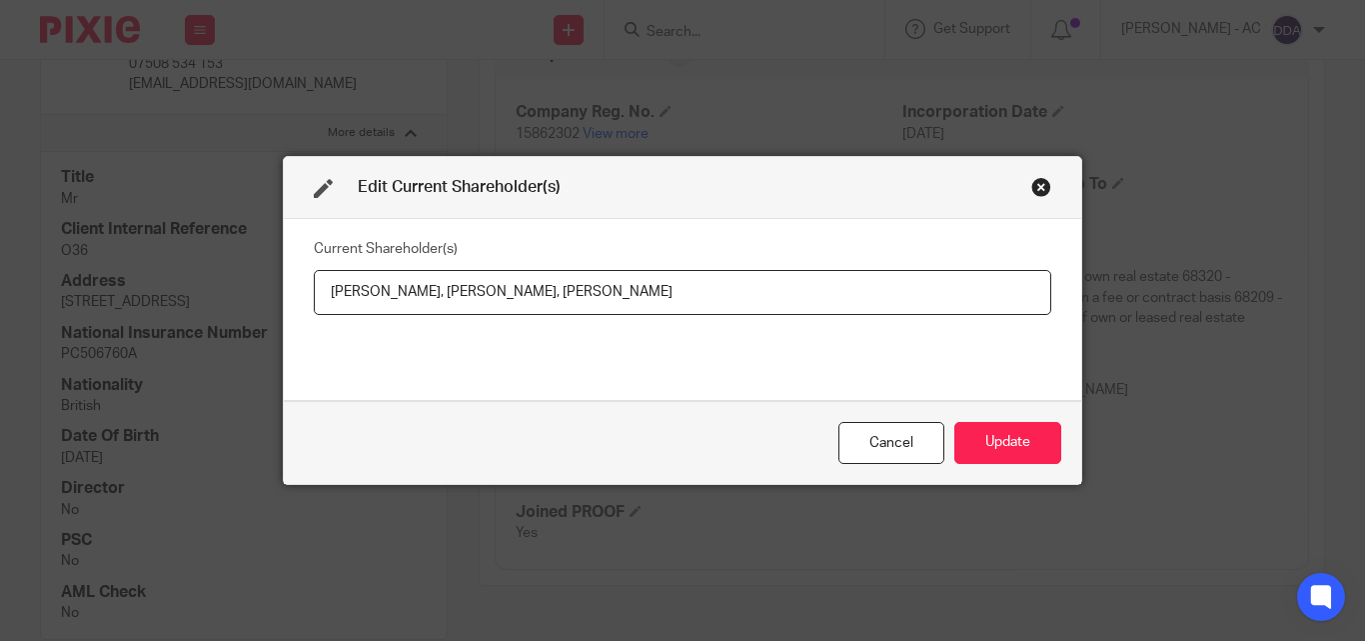
drag, startPoint x: 309, startPoint y: 289, endPoint x: 435, endPoint y: 303, distance: 126.7
click at [435, 303] on input "Franchesca Olaifa, Emmanuel Adeyemi, Adejoke Opeifa" at bounding box center [683, 292] width 738 height 45
paste input "LAIFA"
drag, startPoint x: 395, startPoint y: 357, endPoint x: 407, endPoint y: 338, distance: 22.5
click at [407, 338] on div "Current Shareholder(s) Franchesca OLAIFA, Emmanuel Adeyemi, Adejoke Opeifa" at bounding box center [683, 309] width 738 height 150
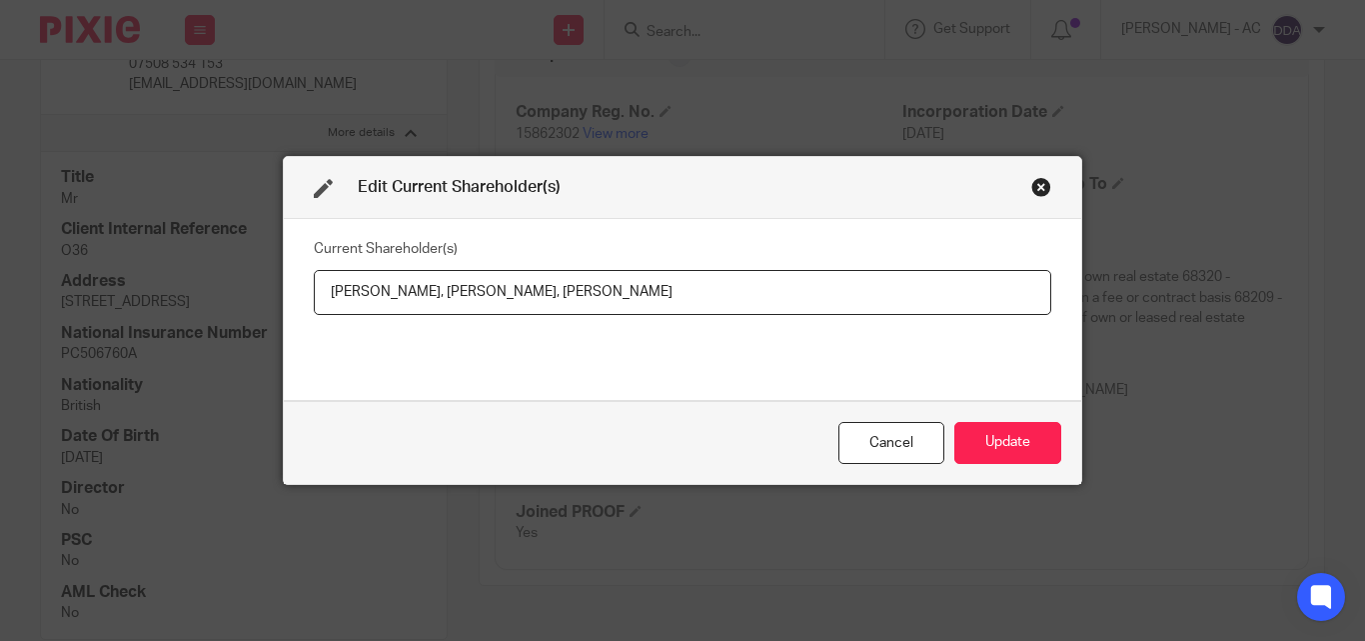
drag, startPoint x: 450, startPoint y: 300, endPoint x: 577, endPoint y: 279, distance: 128.7
click at [577, 279] on input "Franchesca OLAIFA, Emmanuel Adeyemi, Adejoke Opeifa" at bounding box center [683, 292] width 738 height 45
paste input "Emmanuel ADEYEMI"
drag, startPoint x: 726, startPoint y: 298, endPoint x: 590, endPoint y: 293, distance: 136.0
click at [590, 293] on input "Franchesca OLAIFA,Emmanuel ADEYEMI, Adejoke Opeifa" at bounding box center [683, 292] width 738 height 45
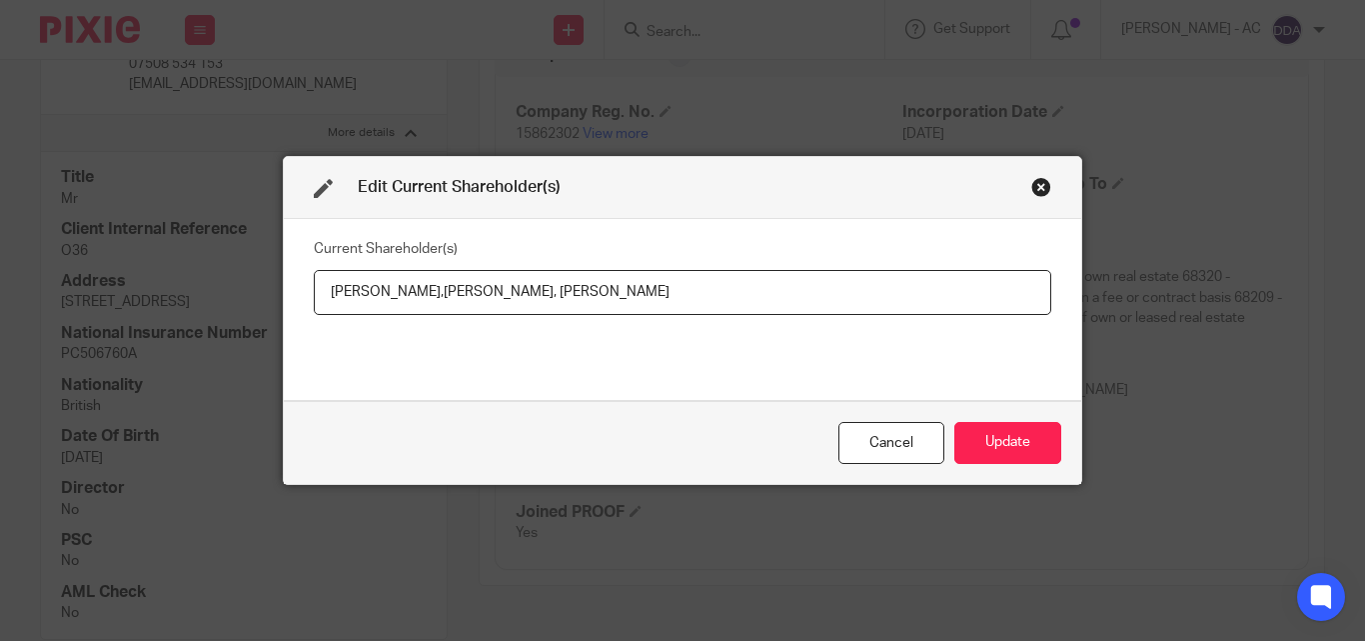
paste input "PEIFA"
type input "Franchesca OLAIFA,Emmanuel ADEYEMI, Adejoke OPEIFA"
click at [1012, 445] on button "Update" at bounding box center [1007, 443] width 107 height 43
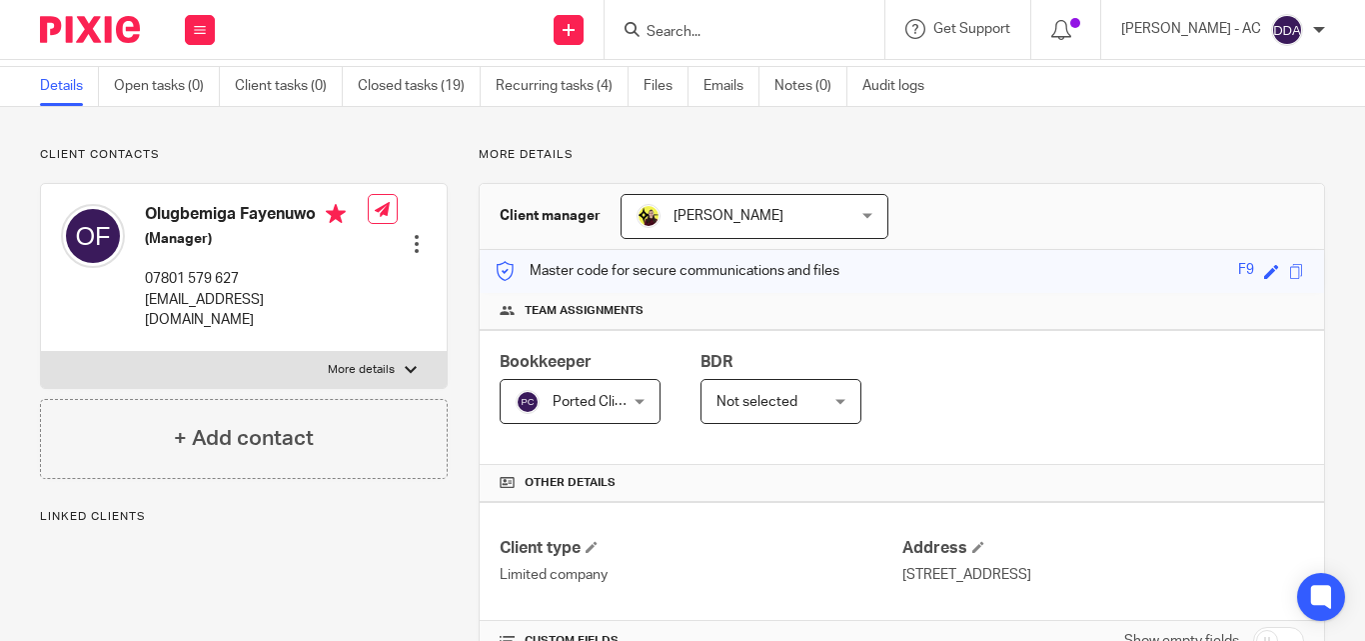
scroll to position [100, 0]
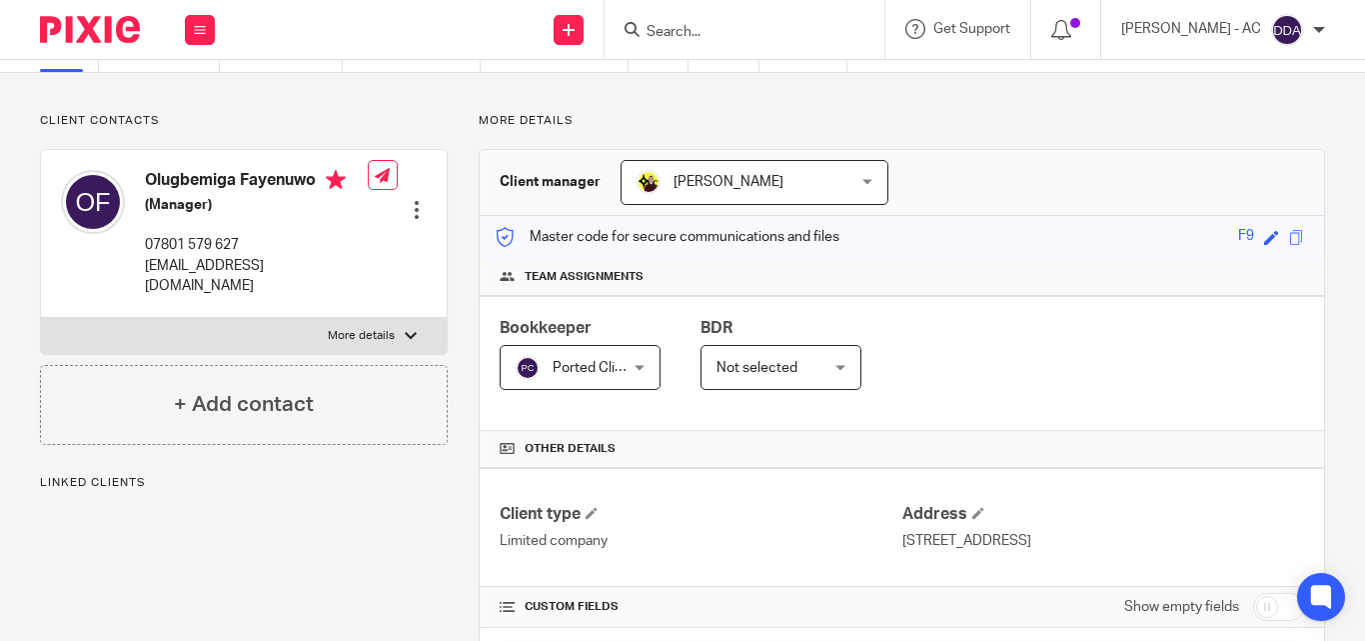
click at [368, 318] on label "More details" at bounding box center [244, 336] width 406 height 36
click at [41, 317] on input "More details" at bounding box center [40, 317] width 1 height 1
checkbox input "true"
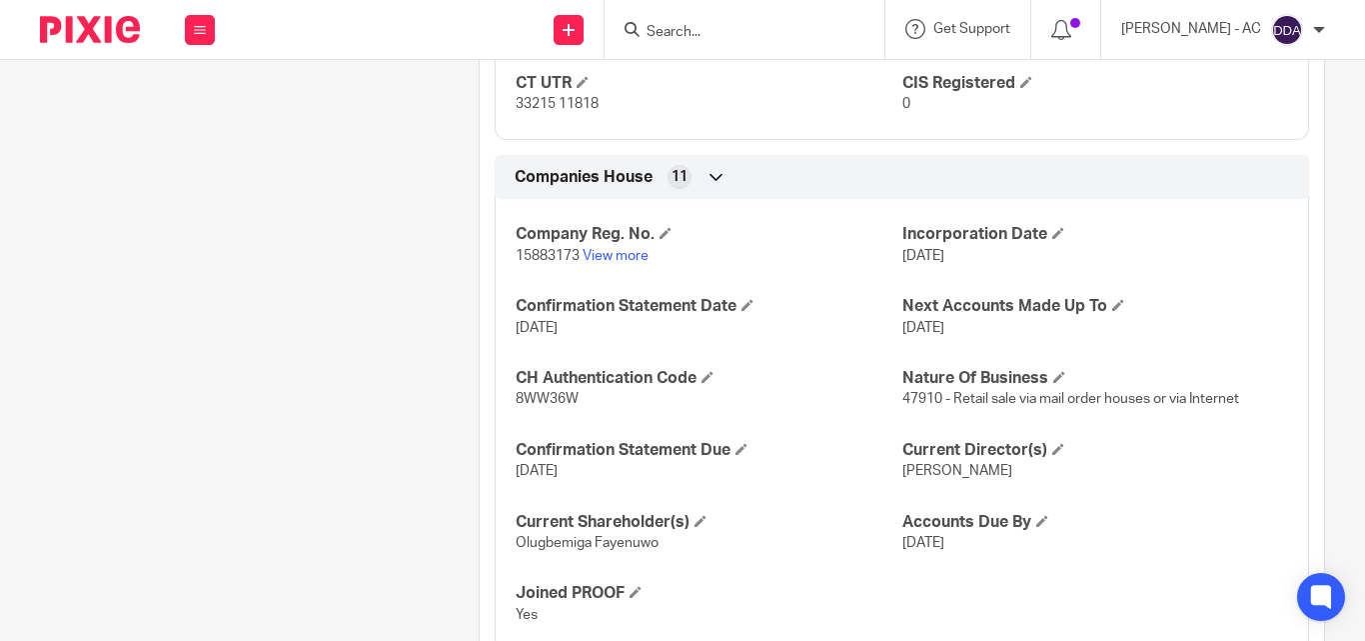
scroll to position [1611, 0]
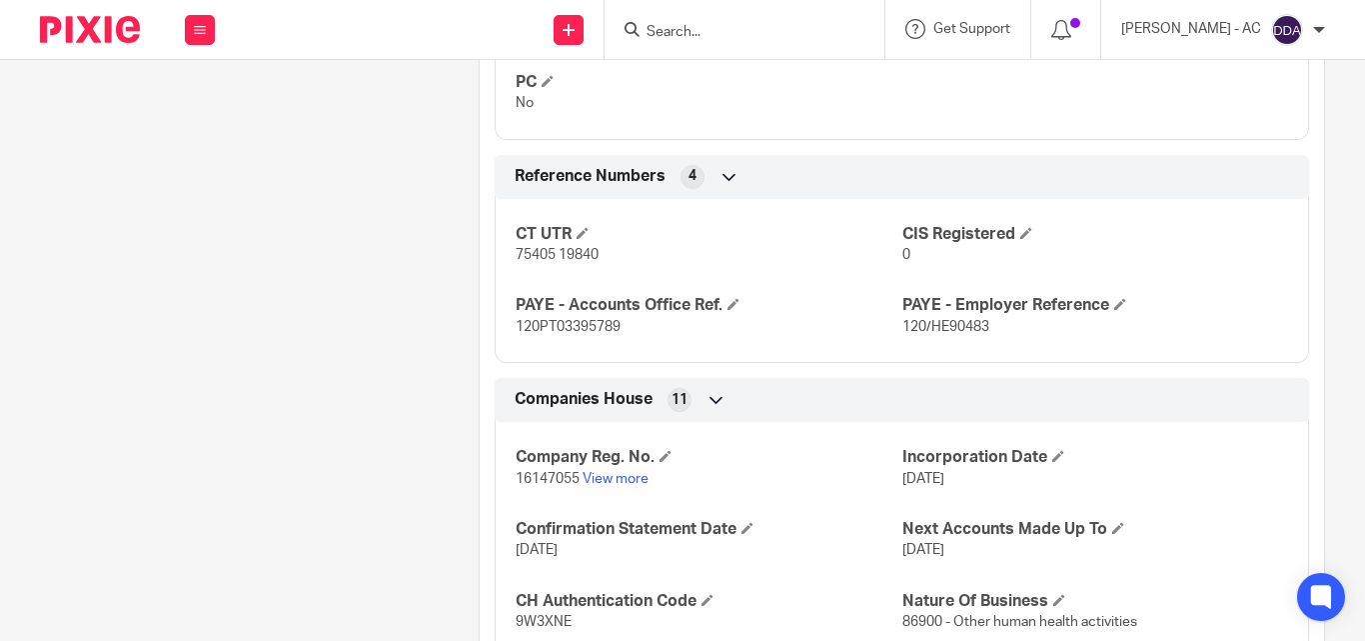
scroll to position [1399, 0]
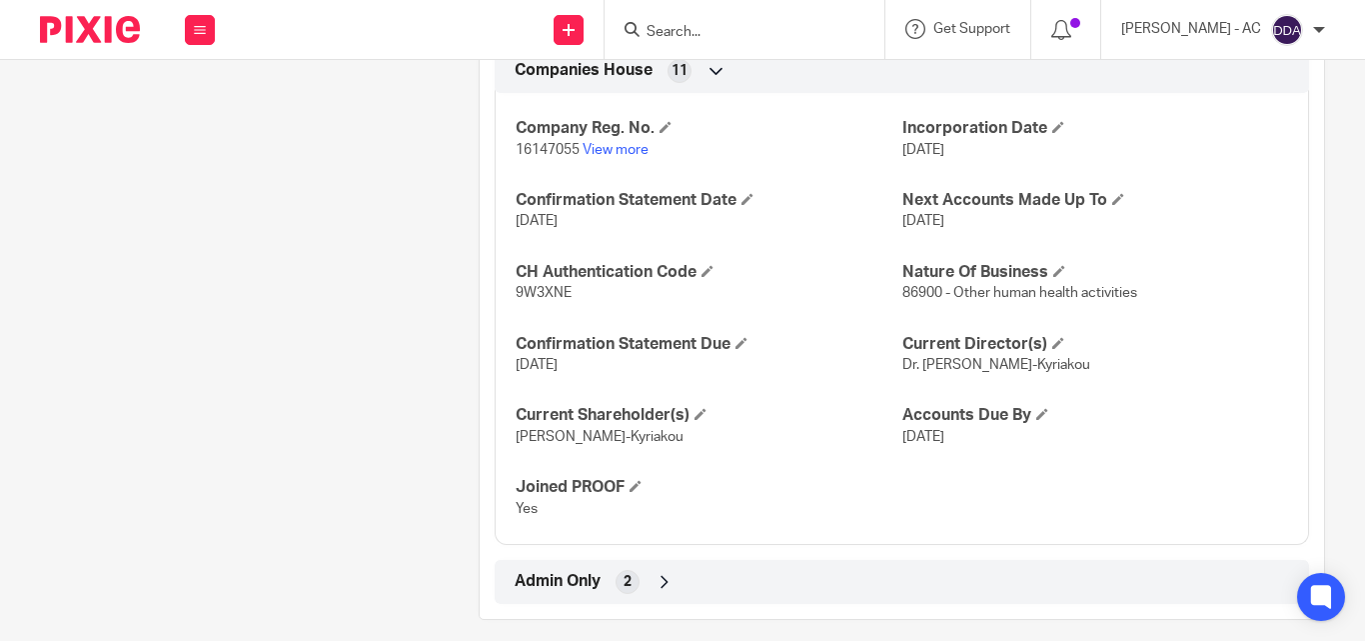
scroll to position [1742, 0]
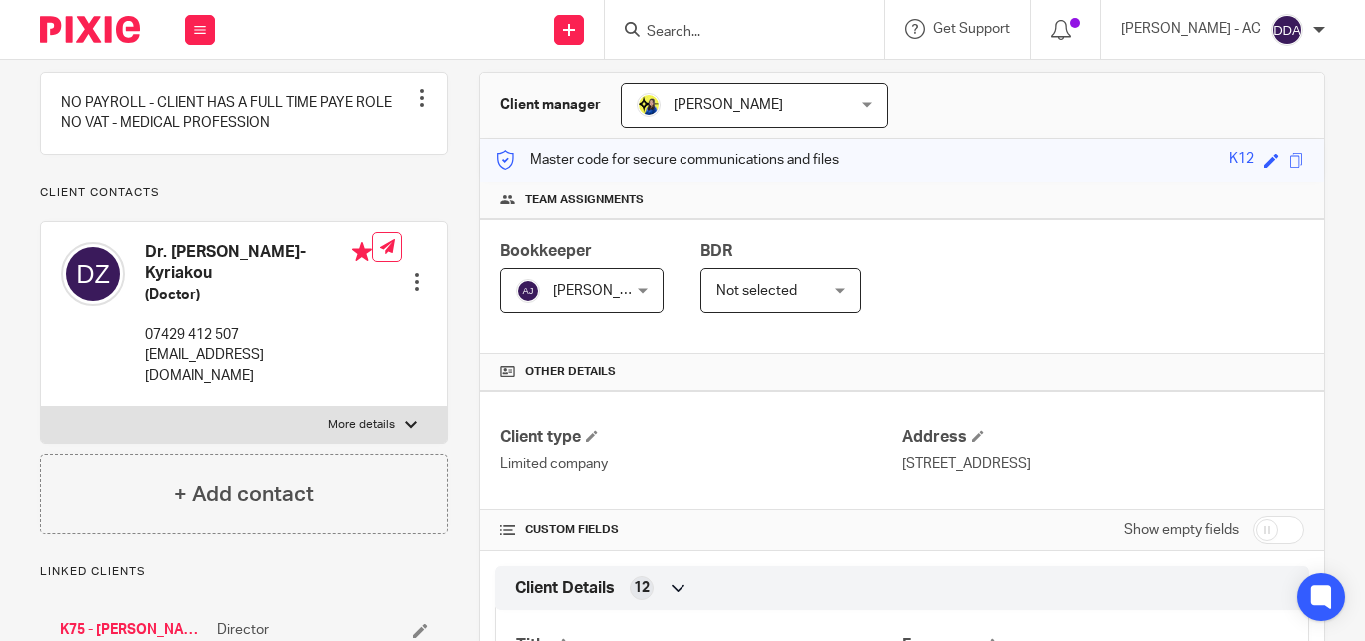
scroll to position [200, 0]
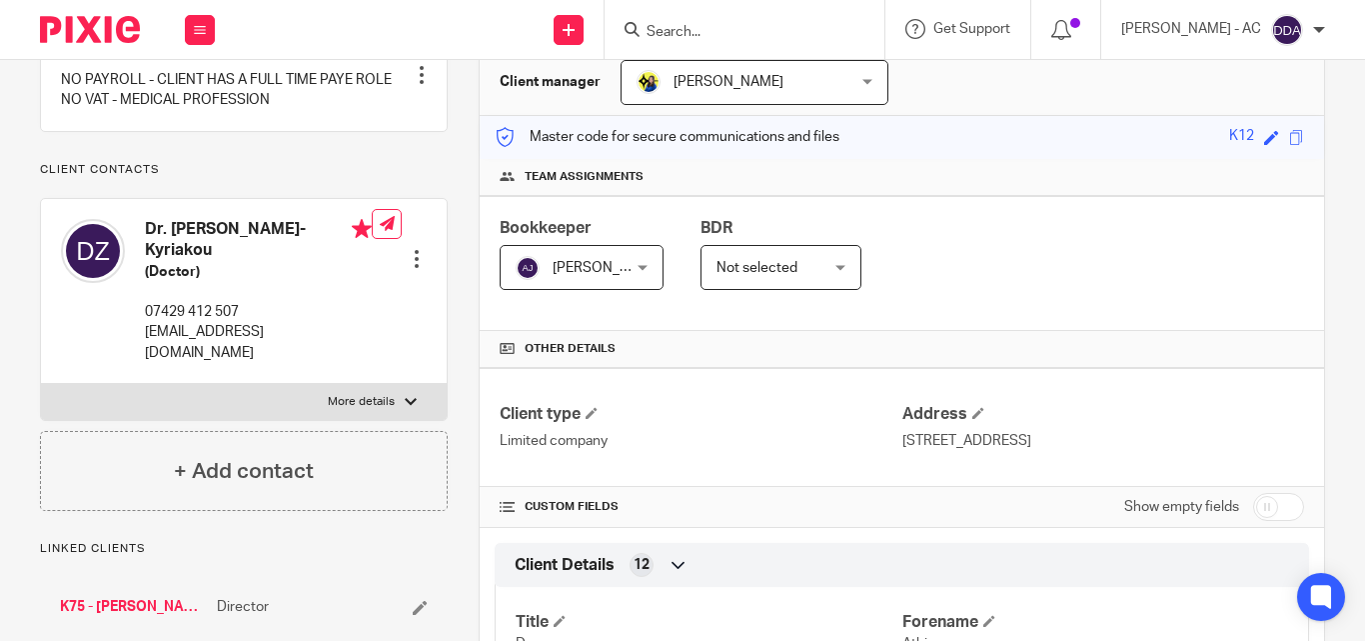
click at [393, 412] on label "More details" at bounding box center [244, 402] width 406 height 36
click at [41, 384] on input "More details" at bounding box center [40, 383] width 1 height 1
checkbox input "true"
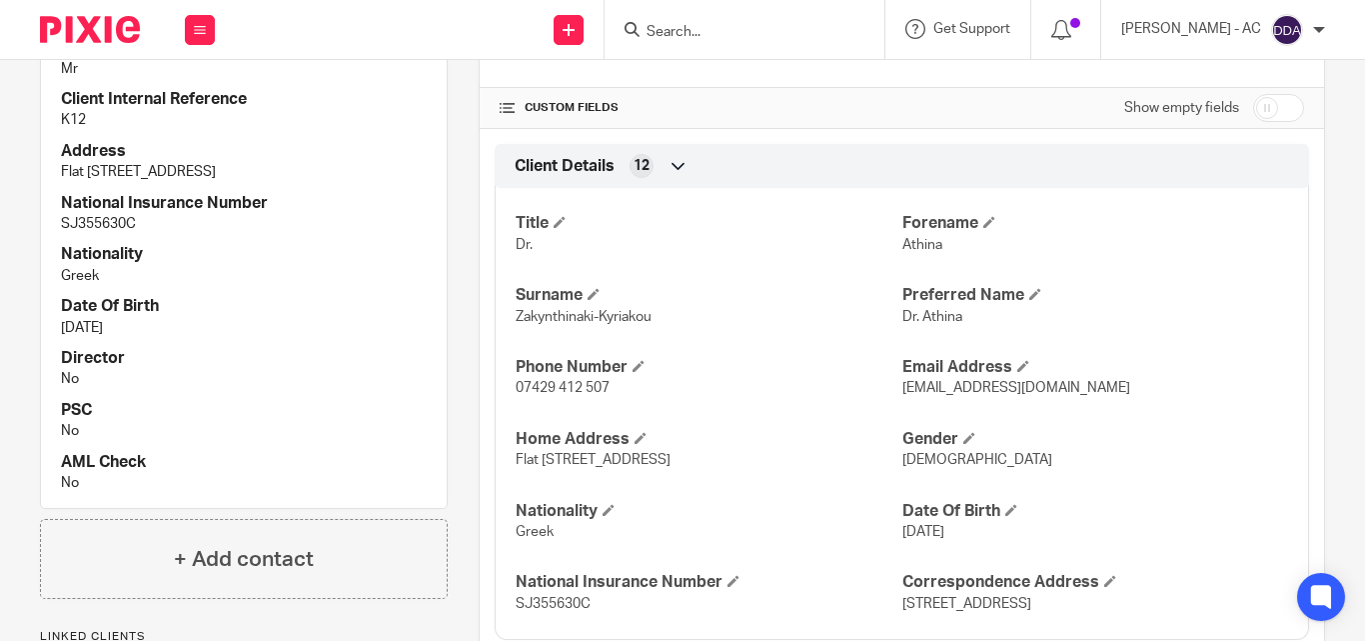
scroll to position [600, 0]
click at [354, 264] on h4 "Nationality" at bounding box center [244, 253] width 366 height 21
click at [315, 285] on p "Greek" at bounding box center [244, 275] width 366 height 20
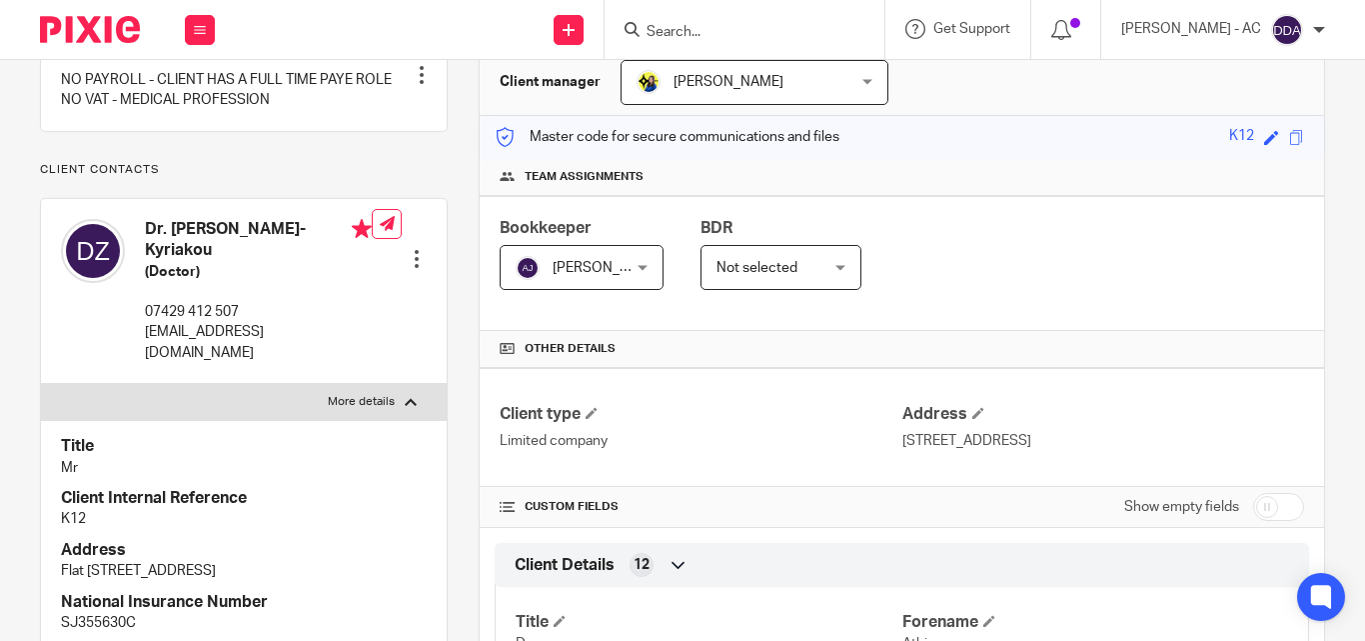
scroll to position [0, 0]
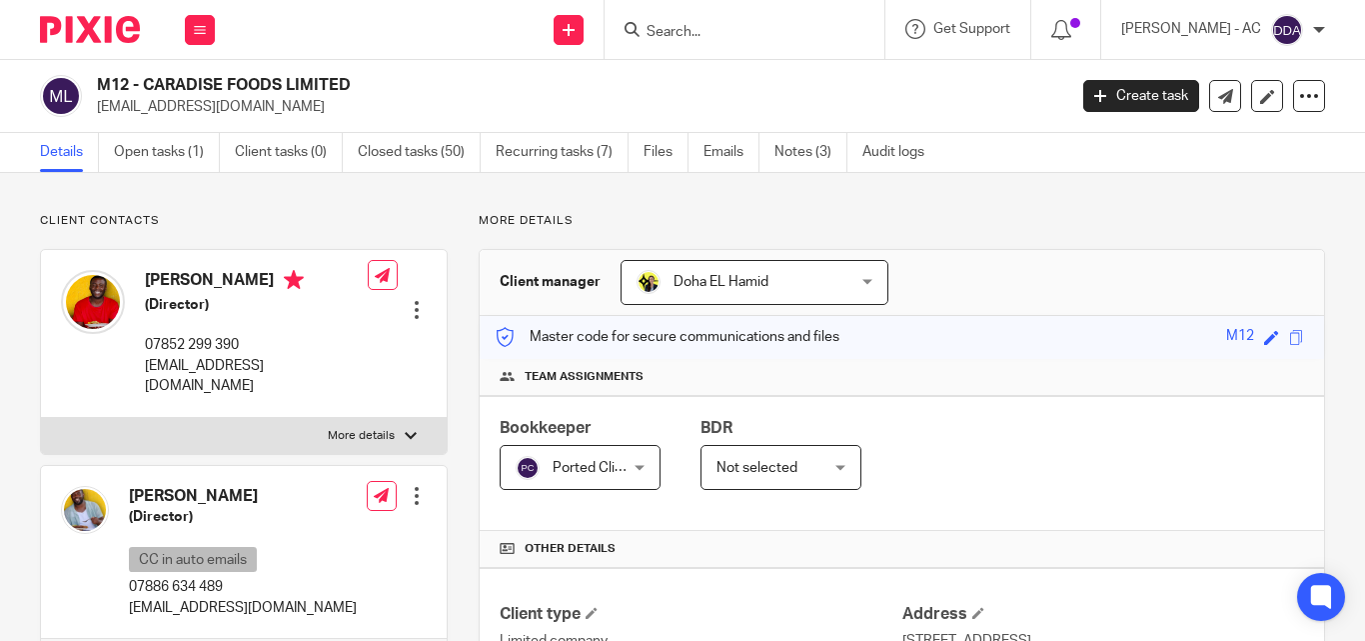
scroll to position [100, 0]
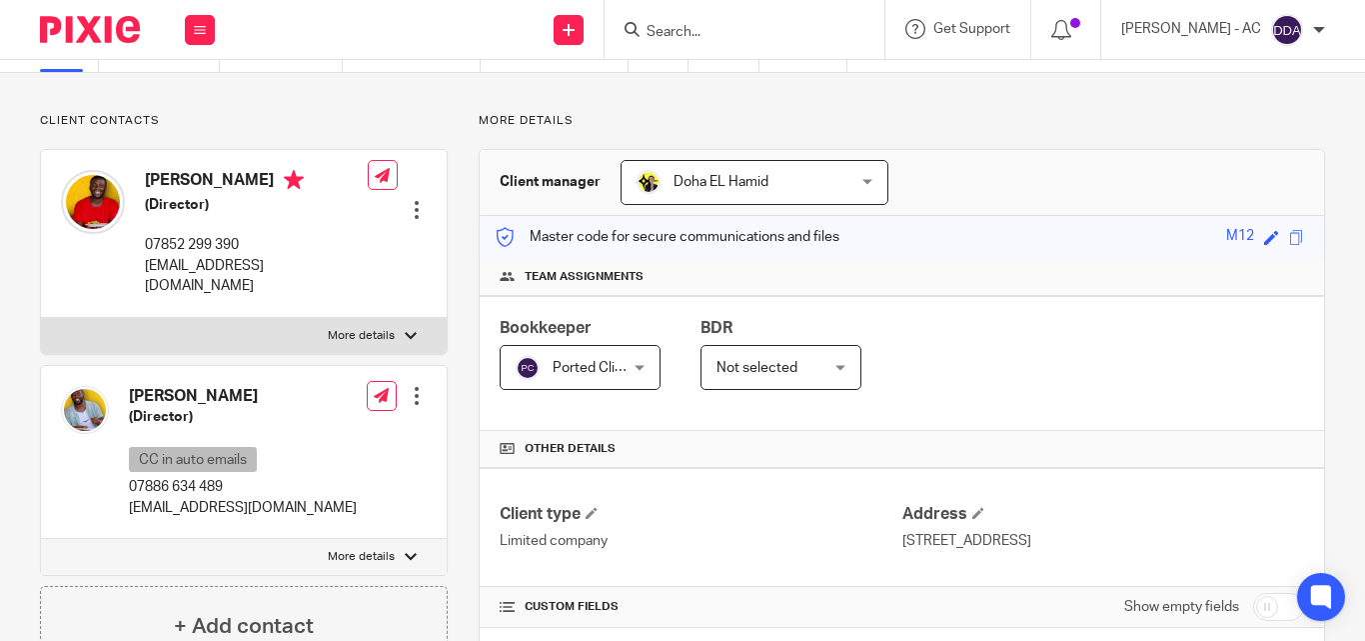
click at [376, 328] on p "More details" at bounding box center [361, 336] width 67 height 16
click at [41, 317] on input "More details" at bounding box center [40, 317] width 1 height 1
checkbox input "true"
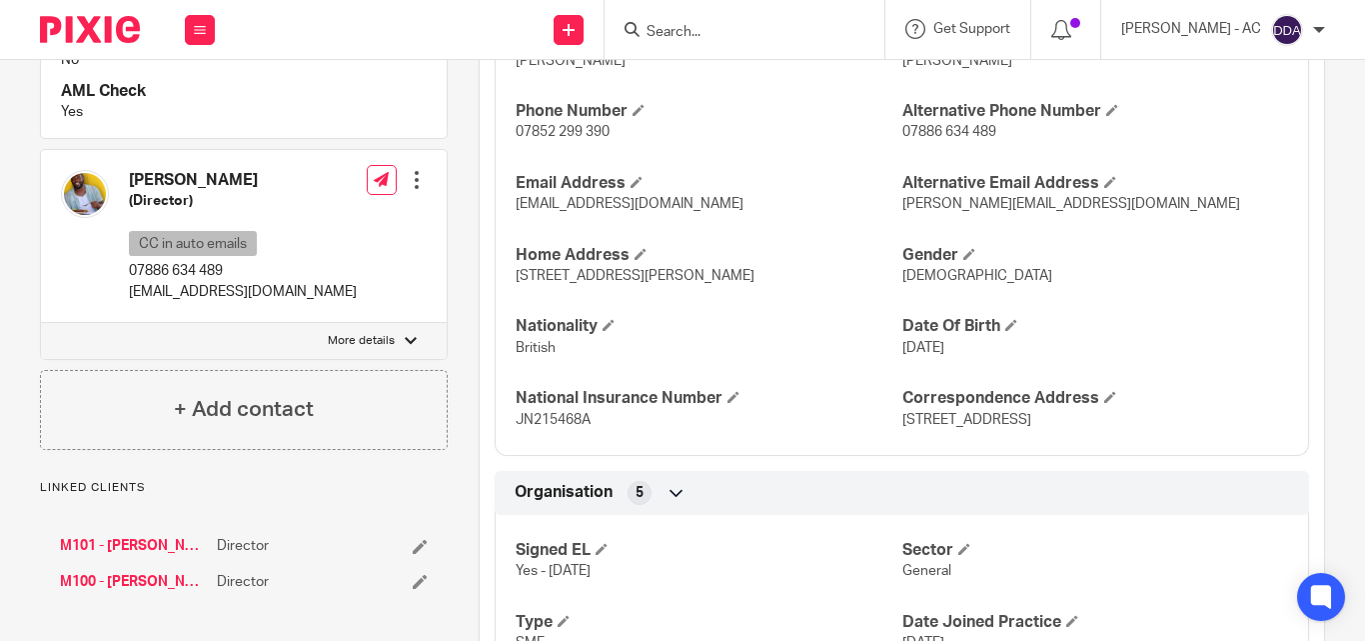
scroll to position [900, 0]
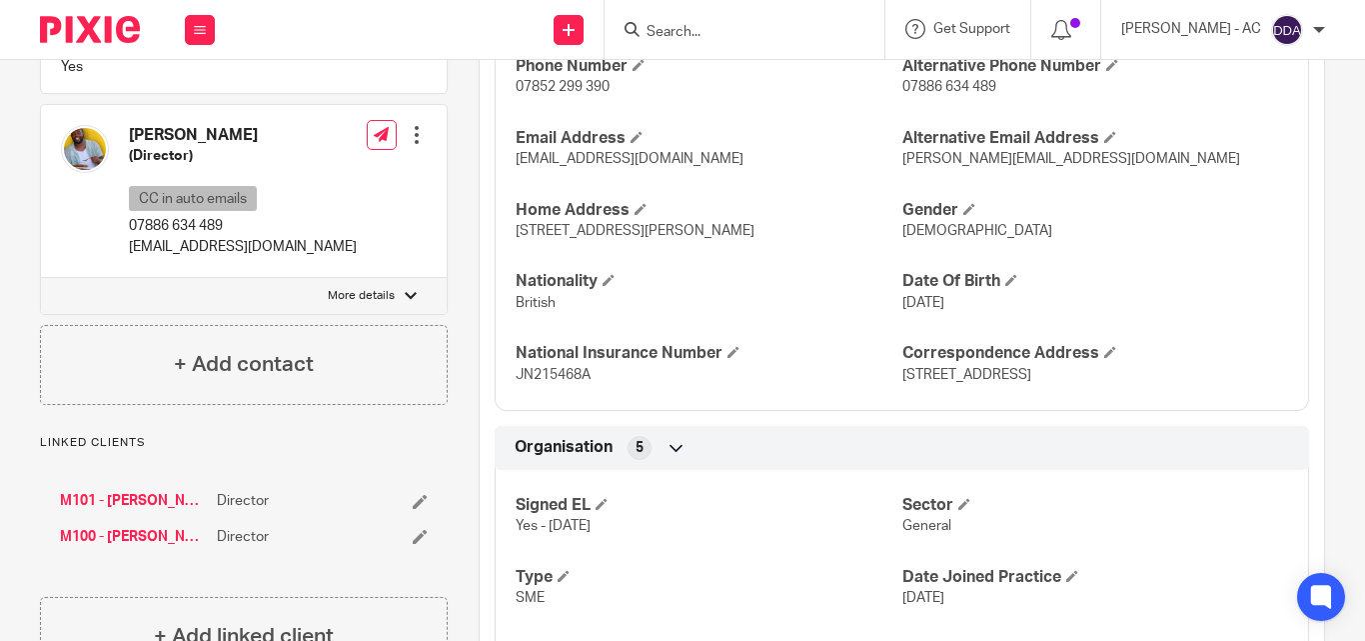
click at [396, 280] on label "More details" at bounding box center [244, 296] width 406 height 36
click at [41, 278] on input "More details" at bounding box center [40, 277] width 1 height 1
checkbox input "true"
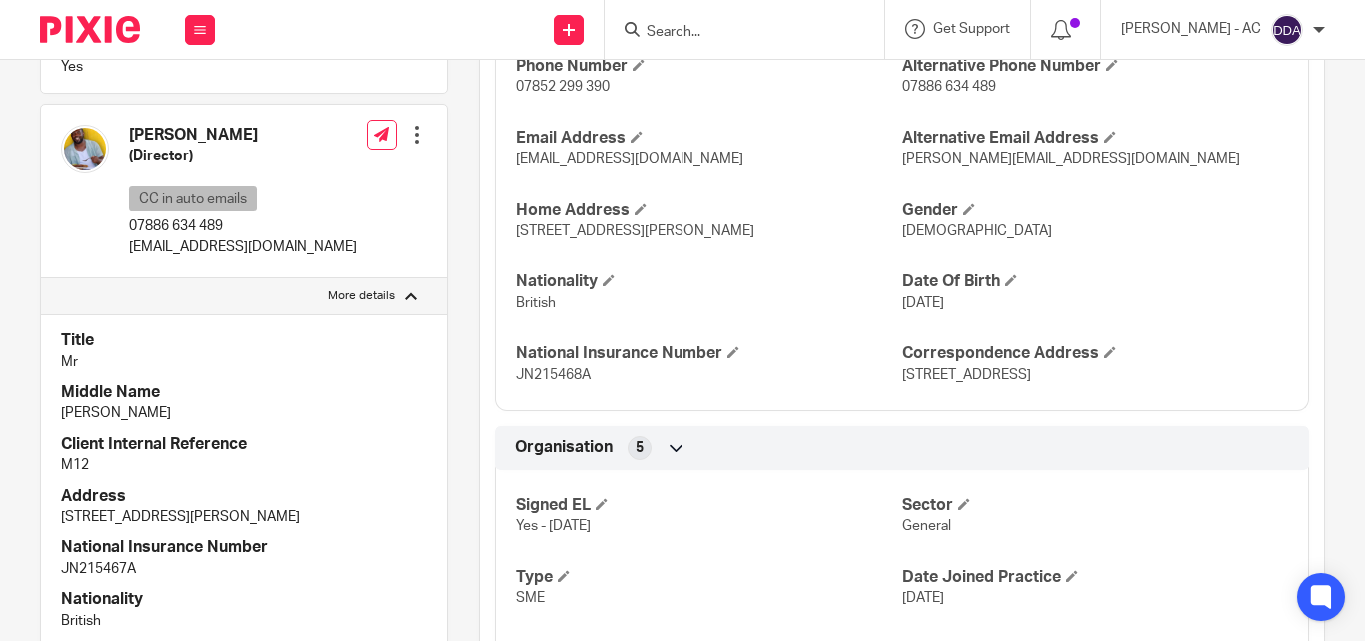
click at [336, 382] on h4 "Middle Name" at bounding box center [244, 392] width 366 height 21
click at [372, 194] on div "Edit contact Create client from contact Export data Make primary CC in auto ema…" at bounding box center [397, 191] width 60 height 153
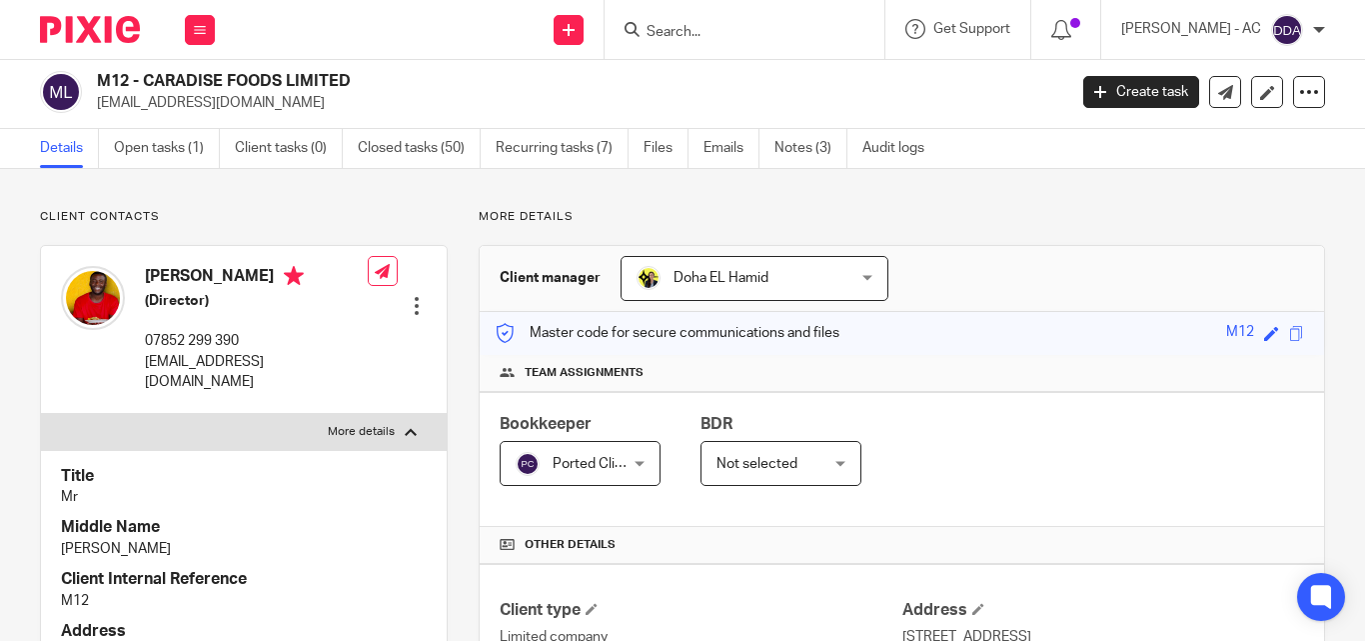
scroll to position [0, 0]
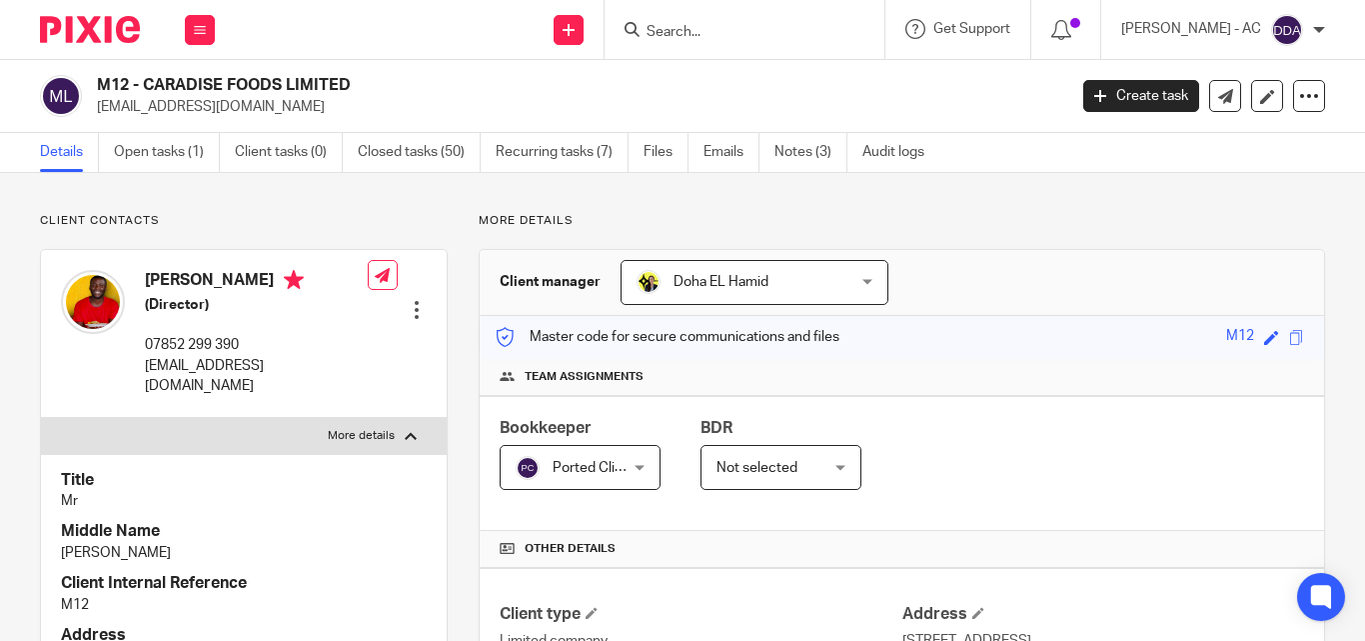
click at [354, 543] on p "[PERSON_NAME]" at bounding box center [244, 553] width 366 height 20
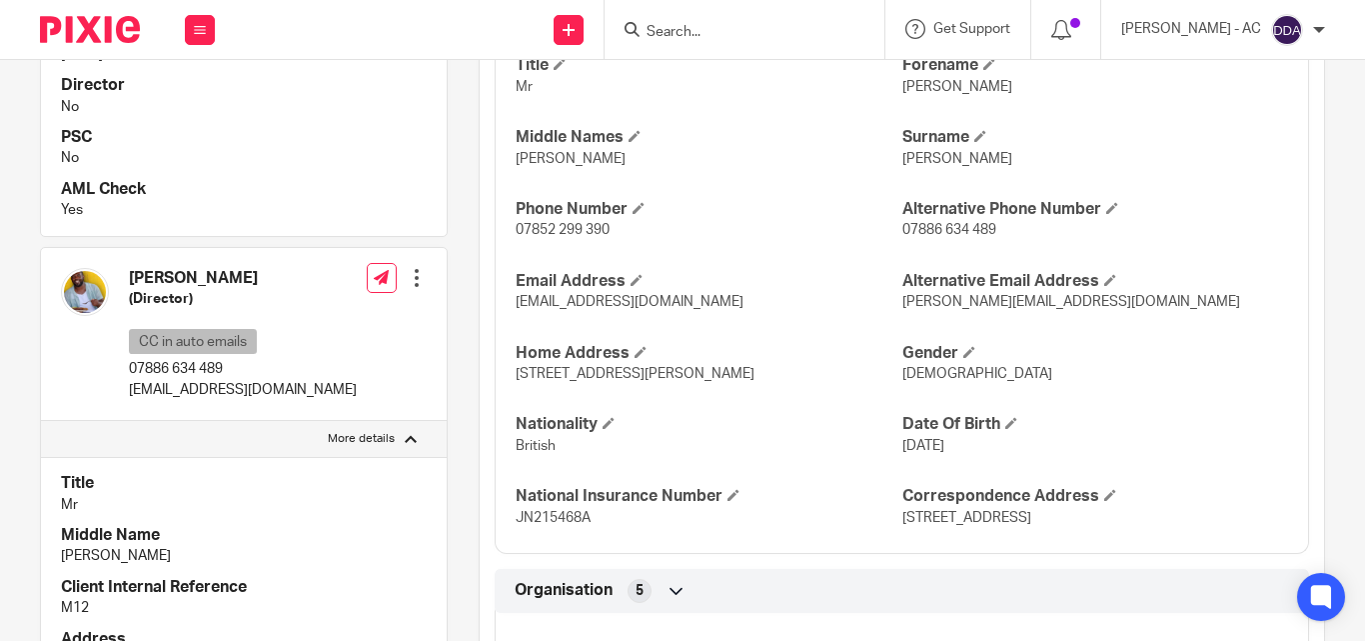
scroll to position [689, 0]
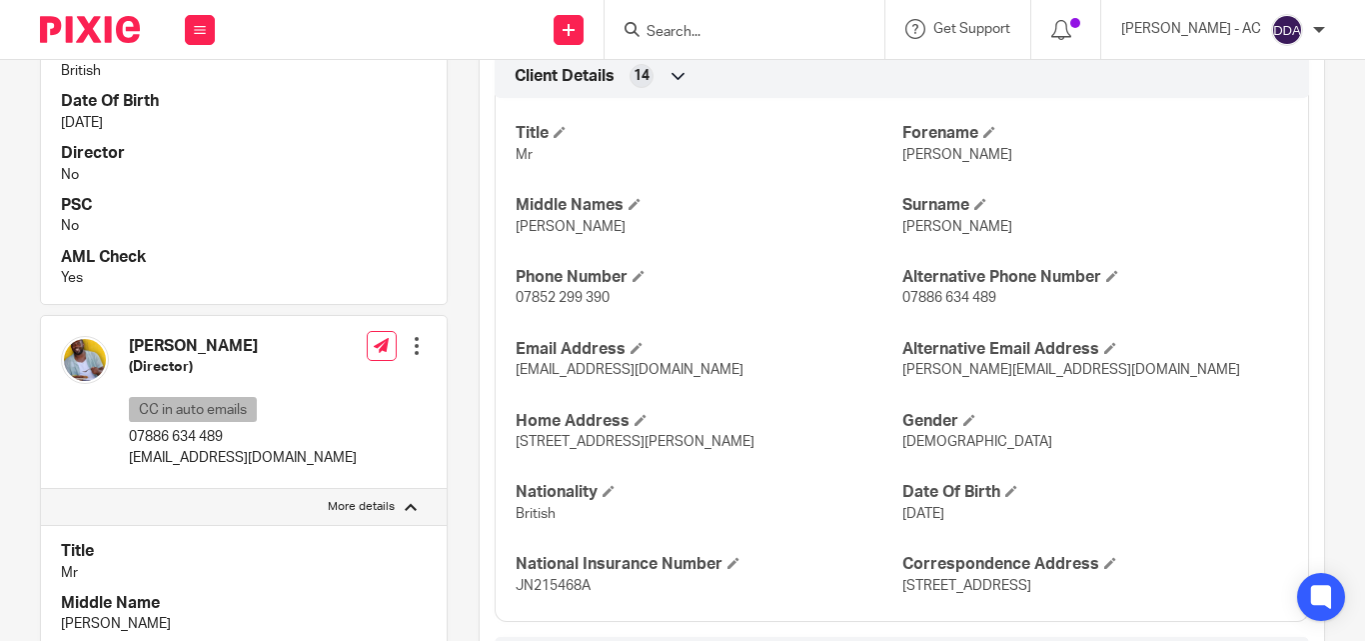
click at [771, 515] on p "British" at bounding box center [709, 514] width 386 height 20
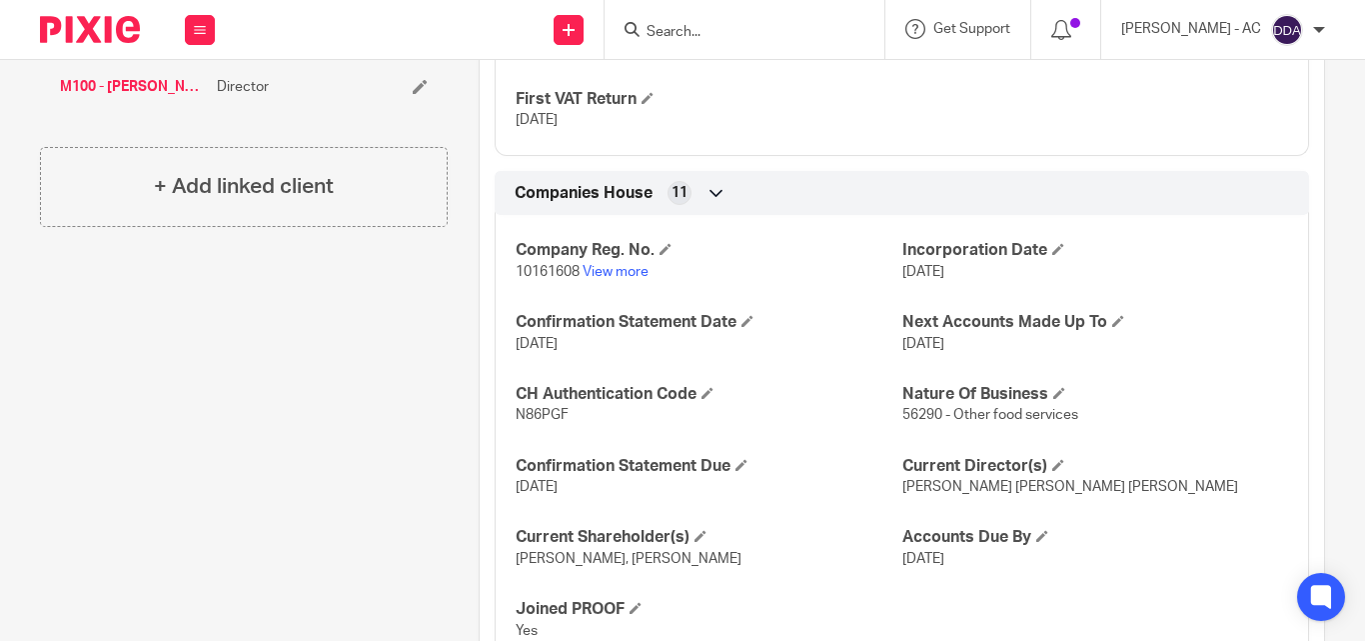
scroll to position [2088, 0]
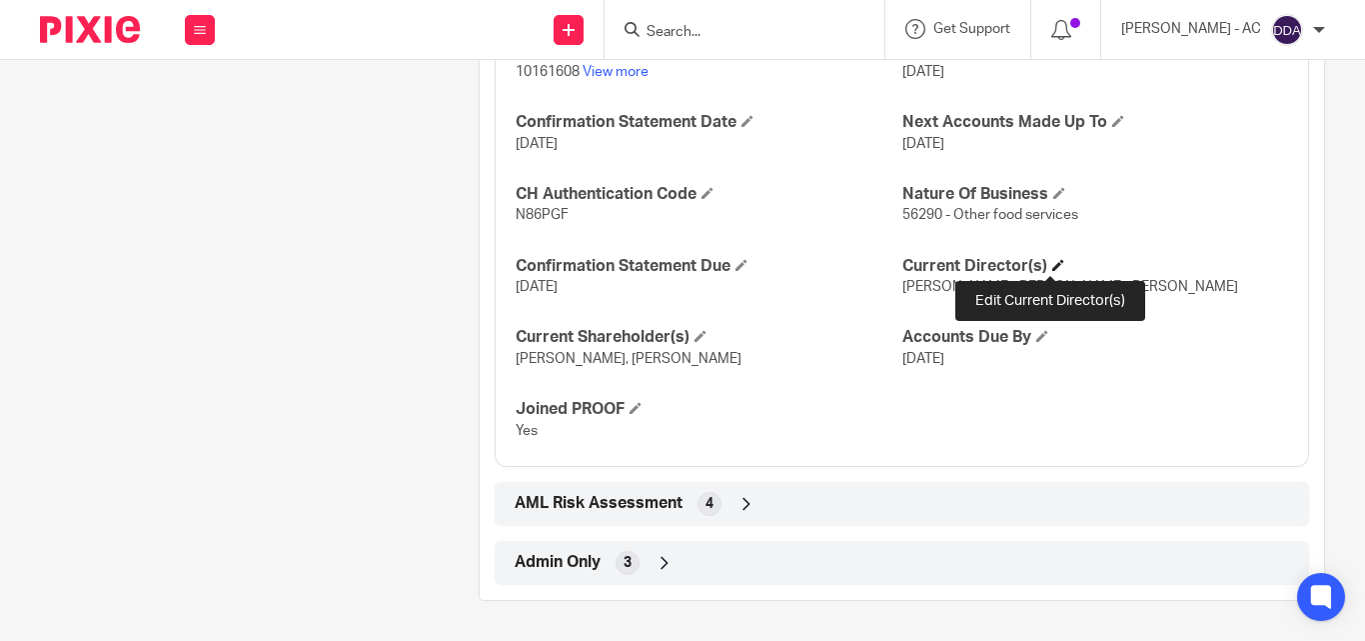
click at [1052, 265] on span at bounding box center [1058, 265] width 12 height 12
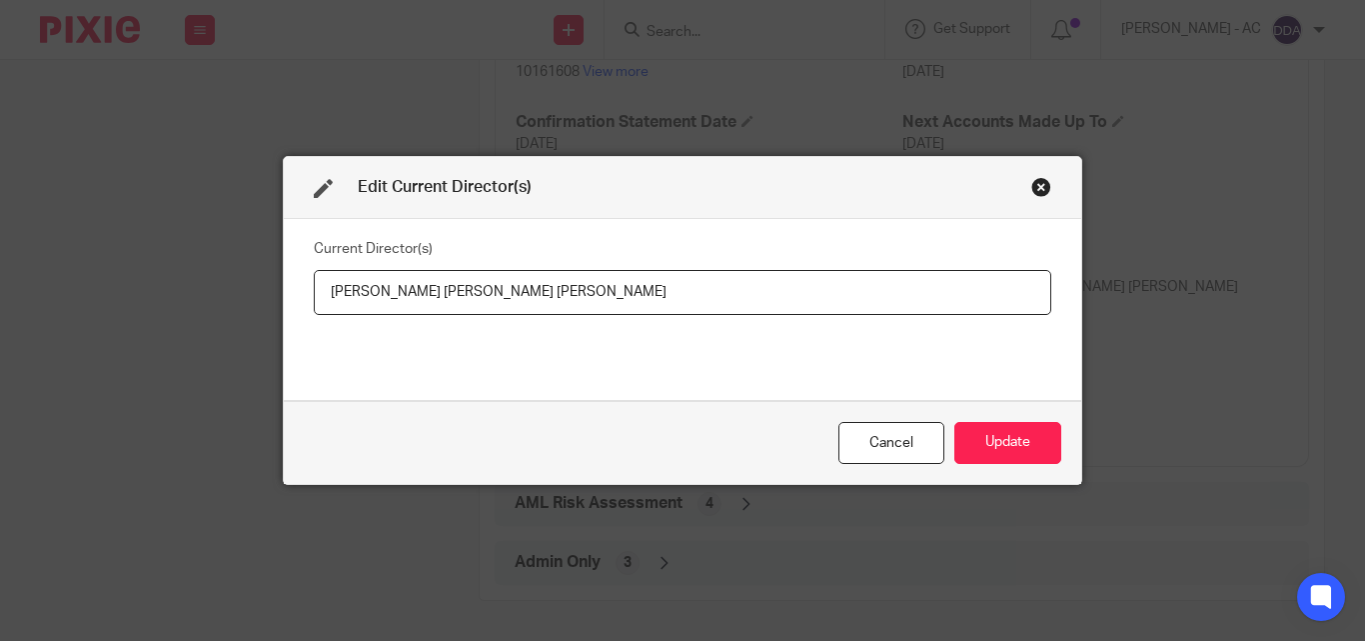
drag, startPoint x: 316, startPoint y: 296, endPoint x: 450, endPoint y: 299, distance: 134.0
click at [450, 299] on input "[PERSON_NAME] [PERSON_NAME] [PERSON_NAME]" at bounding box center [683, 292] width 738 height 45
drag, startPoint x: 698, startPoint y: 303, endPoint x: 491, endPoint y: 318, distance: 207.4
click at [491, 318] on div "Current Director(s) Mr [PERSON_NAME] [PERSON_NAME] [PERSON_NAME]" at bounding box center [683, 309] width 738 height 150
paste input "[PERSON_NAME]"
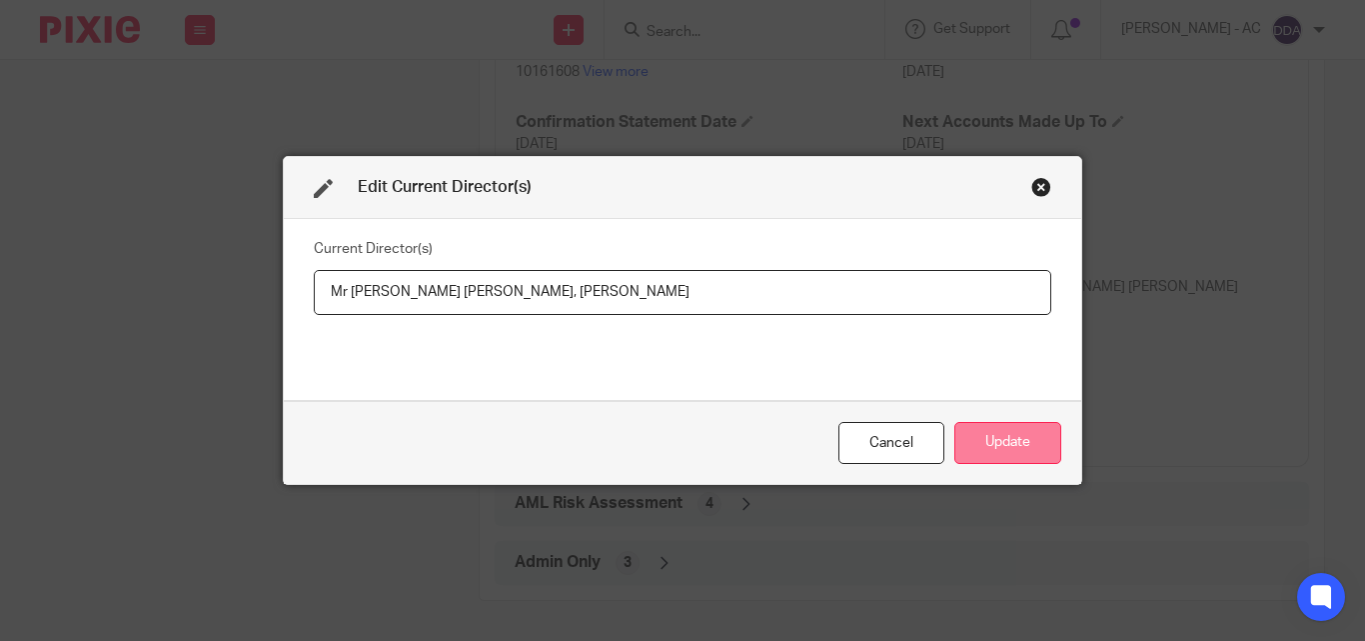
type input "Mr [PERSON_NAME] [PERSON_NAME], [PERSON_NAME]"
click at [960, 424] on button "Update" at bounding box center [1007, 443] width 107 height 43
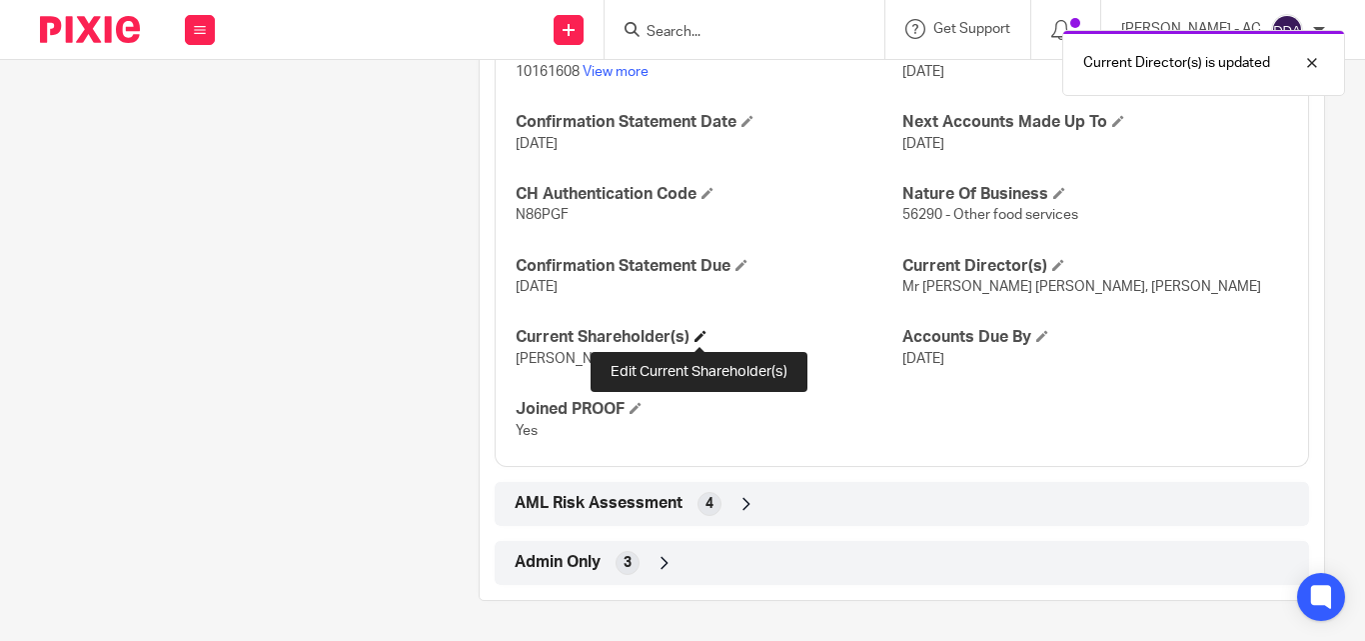
click at [700, 335] on span at bounding box center [701, 336] width 12 height 12
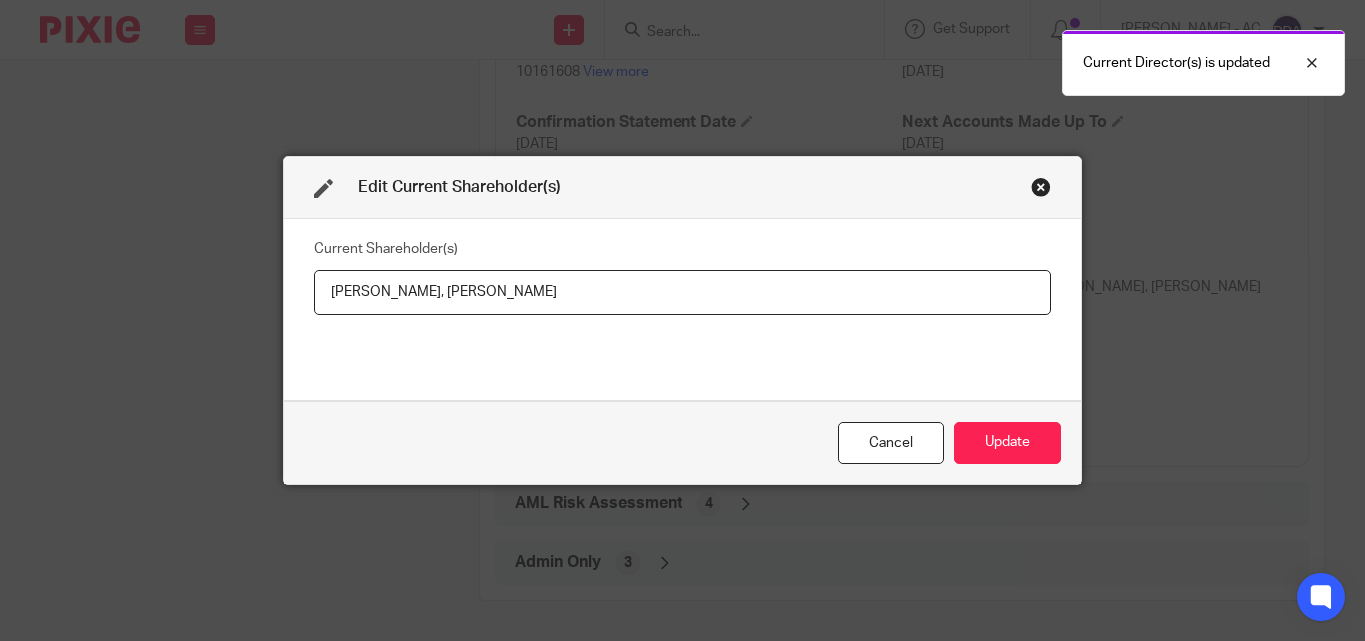
drag, startPoint x: 319, startPoint y: 293, endPoint x: 411, endPoint y: 301, distance: 92.3
click at [411, 301] on input "[PERSON_NAME], [PERSON_NAME]" at bounding box center [683, 292] width 738 height 45
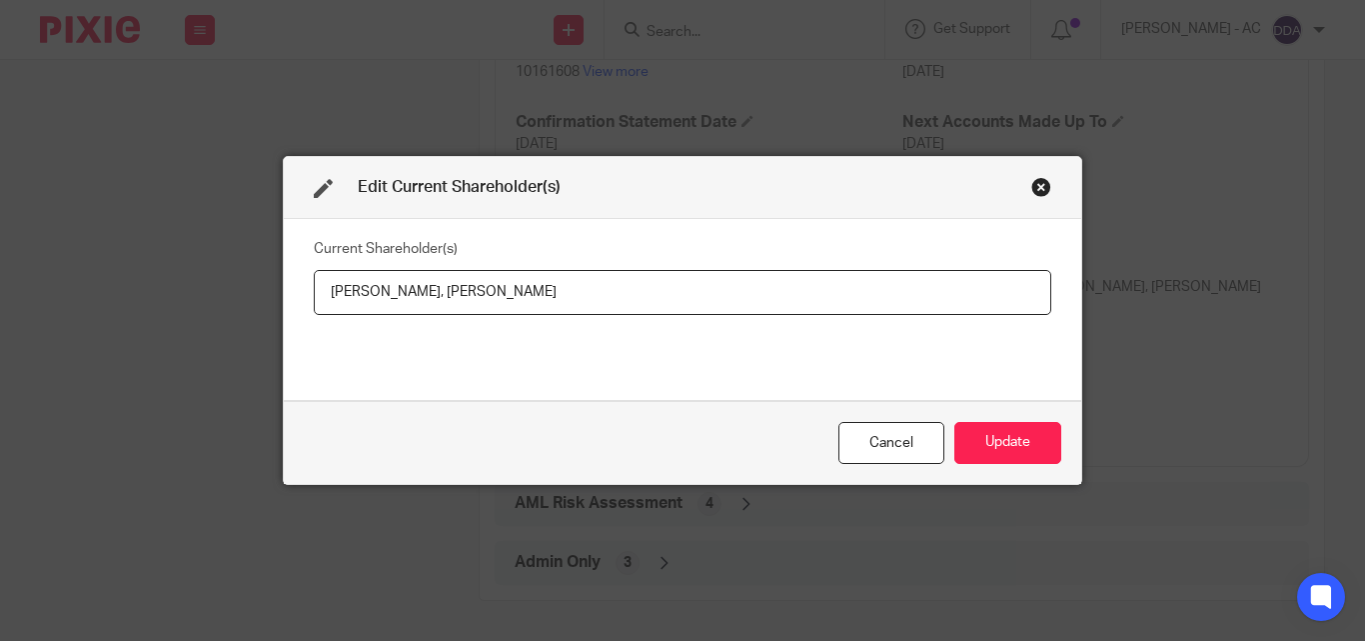
drag, startPoint x: 596, startPoint y: 301, endPoint x: 430, endPoint y: 305, distance: 166.0
click at [430, 305] on input "Craig MCANUFF, Shaun Mcanuff" at bounding box center [683, 292] width 738 height 45
paste input "CANUFF"
type input "Craig MCANUFF, Shaun MCANUFF"
click at [999, 439] on button "Update" at bounding box center [1007, 443] width 107 height 43
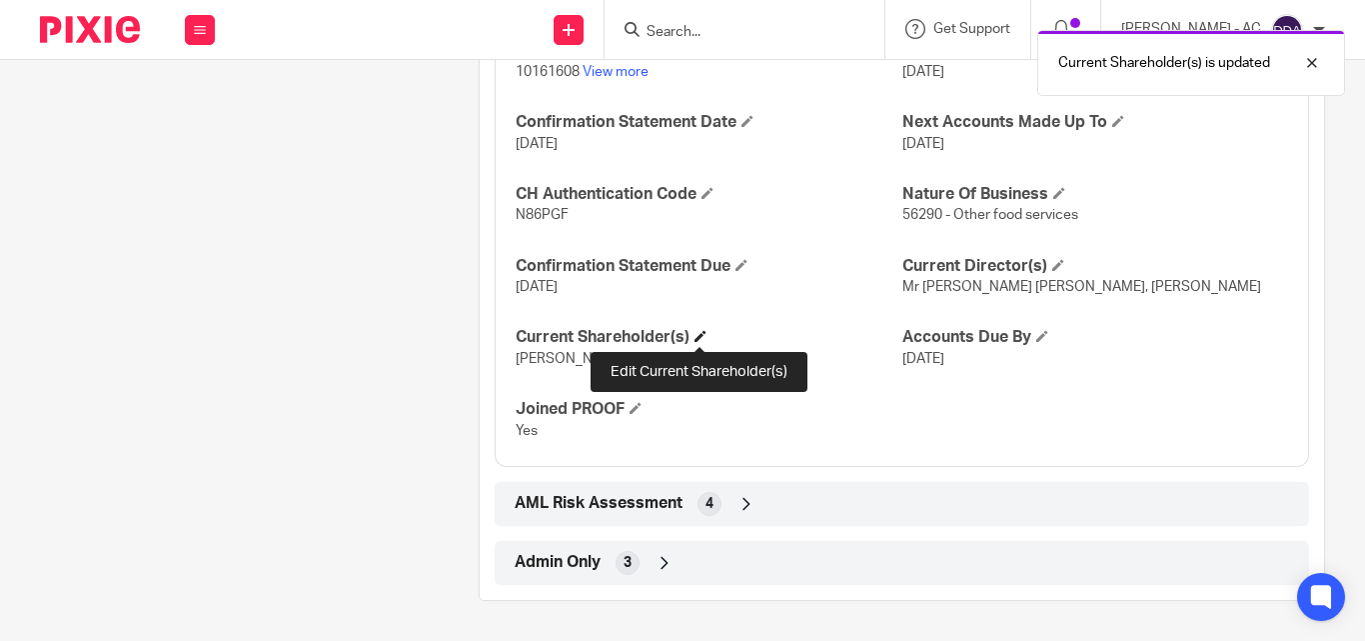
click at [697, 331] on span at bounding box center [701, 336] width 12 height 12
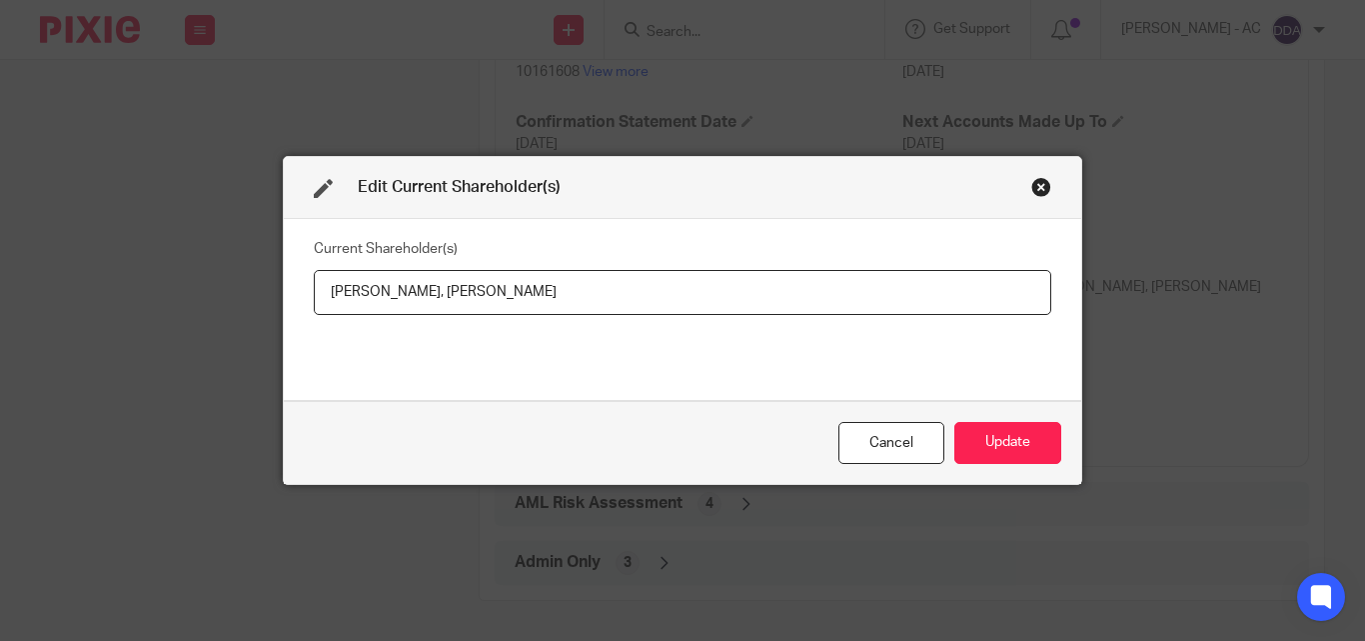
drag, startPoint x: 315, startPoint y: 288, endPoint x: 425, endPoint y: 301, distance: 110.7
click at [425, 301] on input "Craig MCANUFF, Shaun MCANUFF" at bounding box center [683, 292] width 738 height 45
click at [563, 273] on input "Craig MCANUFF, Shaun MCANUFF" at bounding box center [683, 292] width 738 height 45
drag, startPoint x: 578, startPoint y: 299, endPoint x: 434, endPoint y: 292, distance: 144.1
click at [434, 292] on input "Craig MCANUFF, Shaun MCANUFF" at bounding box center [683, 292] width 738 height 45
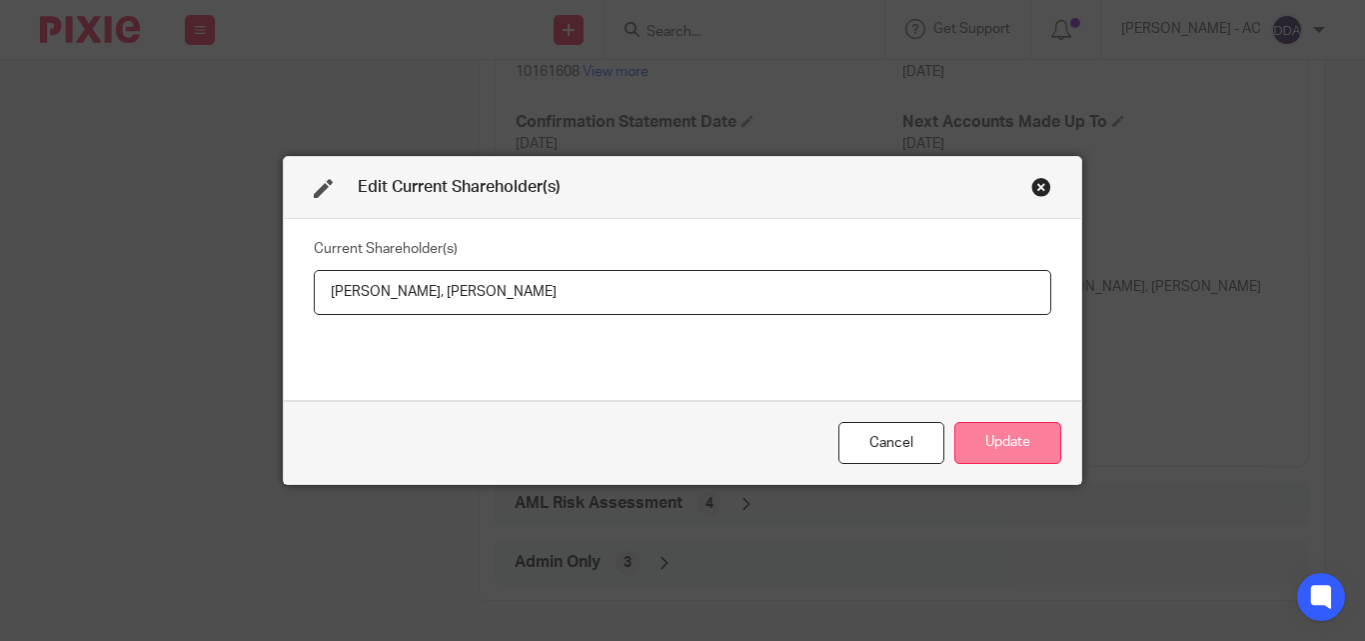
click at [974, 445] on button "Update" at bounding box center [1007, 443] width 107 height 43
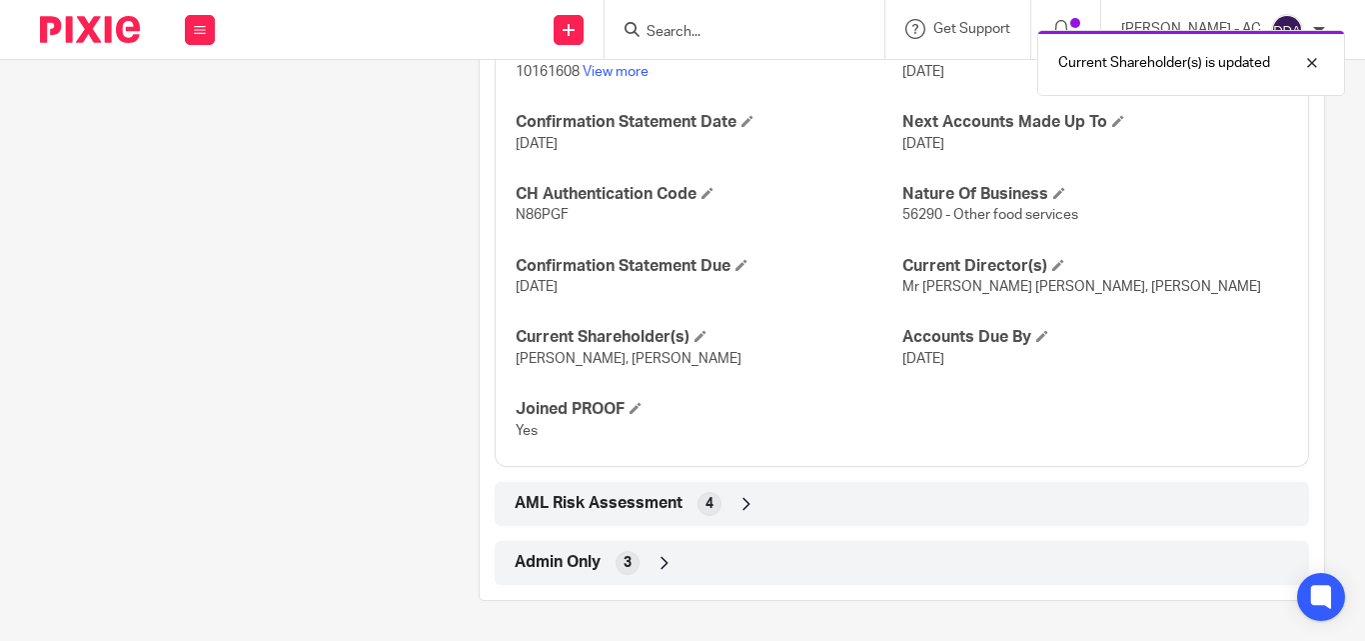
drag, startPoint x: 113, startPoint y: 204, endPoint x: 256, endPoint y: 286, distance: 164.8
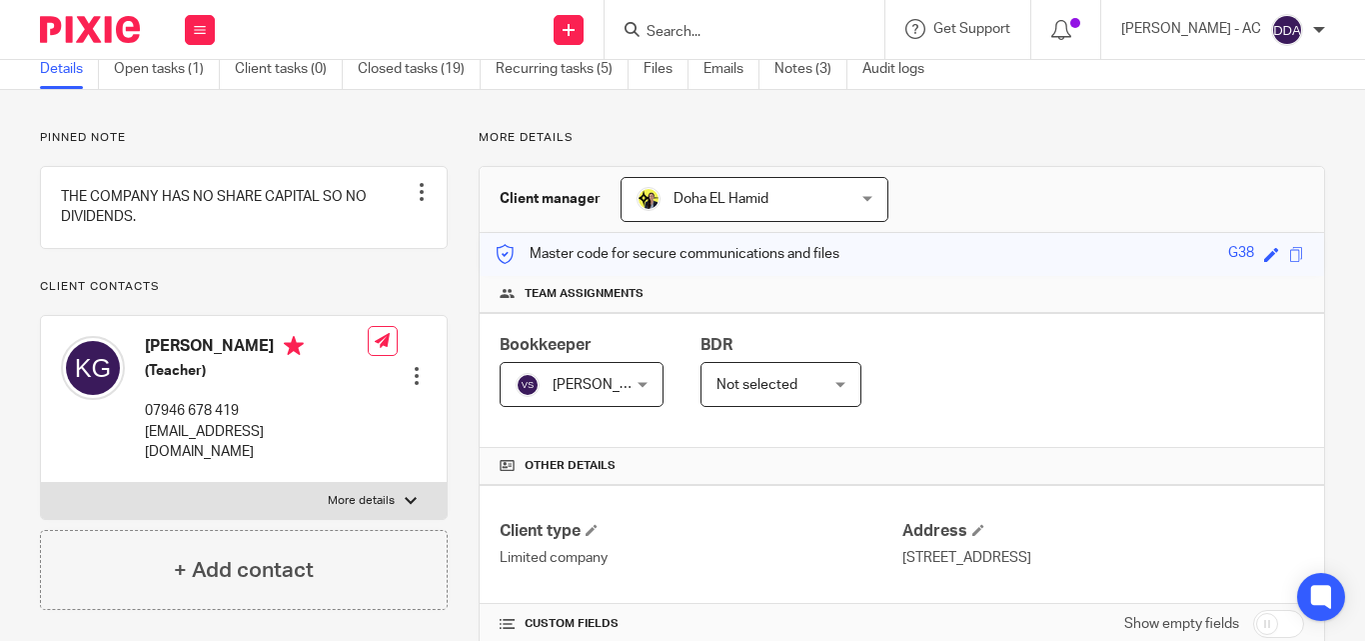
scroll to position [200, 0]
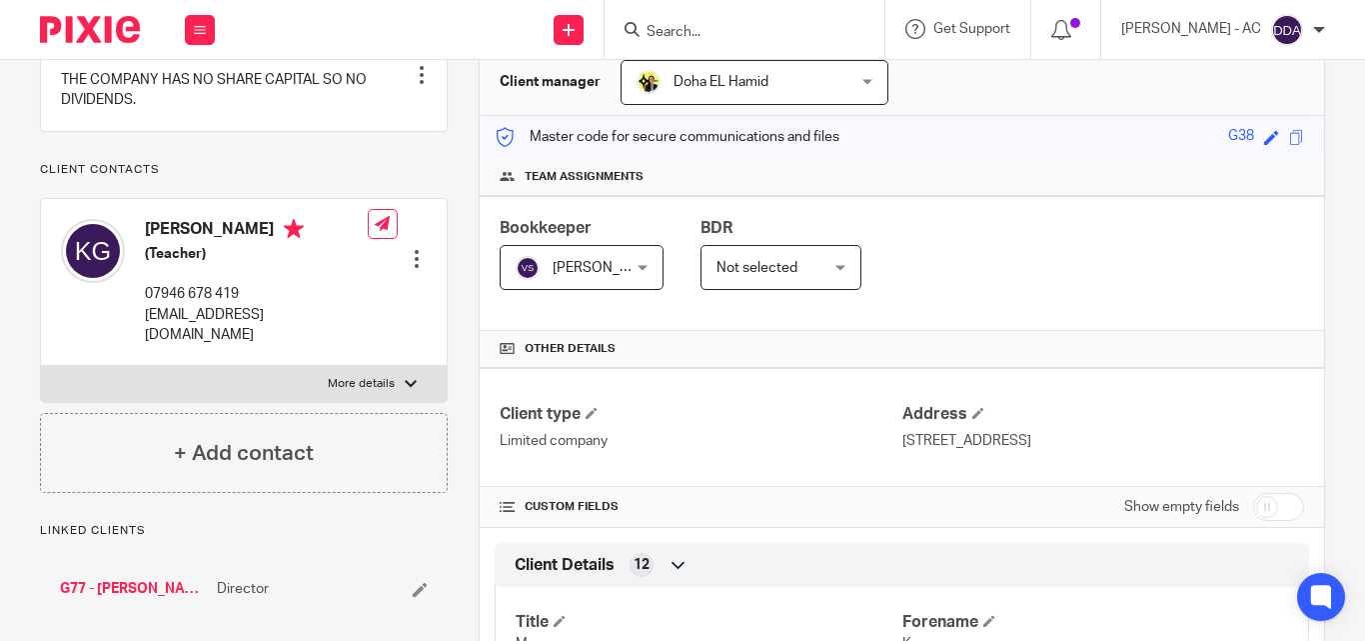
click at [421, 388] on label "More details" at bounding box center [244, 384] width 406 height 36
click at [41, 366] on input "More details" at bounding box center [40, 365] width 1 height 1
checkbox input "true"
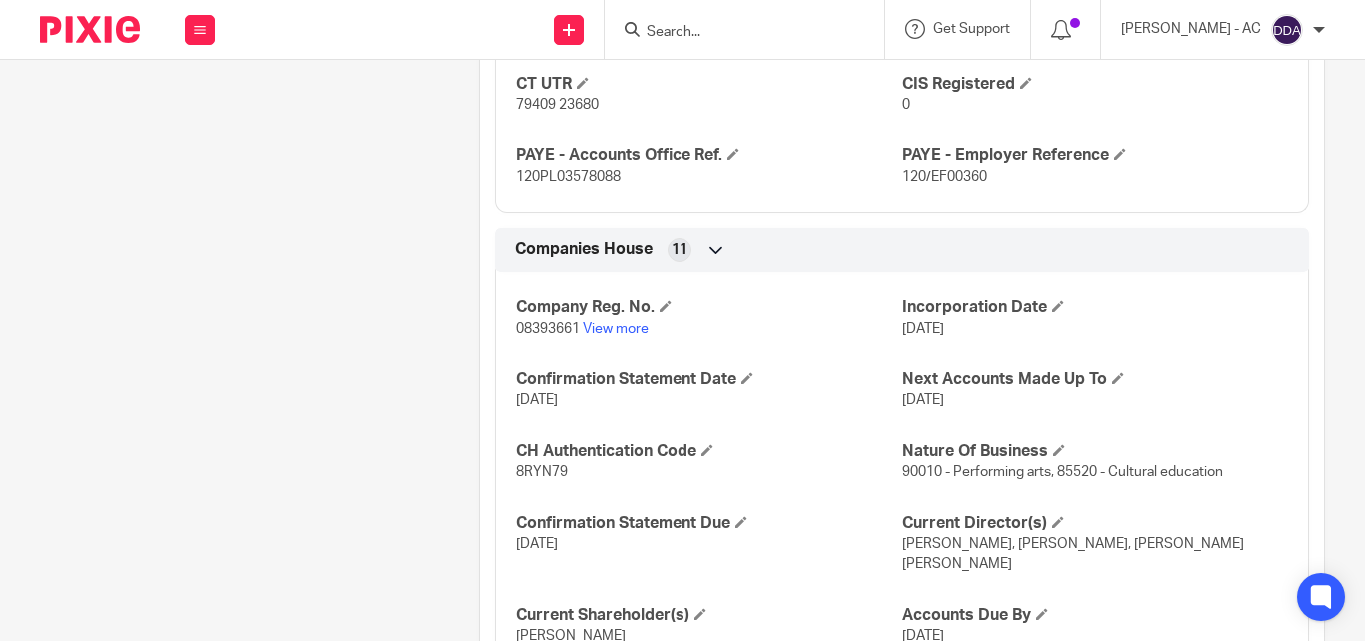
scroll to position [1880, 0]
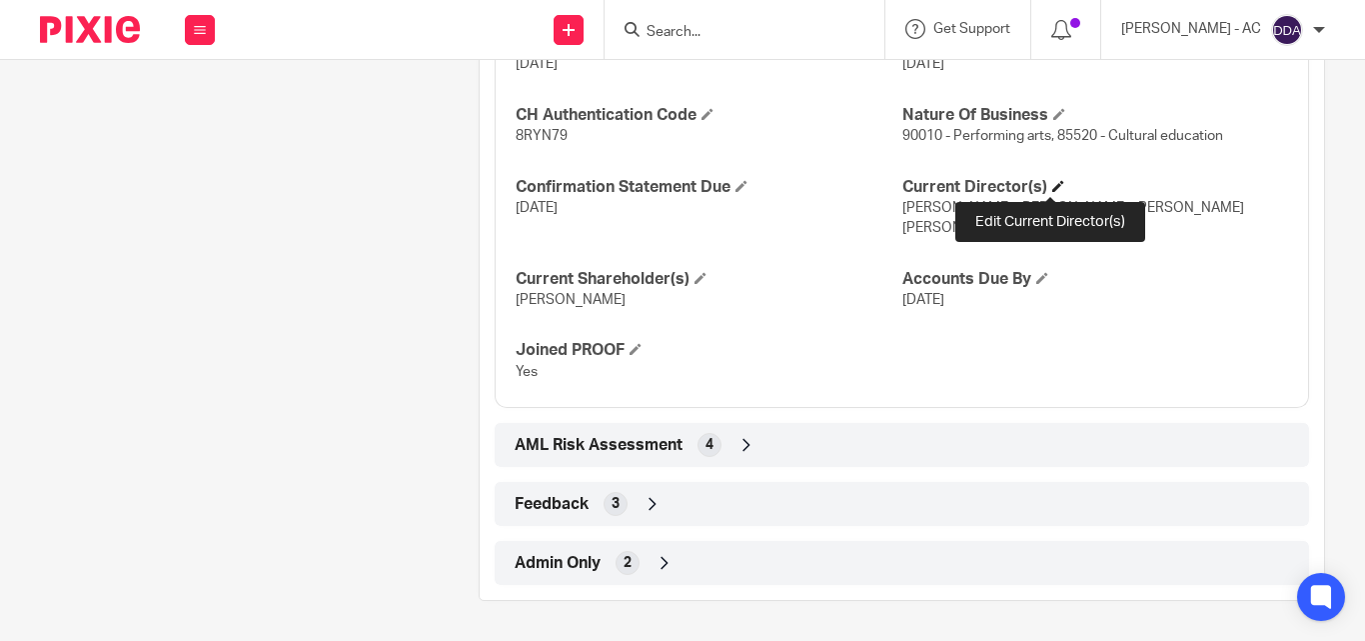
click at [1052, 189] on span at bounding box center [1058, 186] width 12 height 12
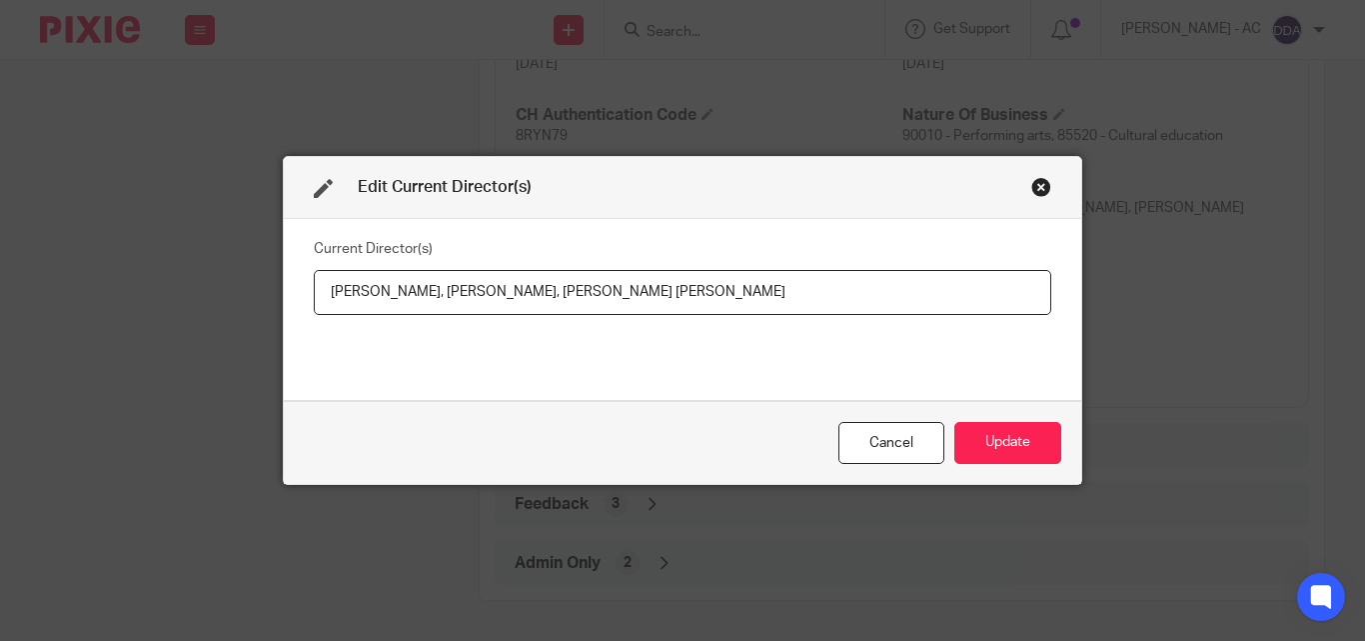
drag, startPoint x: 319, startPoint y: 291, endPoint x: 441, endPoint y: 317, distance: 124.7
click at [441, 317] on div "Current Director(s) Miss Kamara GRAY, Miss Tina Joanna RAMDEEN, Miss Simone Sam…" at bounding box center [683, 309] width 738 height 150
drag, startPoint x: 445, startPoint y: 293, endPoint x: 623, endPoint y: 300, distance: 178.0
click at [623, 300] on input "Miss Kamara GRAY, Miss Tina Joanna RAMDEEN, Miss Simone Samantha RICHARDS" at bounding box center [683, 292] width 738 height 45
drag, startPoint x: 905, startPoint y: 290, endPoint x: 632, endPoint y: 297, distance: 273.9
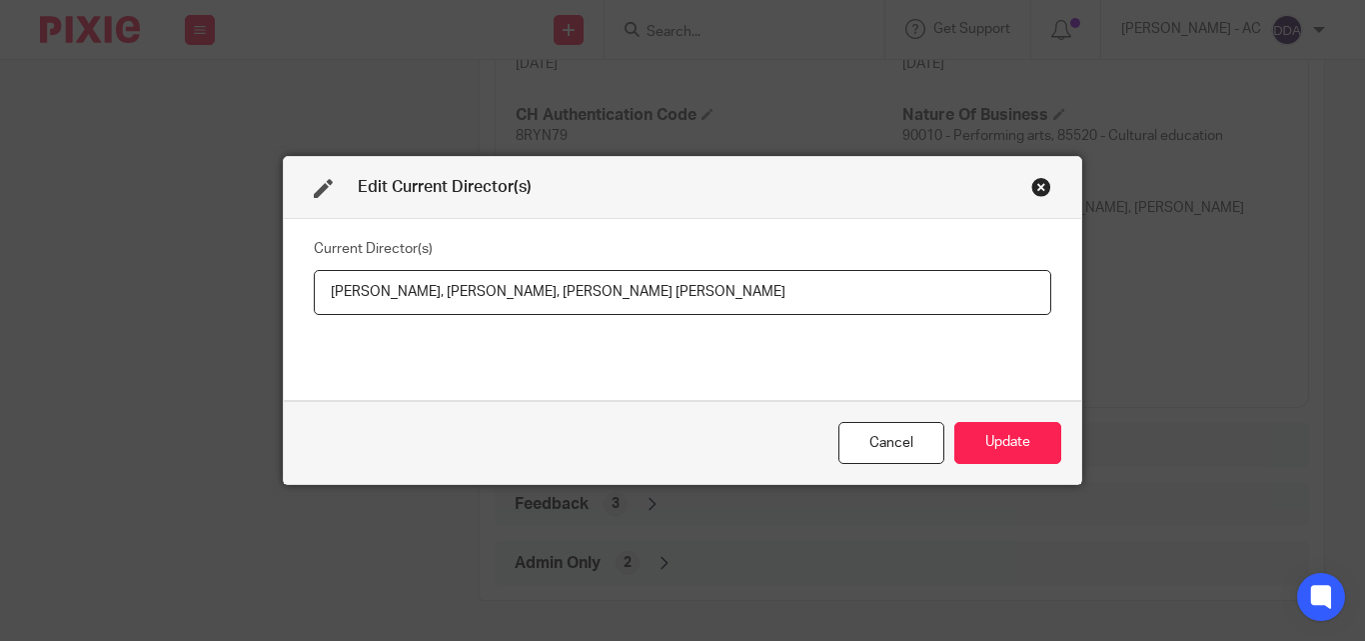
click at [632, 297] on input "Miss Kamara GRAY, Miss Tina Joanna RAMDEEN, Miss Simone Samantha RICHARDS" at bounding box center [683, 292] width 738 height 45
click at [983, 445] on button "Update" at bounding box center [1007, 443] width 107 height 43
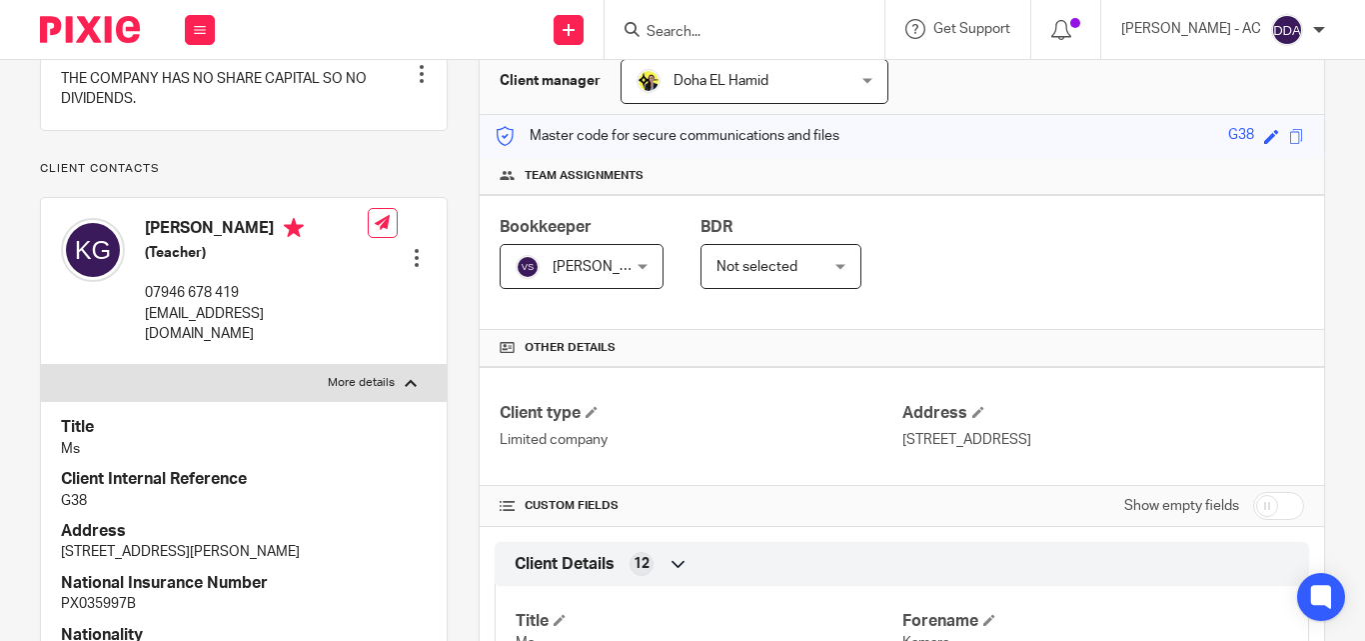
scroll to position [0, 0]
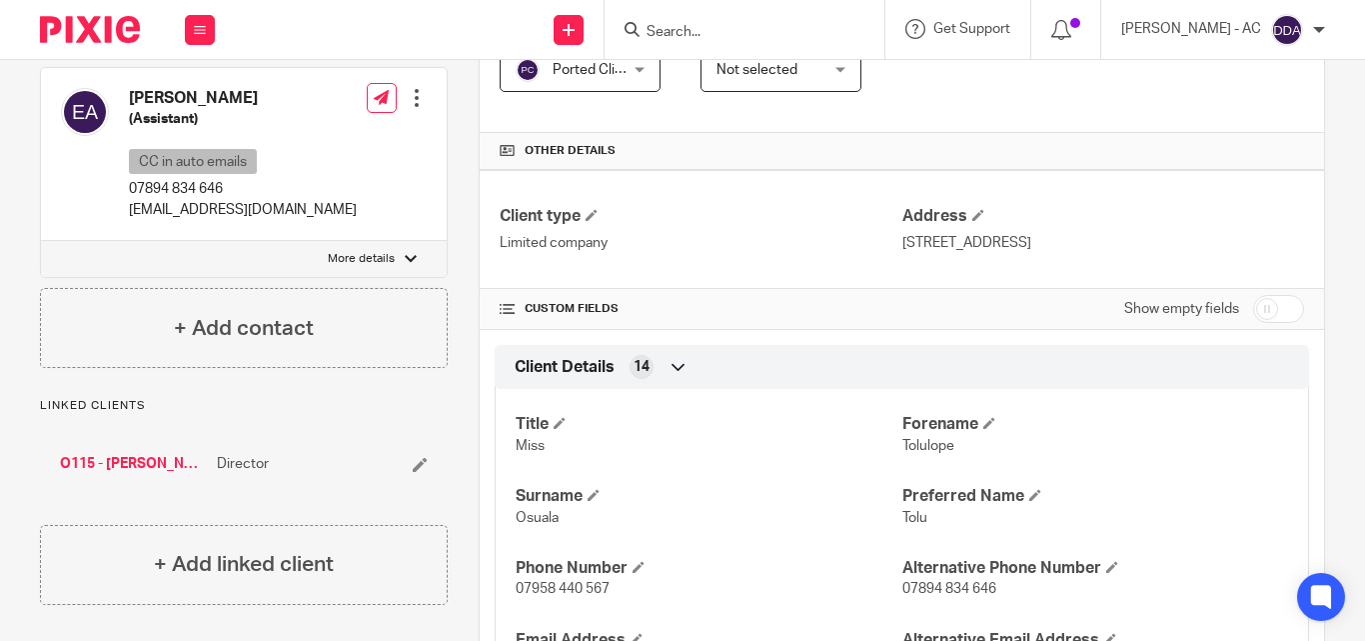
scroll to position [400, 0]
click at [357, 249] on p "More details" at bounding box center [361, 257] width 67 height 16
click at [41, 238] on input "More details" at bounding box center [40, 238] width 1 height 1
checkbox input "true"
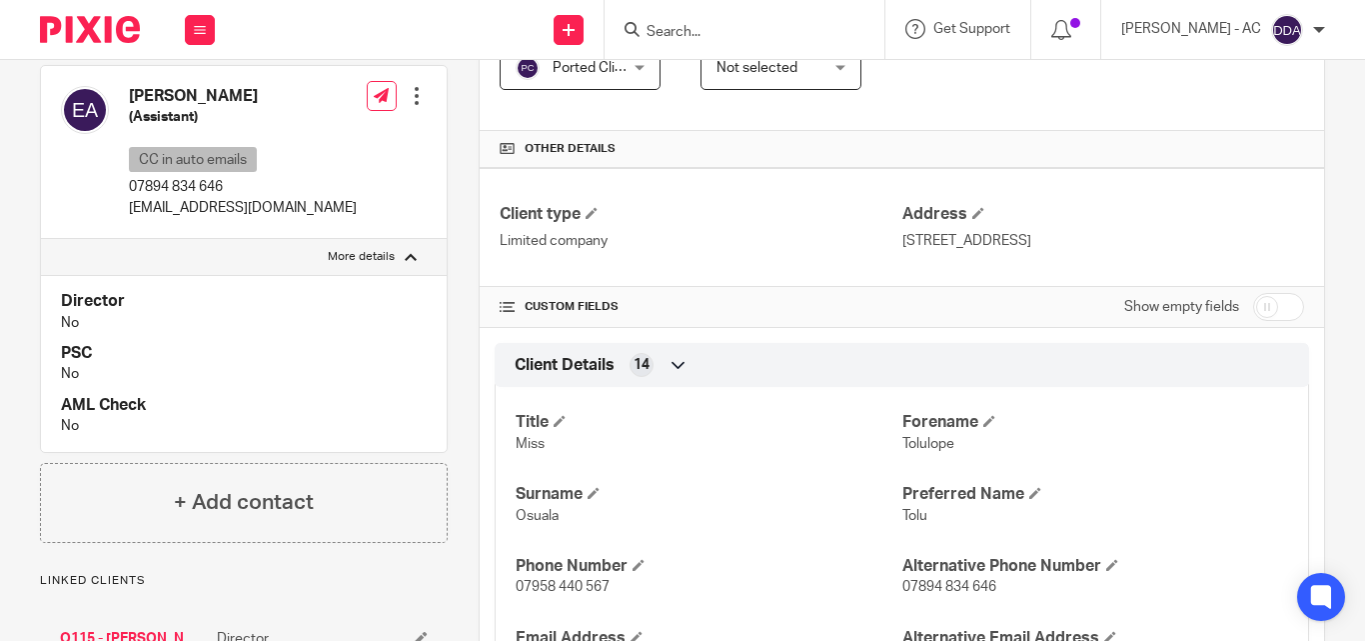
scroll to position [200, 0]
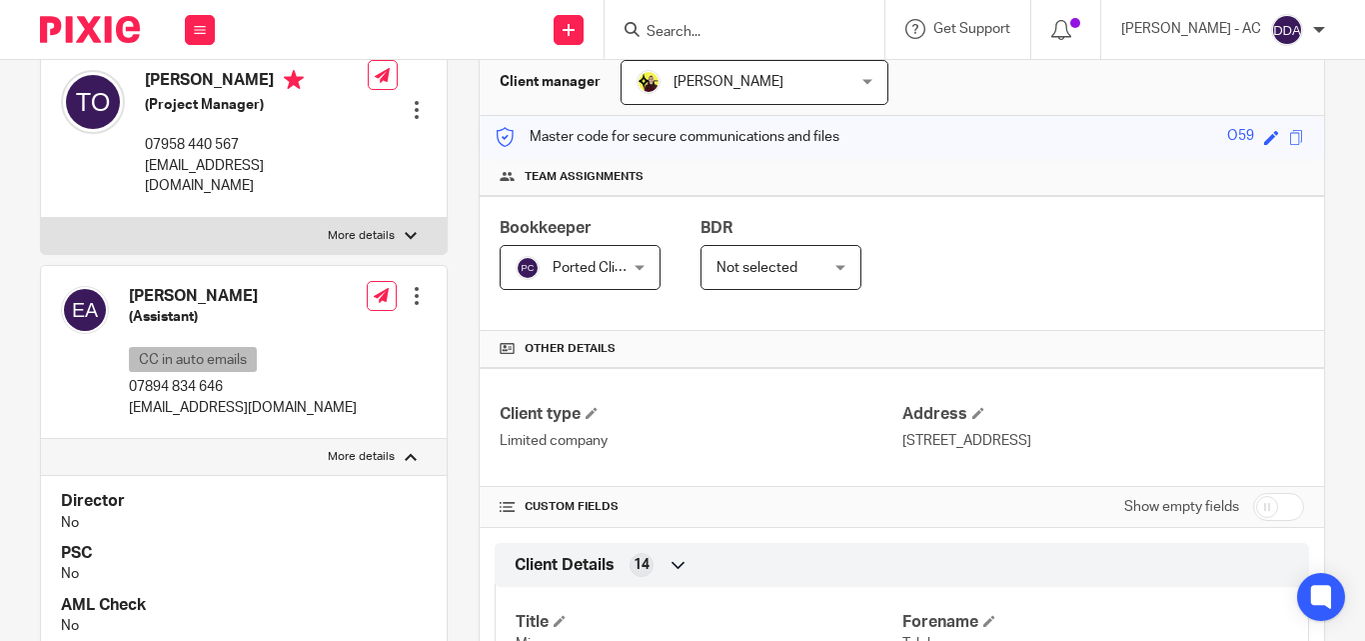
click at [390, 218] on label "More details" at bounding box center [244, 236] width 406 height 36
click at [41, 217] on input "More details" at bounding box center [40, 217] width 1 height 1
checkbox input "true"
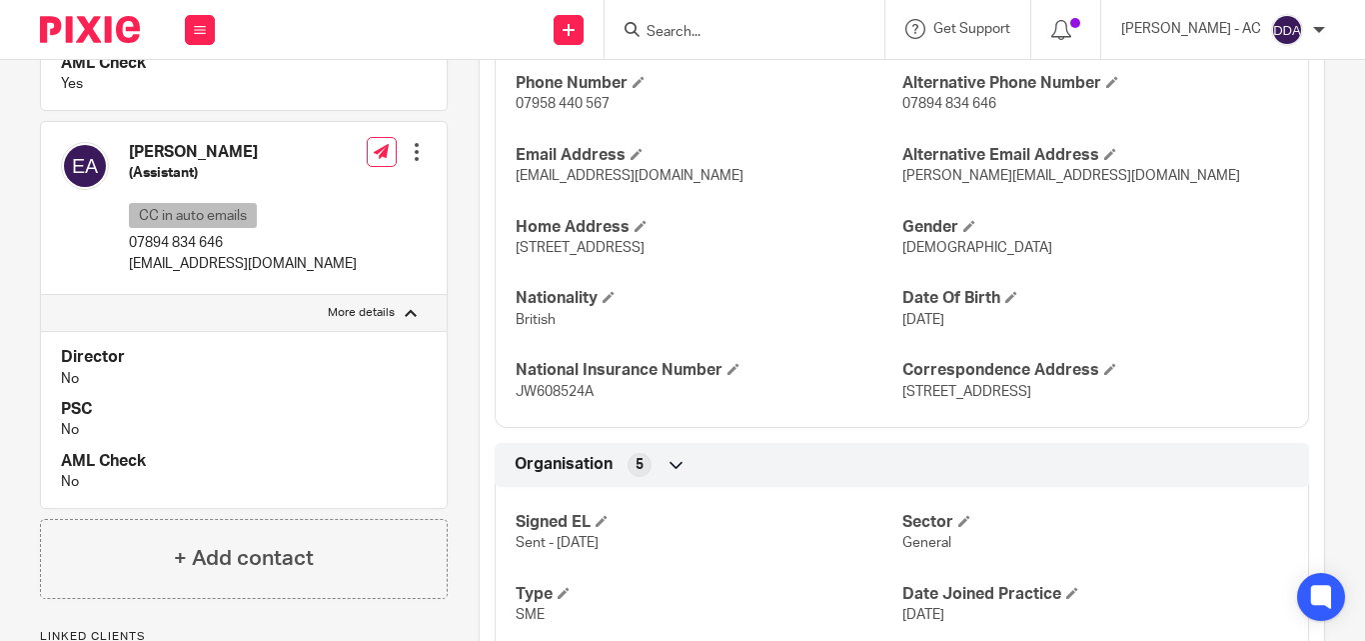
scroll to position [900, 0]
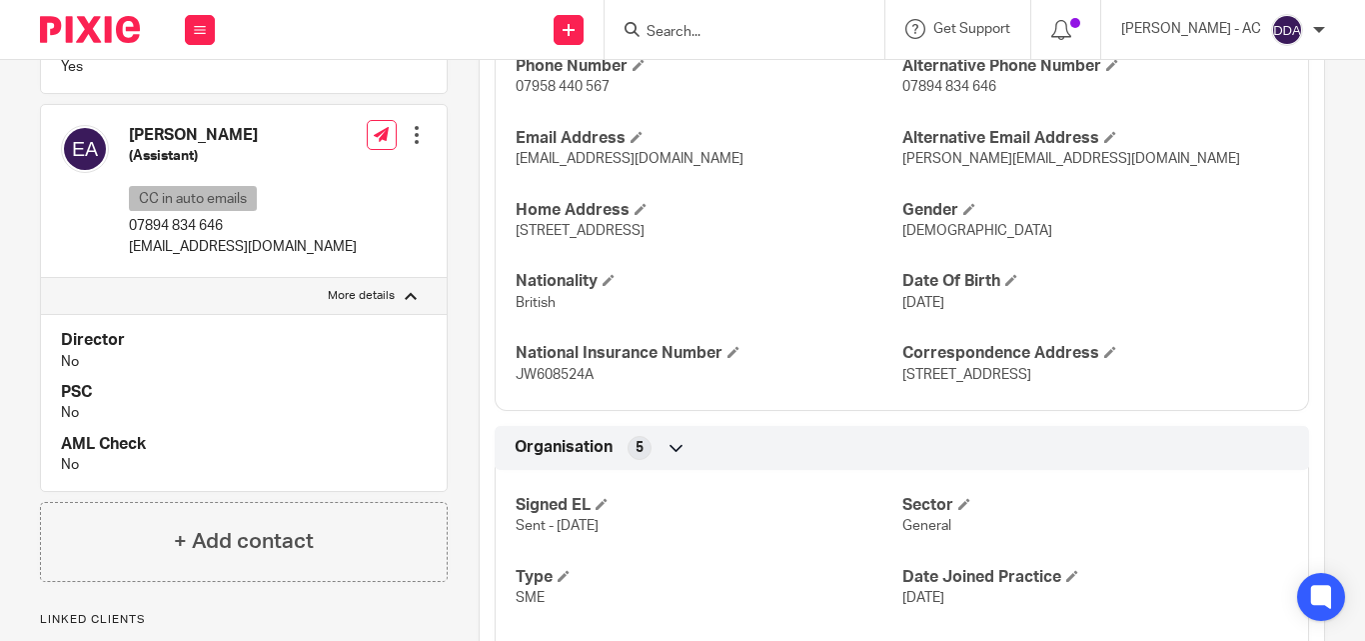
click at [369, 288] on p "More details" at bounding box center [361, 296] width 67 height 16
click at [41, 277] on input "More details" at bounding box center [40, 277] width 1 height 1
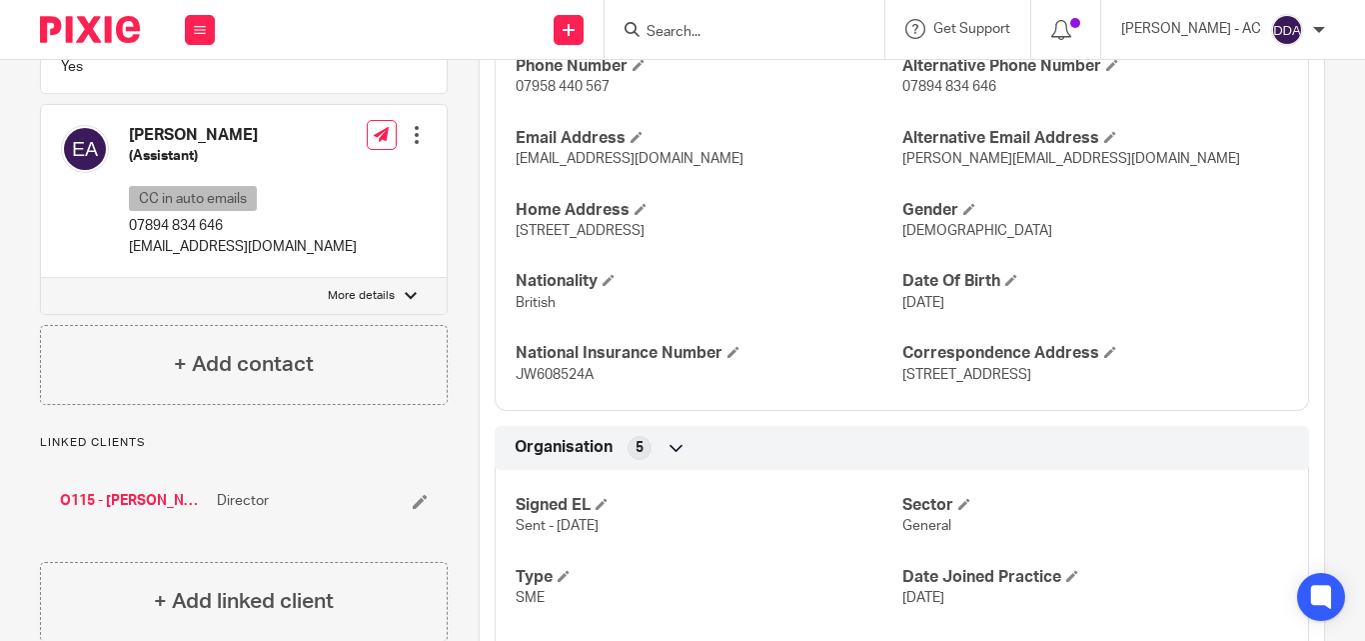
click at [369, 288] on p "More details" at bounding box center [361, 296] width 67 height 16
click at [41, 277] on input "More details" at bounding box center [40, 277] width 1 height 1
checkbox input "true"
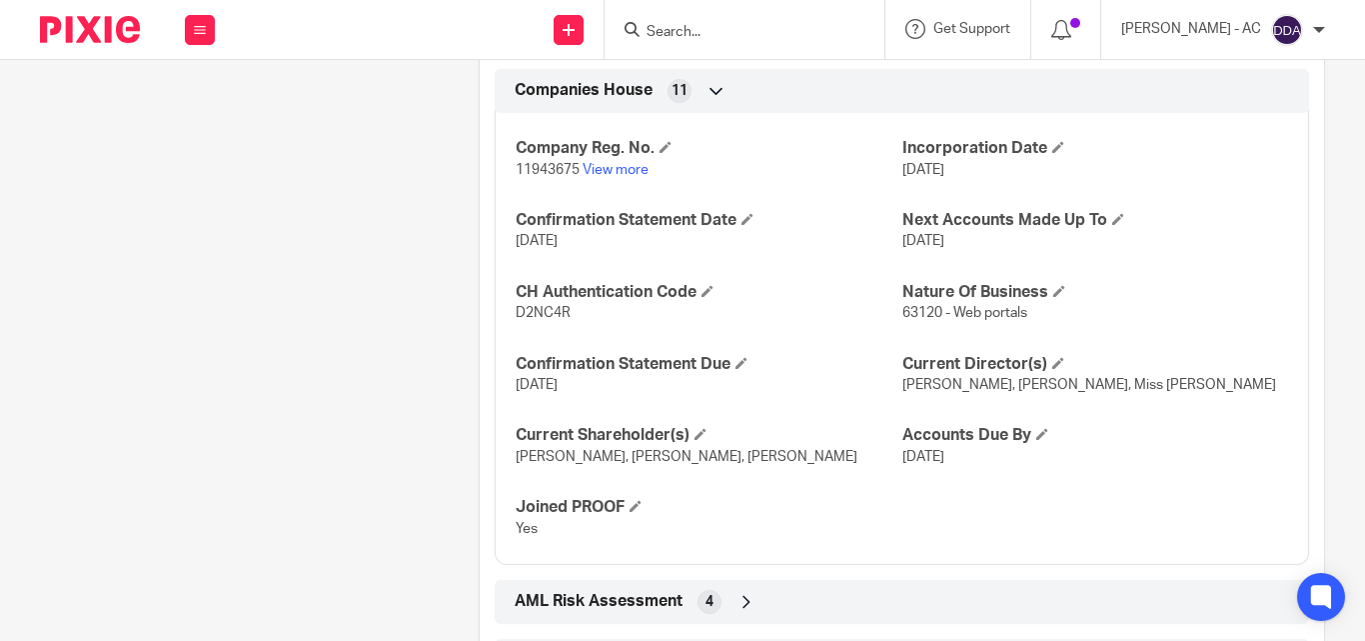
scroll to position [1880, 0]
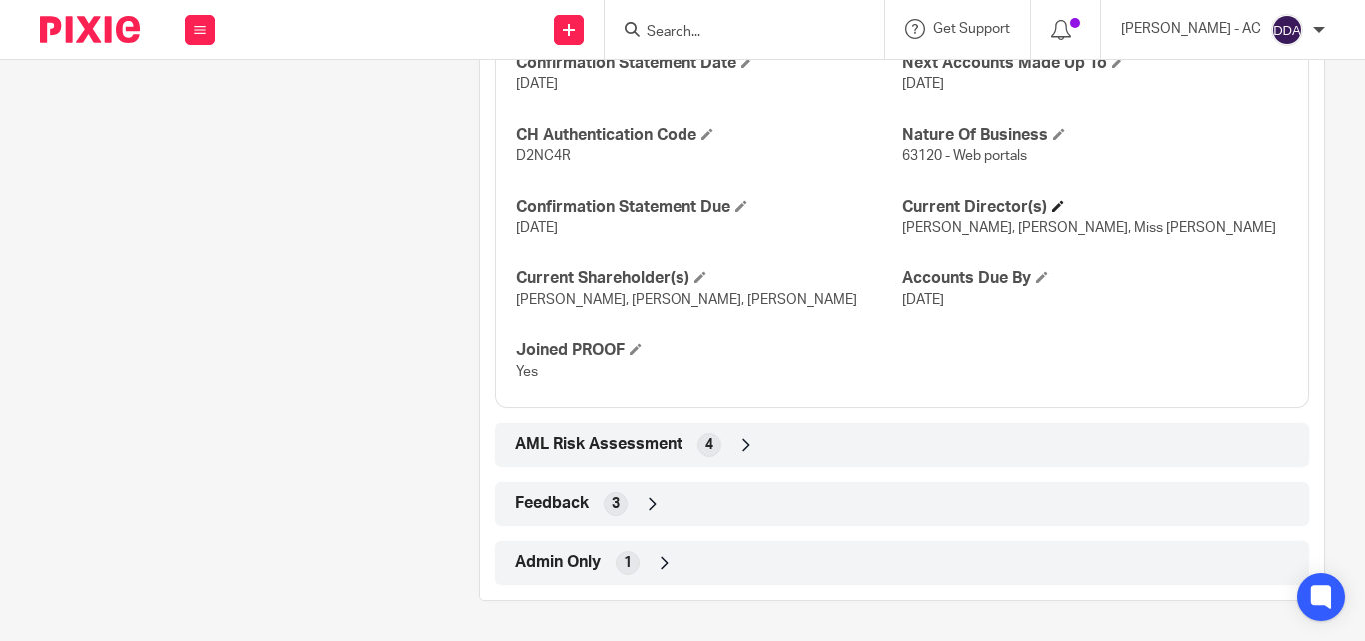
click at [1043, 197] on h4 "Current Director(s)" at bounding box center [1095, 207] width 386 height 21
click at [1052, 200] on span at bounding box center [1058, 206] width 12 height 12
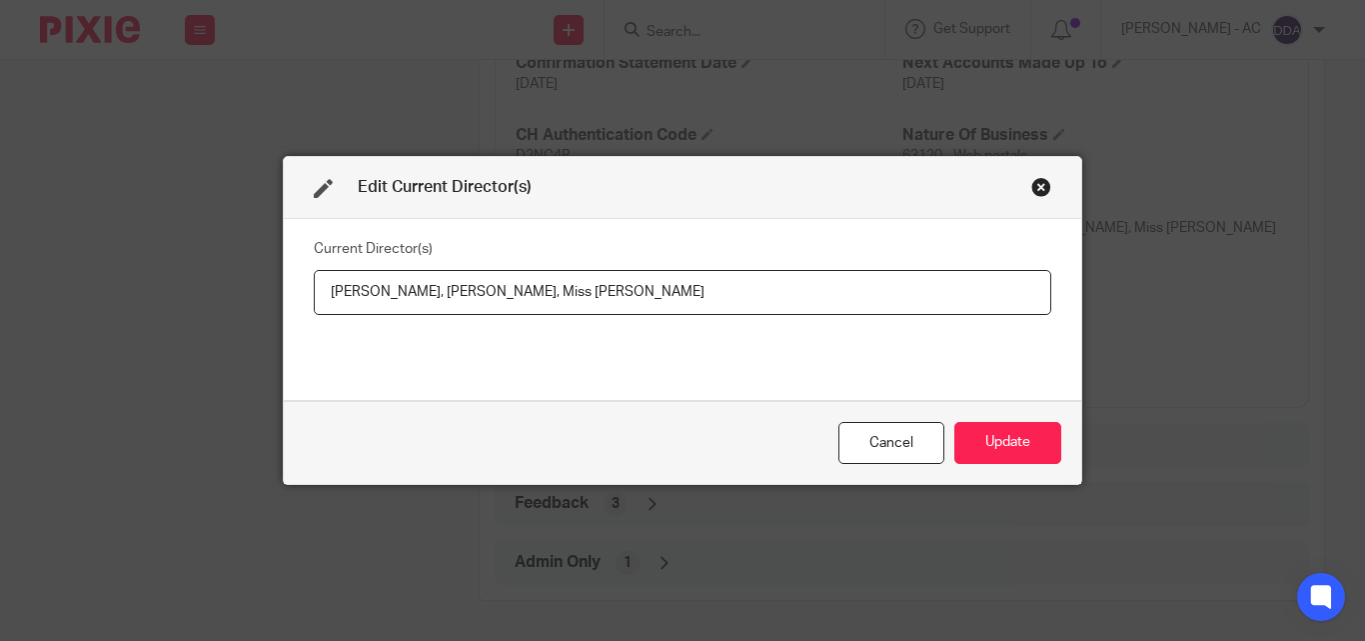
drag, startPoint x: 476, startPoint y: 290, endPoint x: 590, endPoint y: 309, distance: 115.5
click at [590, 309] on input "Miss Tolulope OSUALA, Miss Estella OSSEI, Miss Sharon POWELL" at bounding box center [683, 292] width 738 height 45
drag, startPoint x: 320, startPoint y: 292, endPoint x: 463, endPoint y: 296, distance: 143.0
click at [463, 296] on input "Miss Tolulope OSUALA, Miss Estella OSSEI, Miss Sharon POWELL" at bounding box center [683, 292] width 738 height 45
drag, startPoint x: 751, startPoint y: 300, endPoint x: 599, endPoint y: 298, distance: 151.9
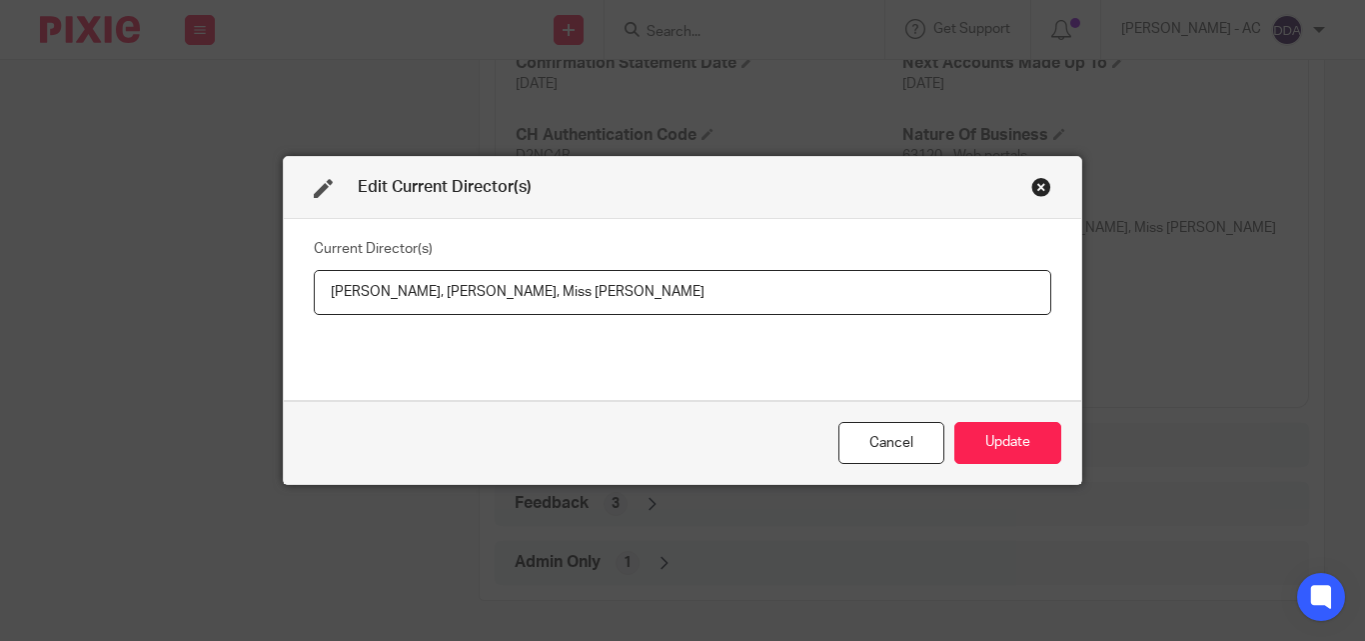
click at [599, 298] on input "Miss Tolulope OSUALA, Miss Estella OSSEI, Miss Sharon POWELL" at bounding box center [683, 292] width 738 height 45
drag, startPoint x: 984, startPoint y: 438, endPoint x: 899, endPoint y: 399, distance: 94.4
click at [982, 438] on button "Update" at bounding box center [1007, 443] width 107 height 43
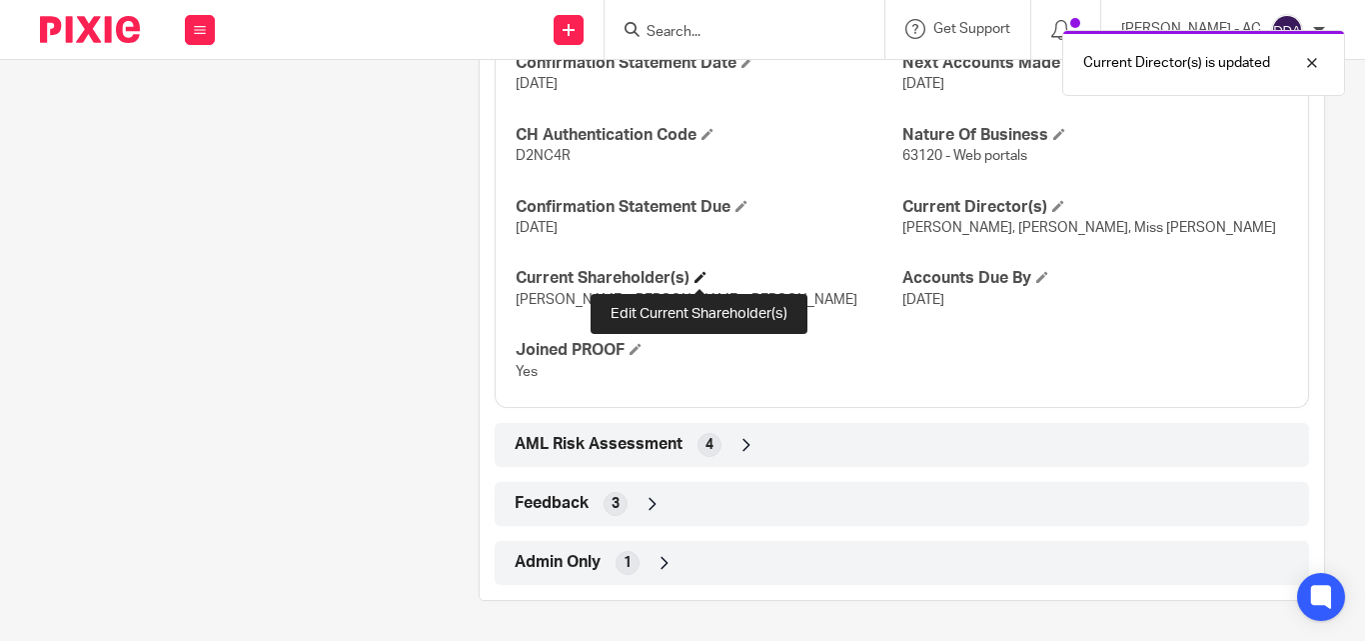
click at [699, 277] on span at bounding box center [701, 277] width 12 height 12
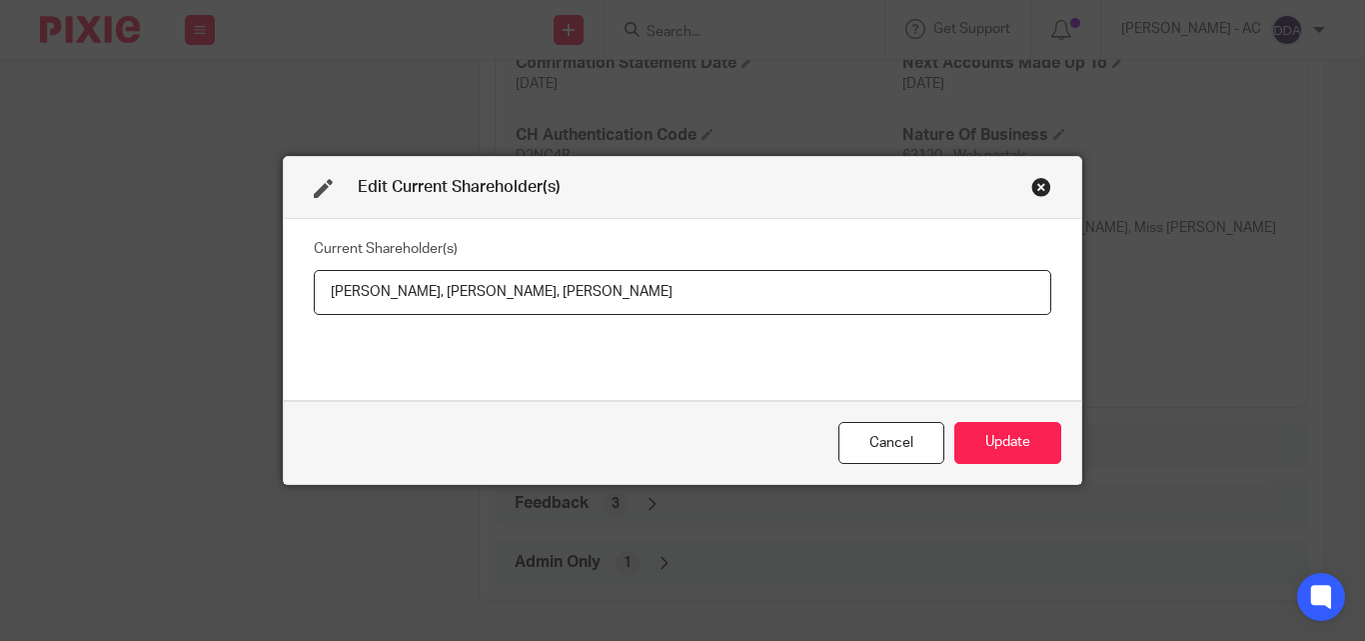
drag, startPoint x: 651, startPoint y: 288, endPoint x: 537, endPoint y: 290, distance: 114.0
click at [537, 290] on input "Tolulope OSUALA, Estella OSSEI, Sharon POWELL" at bounding box center [683, 292] width 738 height 45
drag, startPoint x: 318, startPoint y: 296, endPoint x: 432, endPoint y: 303, distance: 114.2
click at [432, 303] on input "Tolulope OSUALA, Estella OSSEI, Sharon POWELL" at bounding box center [683, 292] width 738 height 45
drag, startPoint x: 442, startPoint y: 291, endPoint x: 526, endPoint y: 291, distance: 84.0
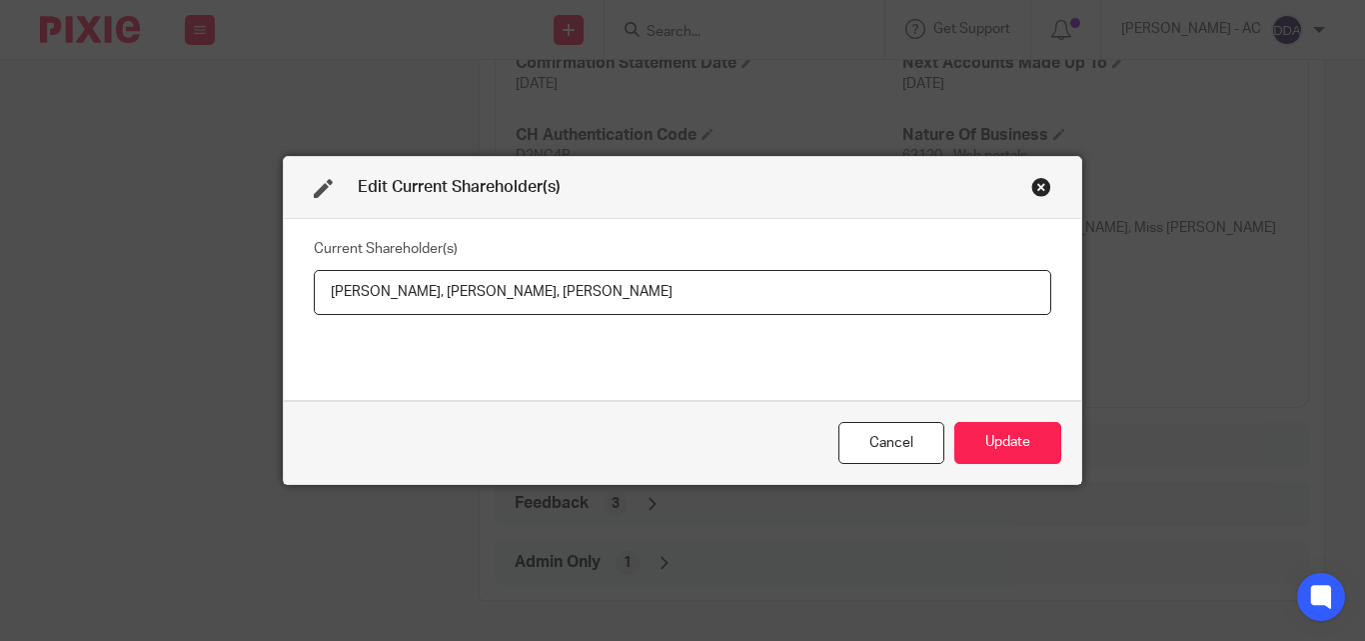
click at [526, 291] on input "Tolulope OSUALA, Estella OSSEI, Sharon POWELL" at bounding box center [683, 292] width 738 height 45
click at [1009, 444] on button "Update" at bounding box center [1007, 443] width 107 height 43
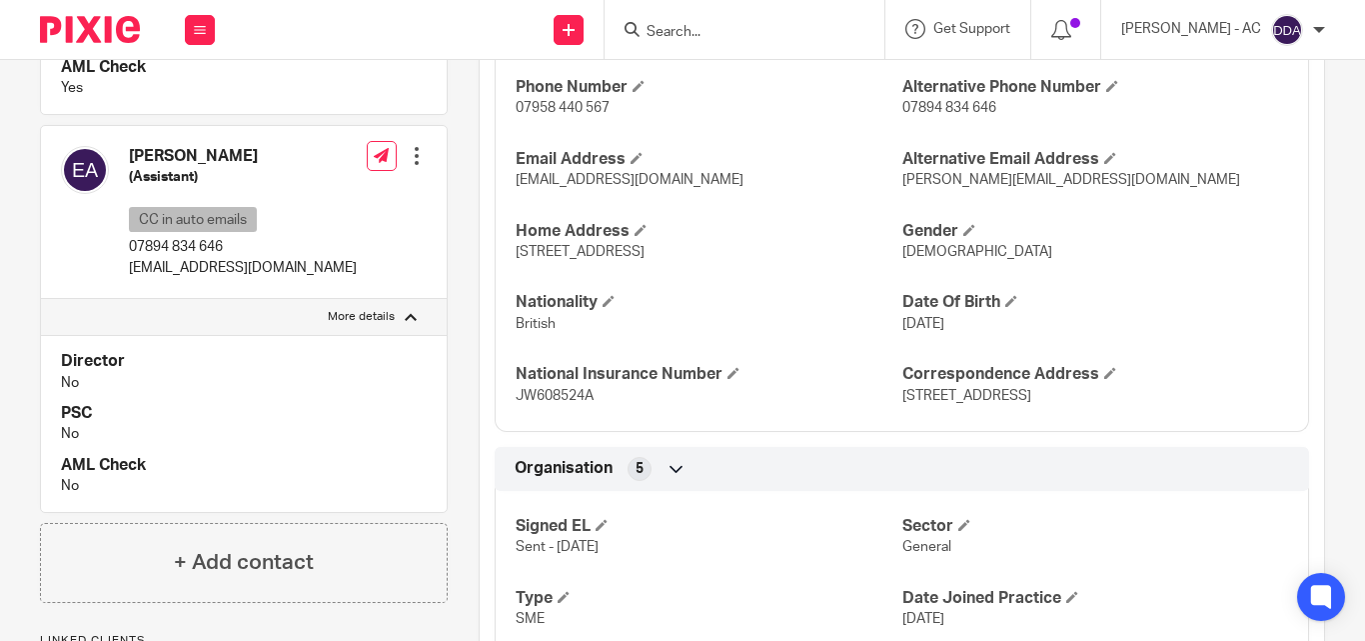
scroll to position [881, 0]
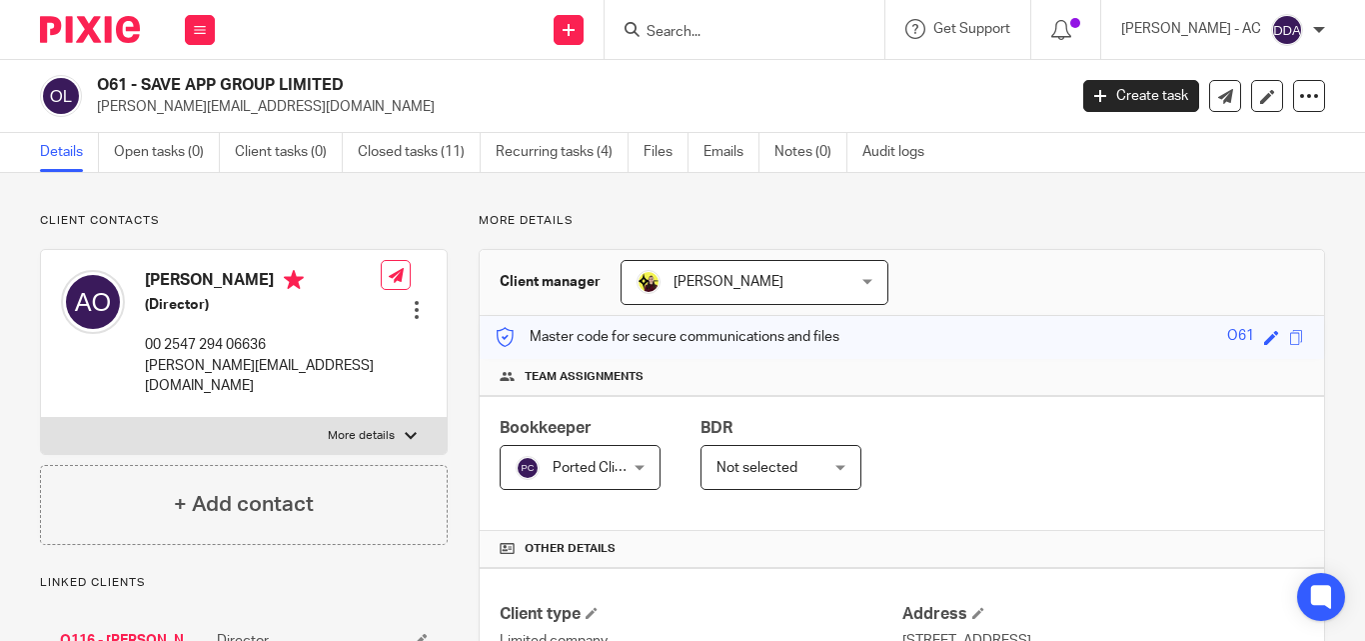
click at [365, 428] on p "More details" at bounding box center [361, 436] width 67 height 16
click at [41, 417] on input "More details" at bounding box center [40, 417] width 1 height 1
checkbox input "true"
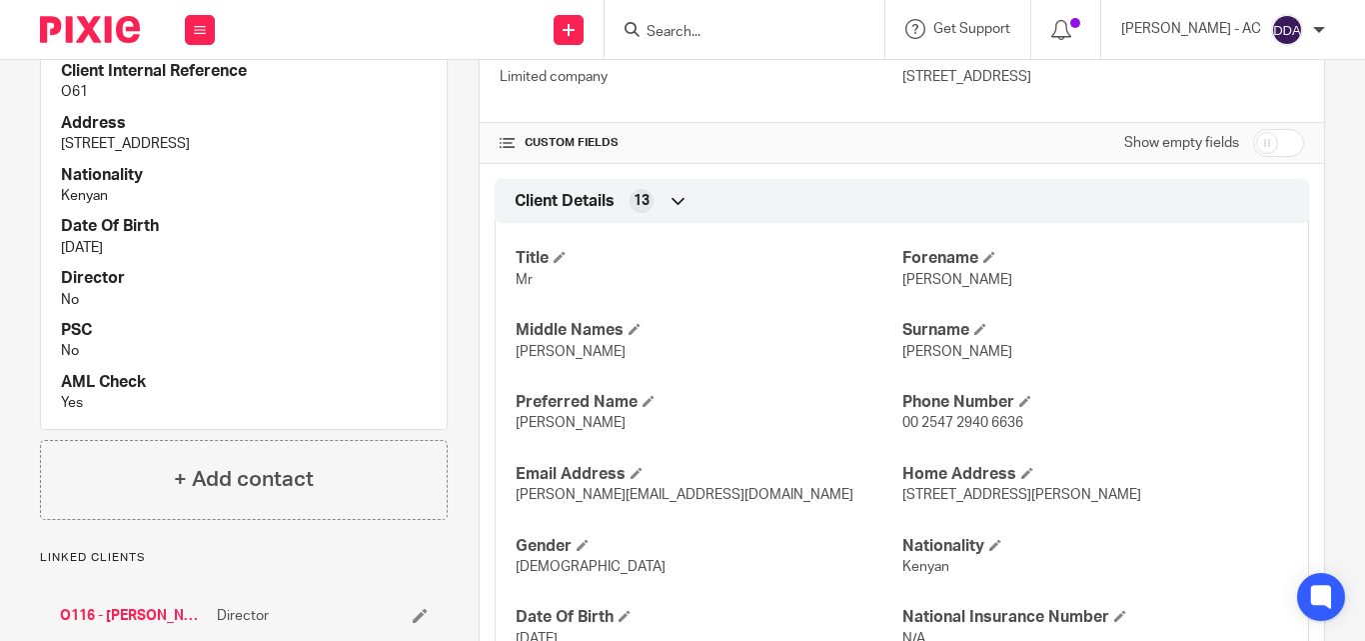
scroll to position [700, 0]
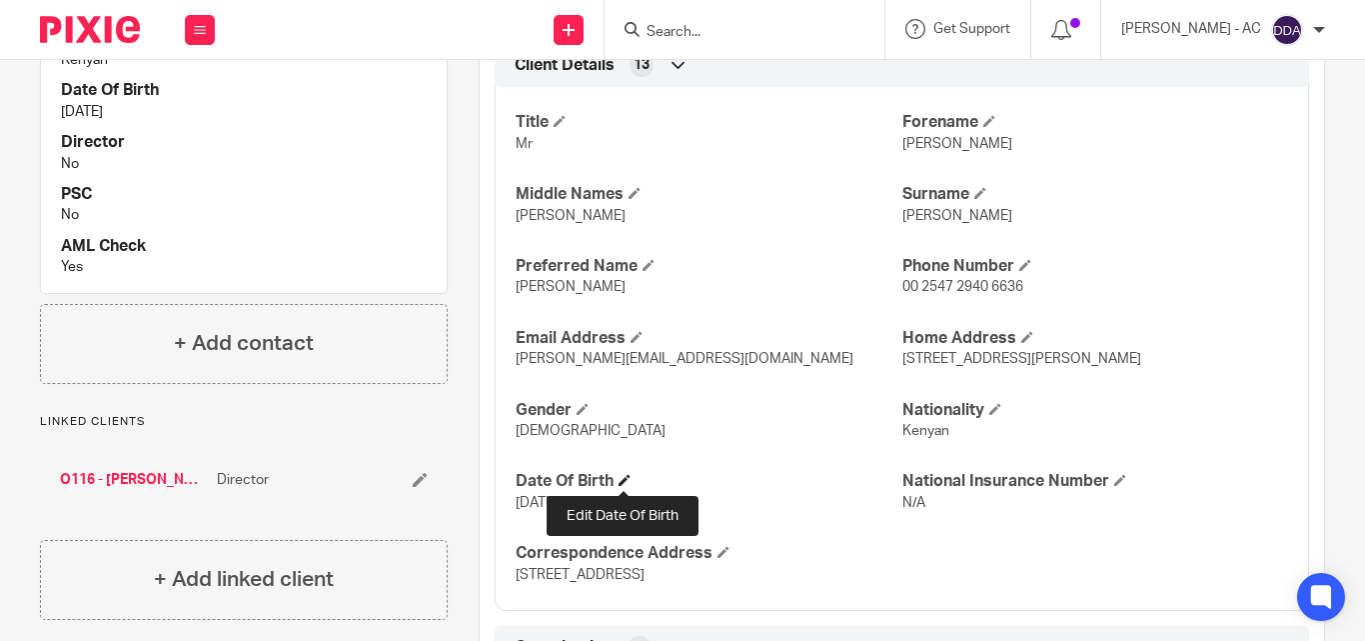
click at [619, 481] on span at bounding box center [625, 480] width 12 height 12
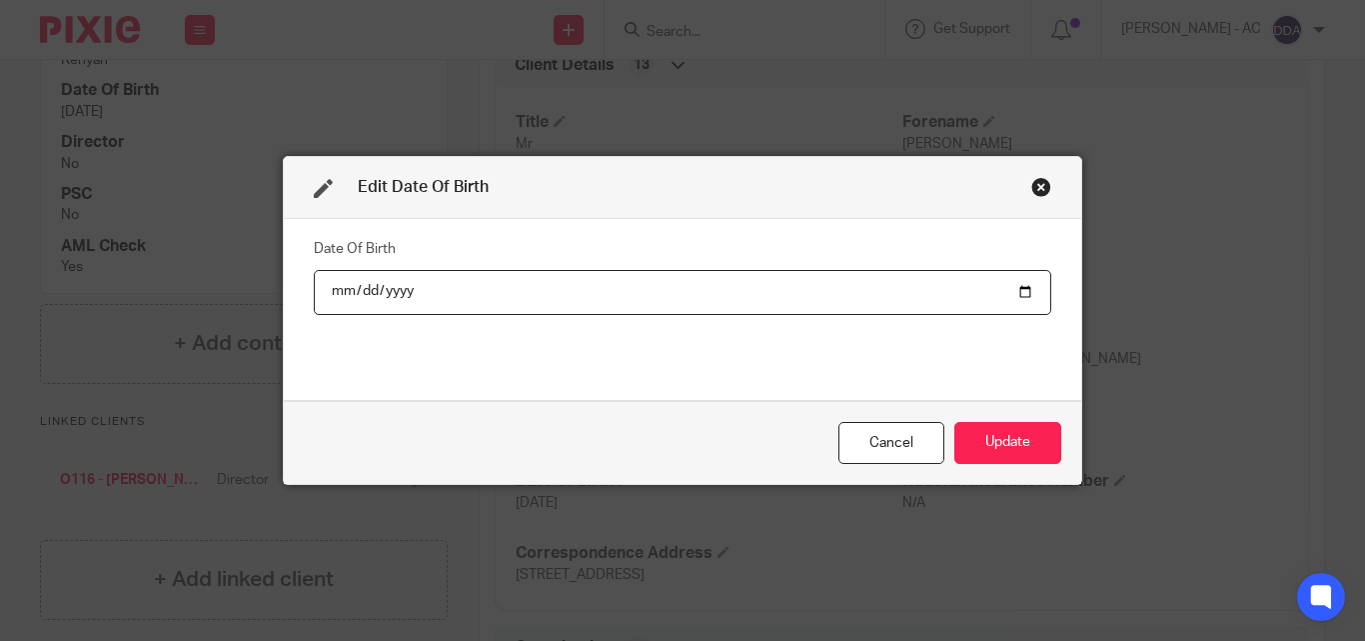
click at [340, 291] on input "[DATE]" at bounding box center [683, 292] width 738 height 45
click at [330, 294] on input "[DATE]" at bounding box center [683, 292] width 738 height 45
type input "[DATE]"
click at [980, 428] on button "Update" at bounding box center [1007, 443] width 107 height 43
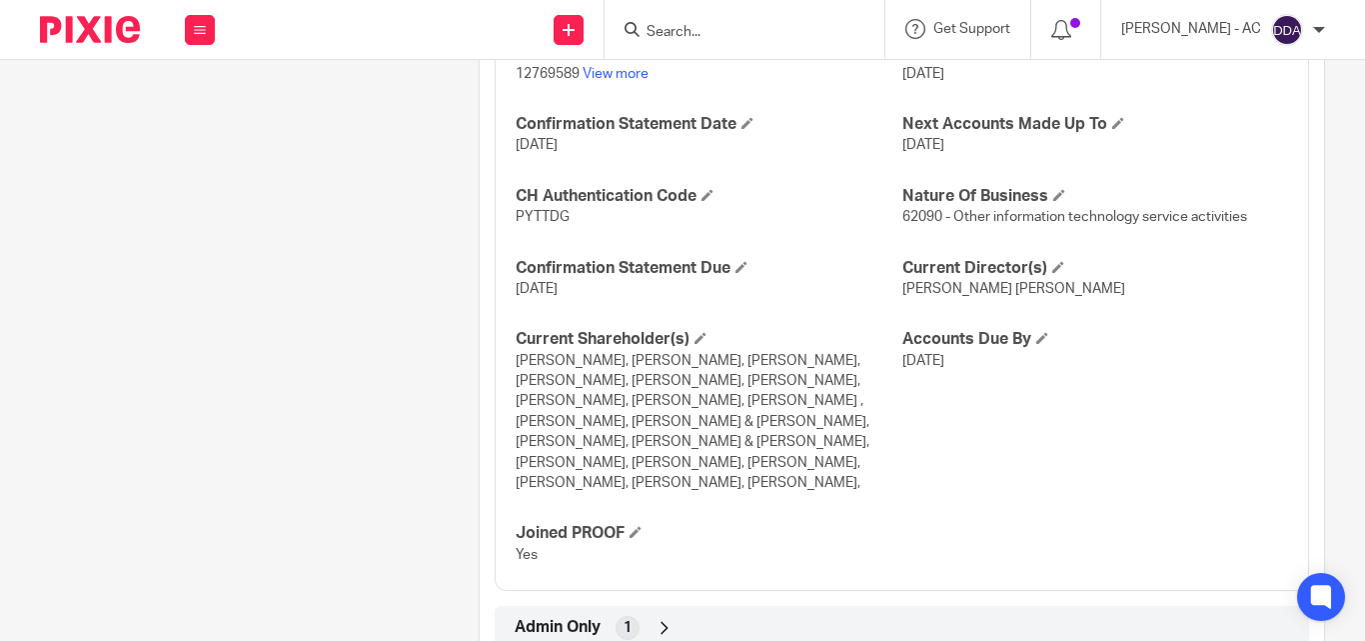
scroll to position [1864, 0]
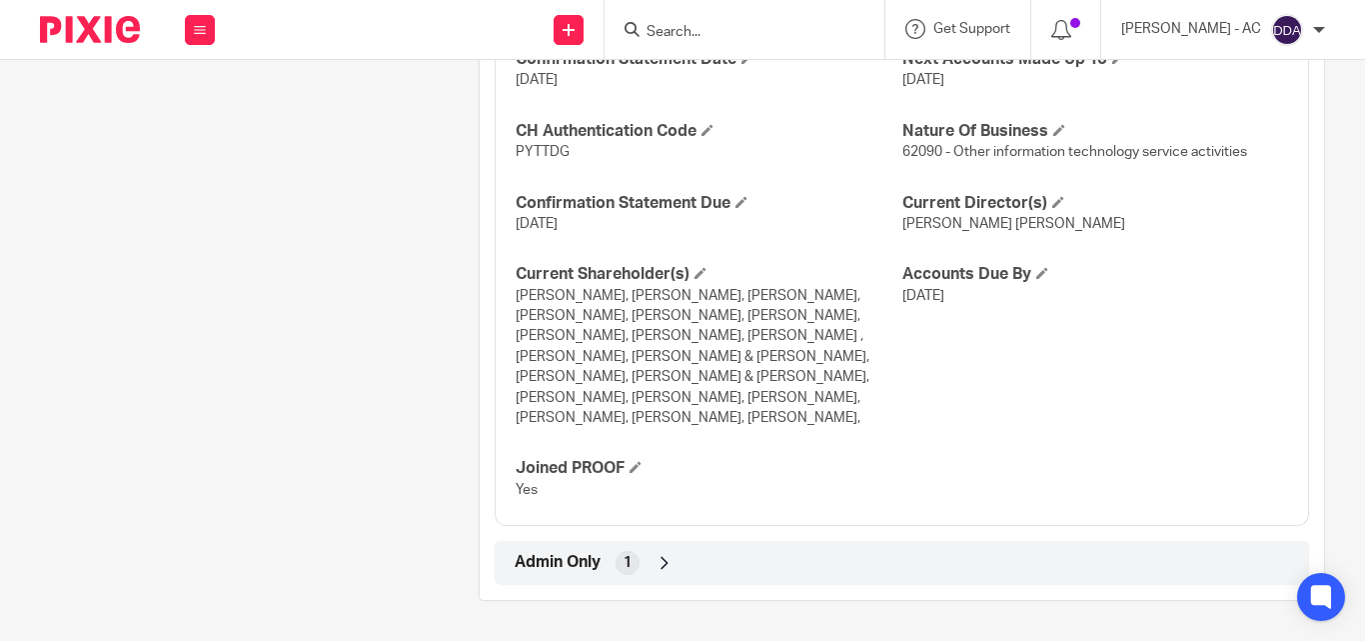
click at [1052, 201] on span at bounding box center [1058, 202] width 12 height 12
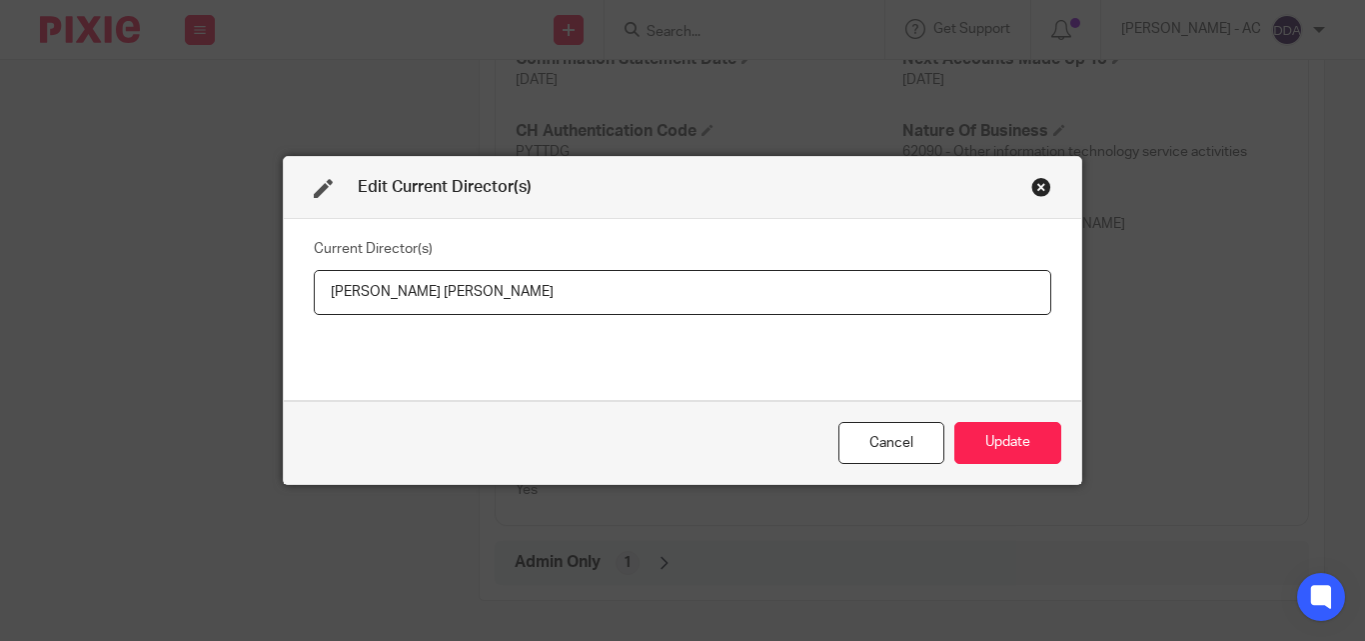
drag, startPoint x: 671, startPoint y: 294, endPoint x: 293, endPoint y: 306, distance: 378.0
click at [293, 306] on div "Current Director(s) [PERSON_NAME] [PERSON_NAME]" at bounding box center [683, 309] width 798 height 181
click at [1000, 439] on button "Update" at bounding box center [1007, 443] width 107 height 43
